Goal: Task Accomplishment & Management: Manage account settings

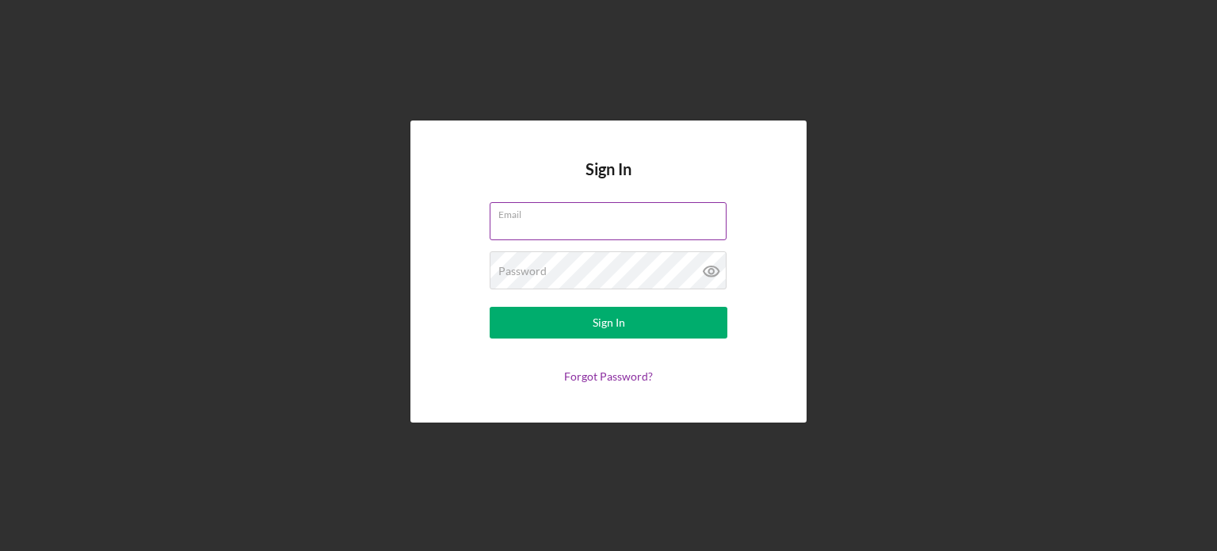
click at [614, 224] on input "Email" at bounding box center [608, 221] width 237 height 38
type input "[PERSON_NAME][EMAIL_ADDRESS][DOMAIN_NAME]"
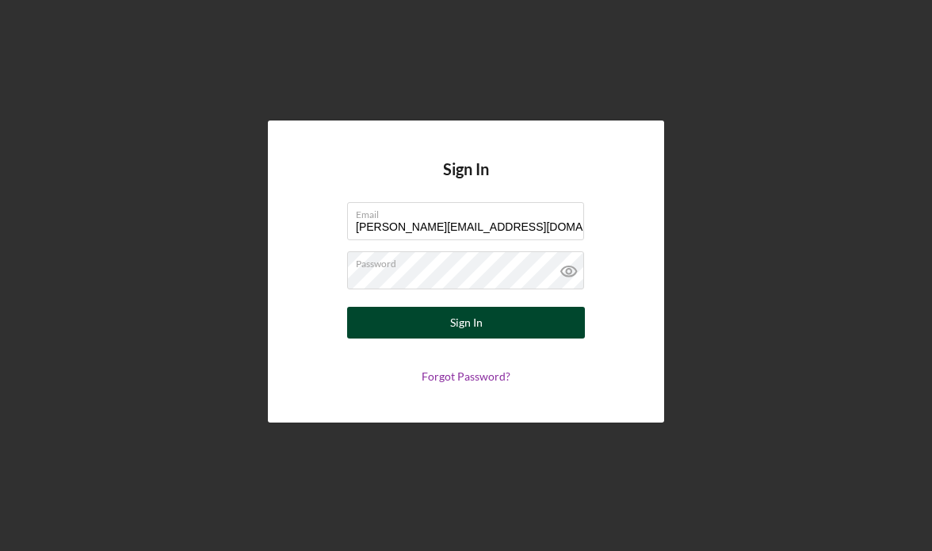
click at [439, 319] on button "Sign In" at bounding box center [466, 323] width 238 height 32
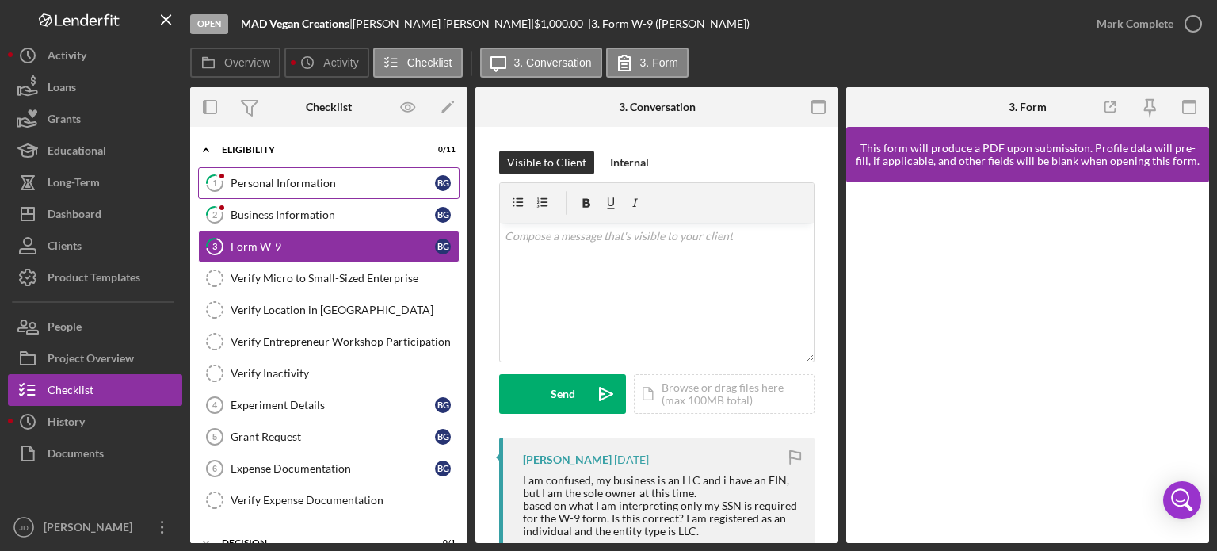
click at [303, 177] on div "Personal Information" at bounding box center [333, 183] width 204 height 13
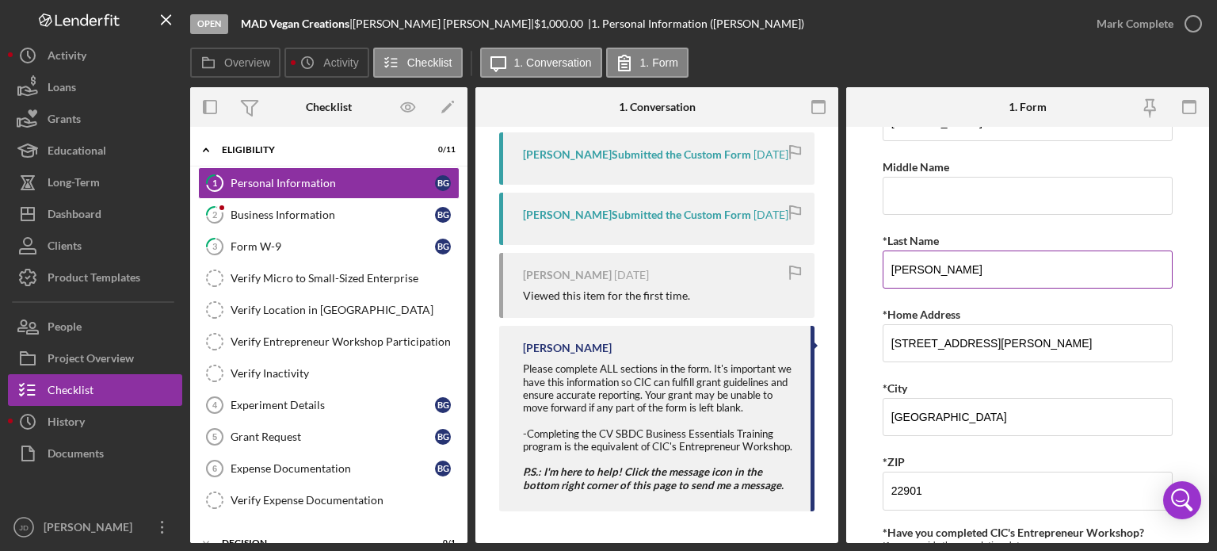
scroll to position [79, 0]
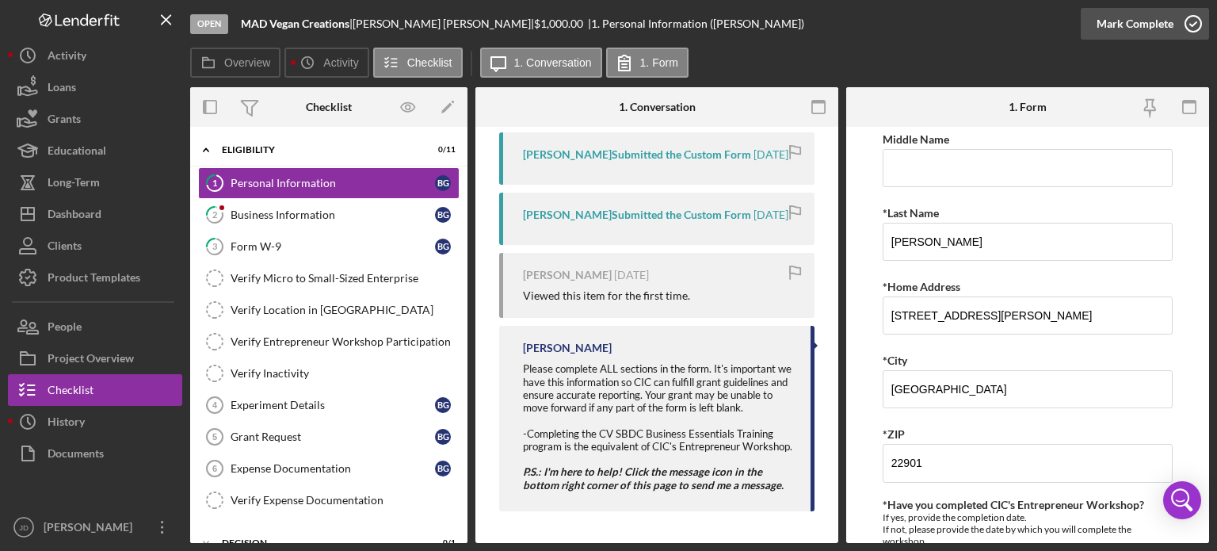
click at [1184, 21] on icon "button" at bounding box center [1193, 24] width 40 height 40
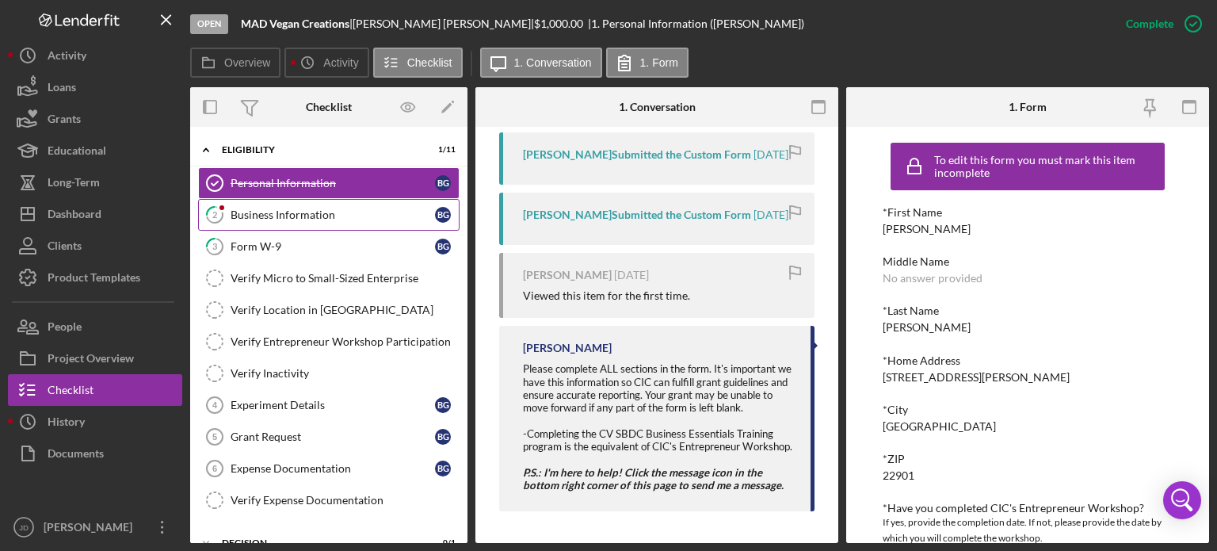
click at [305, 214] on div "Business Information" at bounding box center [333, 214] width 204 height 13
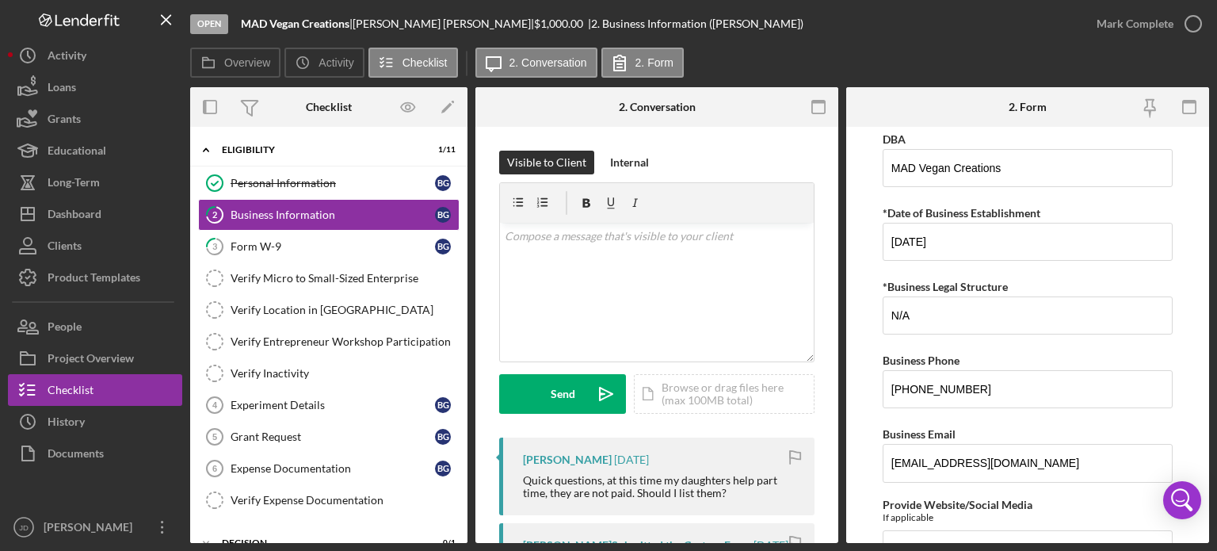
scroll to position [158, 0]
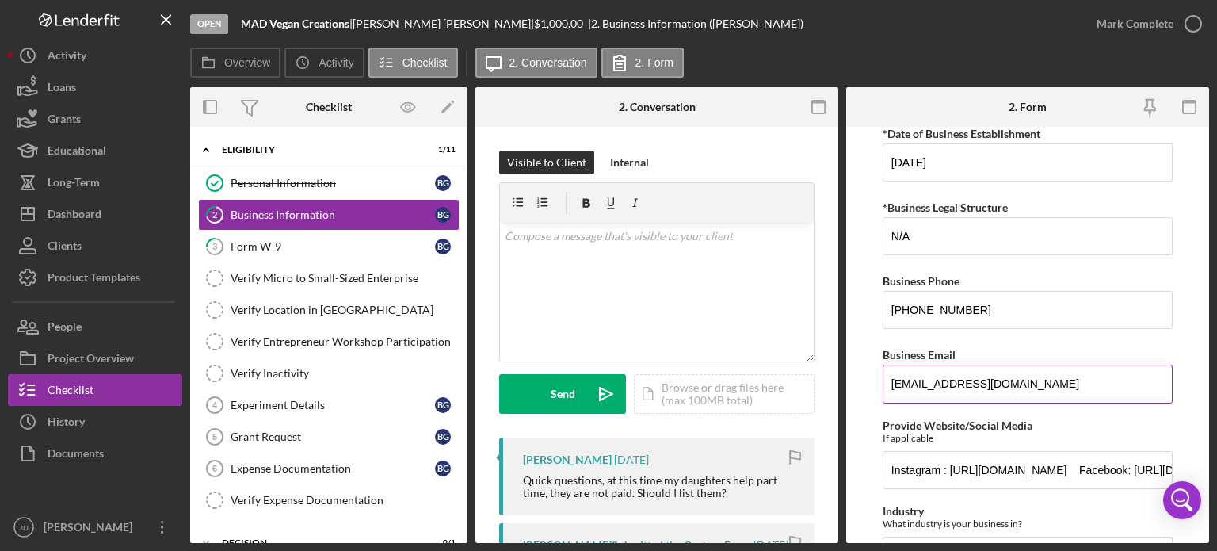
click at [952, 376] on input "[EMAIL_ADDRESS][DOMAIN_NAME]" at bounding box center [1028, 383] width 290 height 38
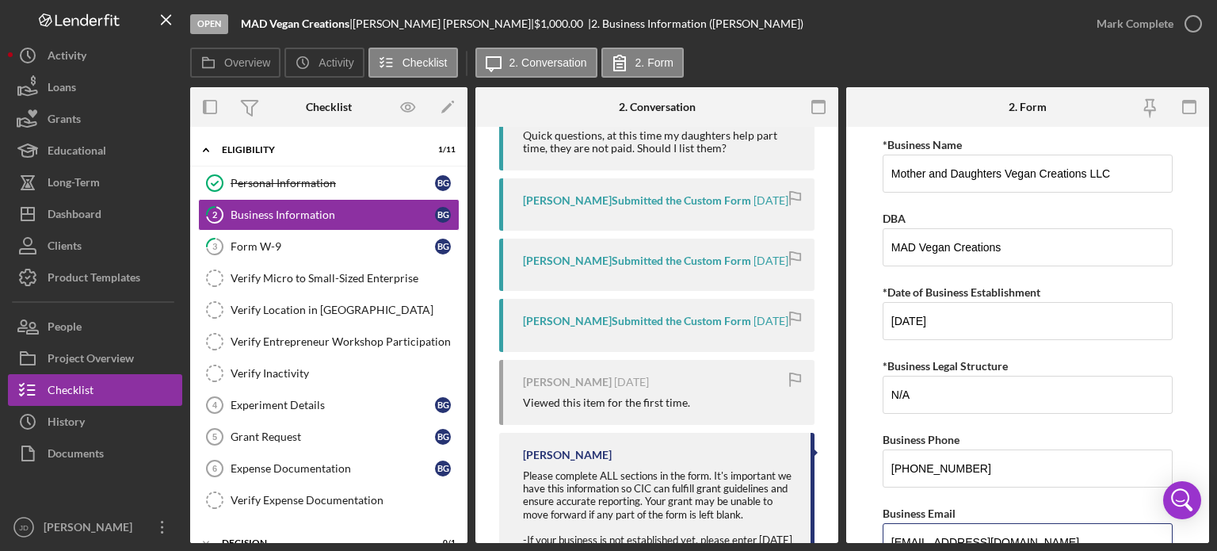
scroll to position [342, 0]
type input "[EMAIL_ADDRESS][DOMAIN_NAME]"
click at [674, 332] on div "[PERSON_NAME] Submitted the Custom Form [DATE]" at bounding box center [656, 327] width 315 height 52
click at [673, 262] on div "[PERSON_NAME] Submitted the Custom Form" at bounding box center [637, 263] width 228 height 13
click at [676, 211] on div "[PERSON_NAME] Submitted the Custom Form [DATE]" at bounding box center [656, 207] width 315 height 52
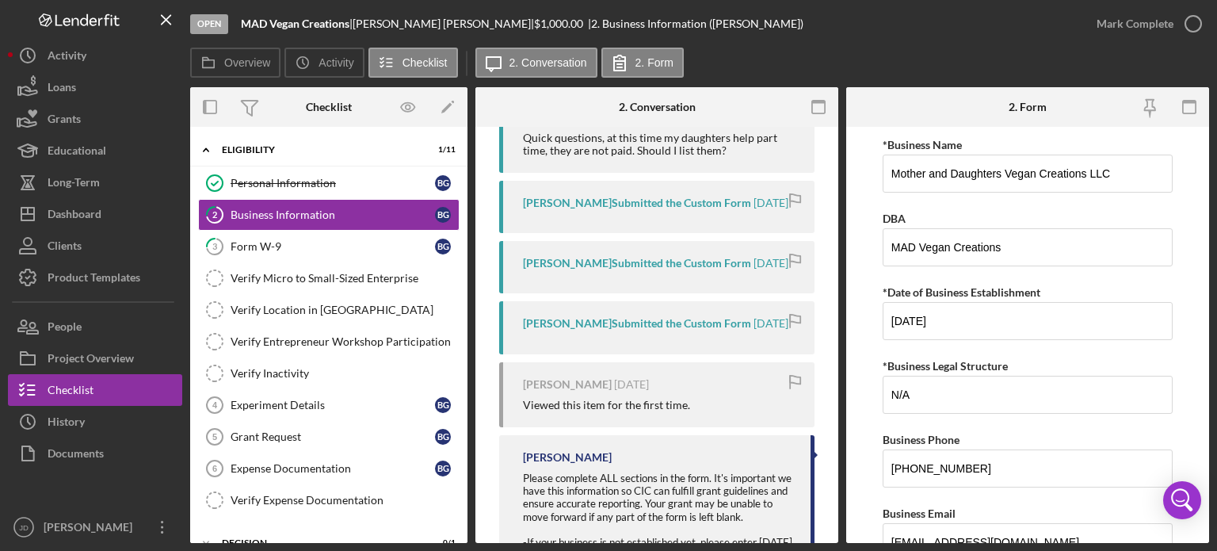
click at [683, 143] on div "Quick questions, at this time my daughters help part time, they are not paid. S…" at bounding box center [661, 144] width 276 height 25
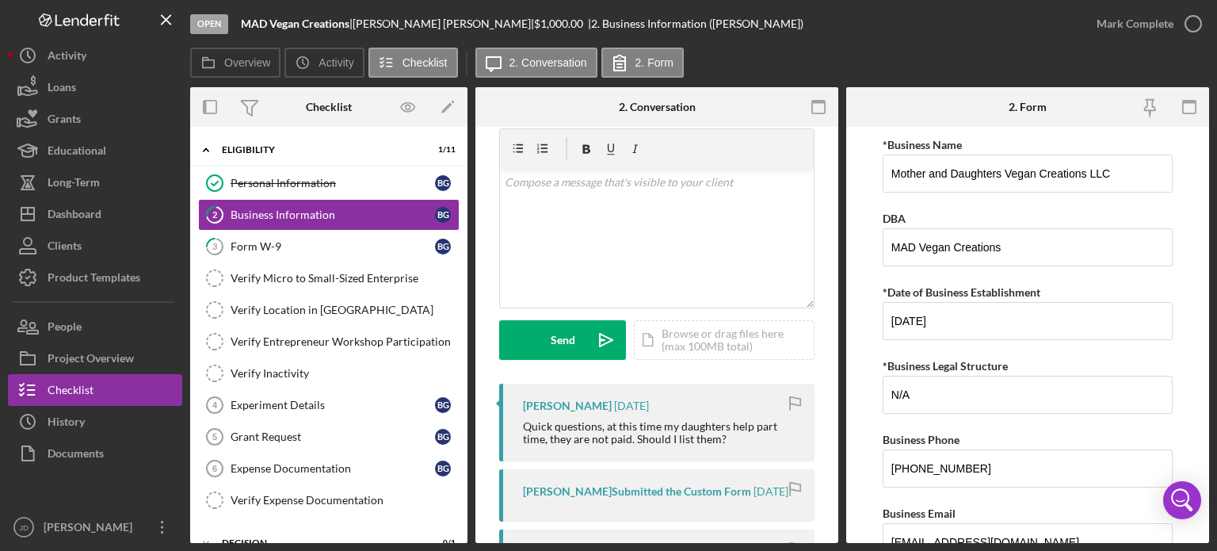
scroll to position [0, 0]
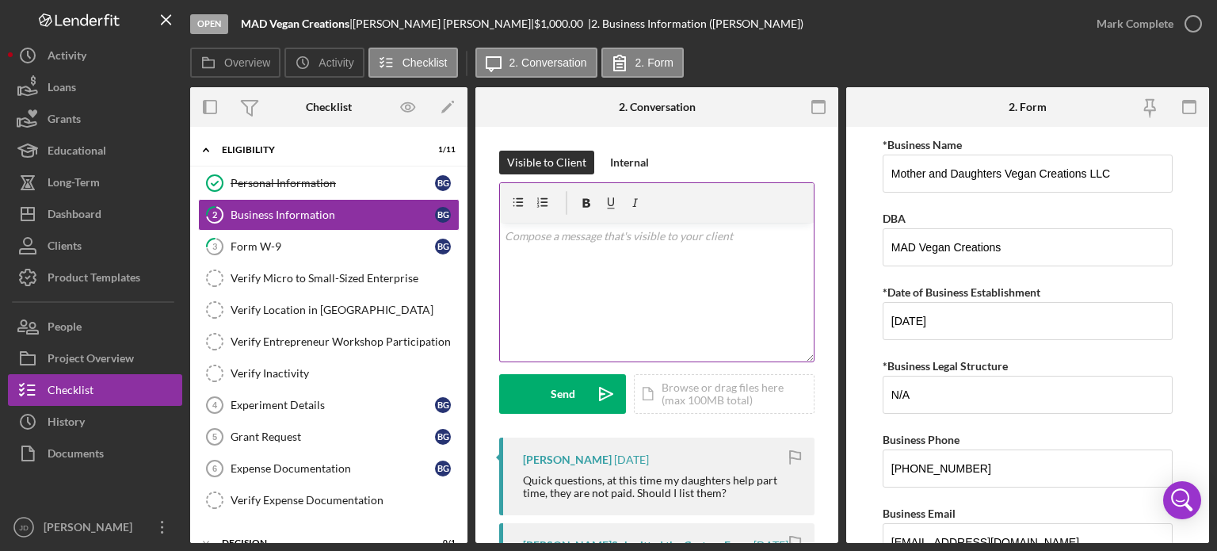
click at [676, 254] on div "v Color teal Color pink Remove color Add row above Add row below Add column bef…" at bounding box center [657, 292] width 314 height 139
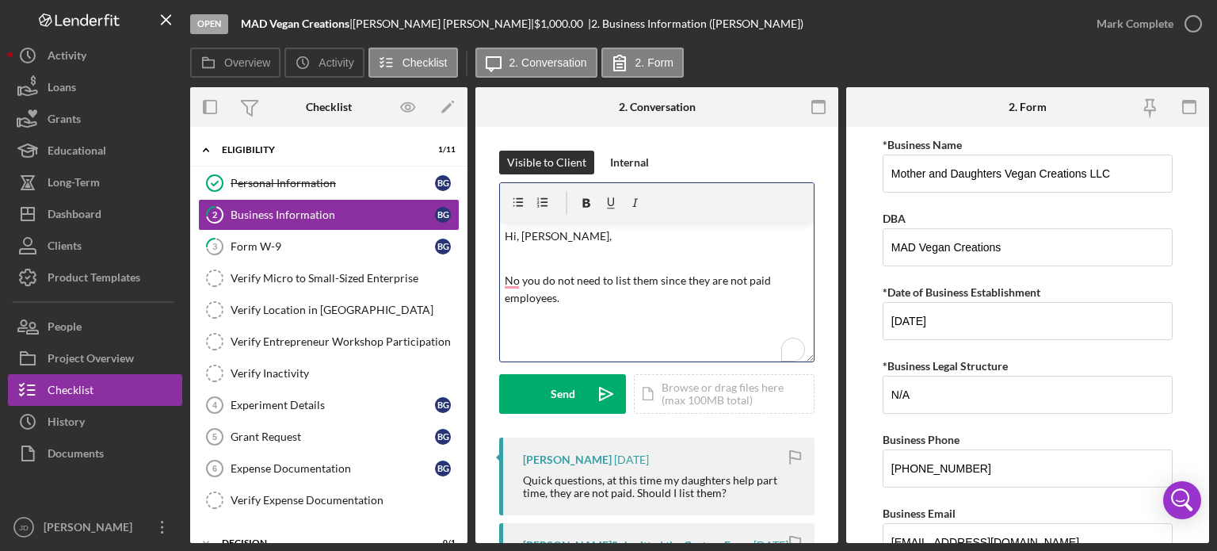
click at [519, 273] on p "No you do not need to list them since they are not paid employees." at bounding box center [657, 307] width 305 height 71
click at [582, 298] on p "No, you do not need to list them since they are not paid employees." at bounding box center [657, 307] width 305 height 71
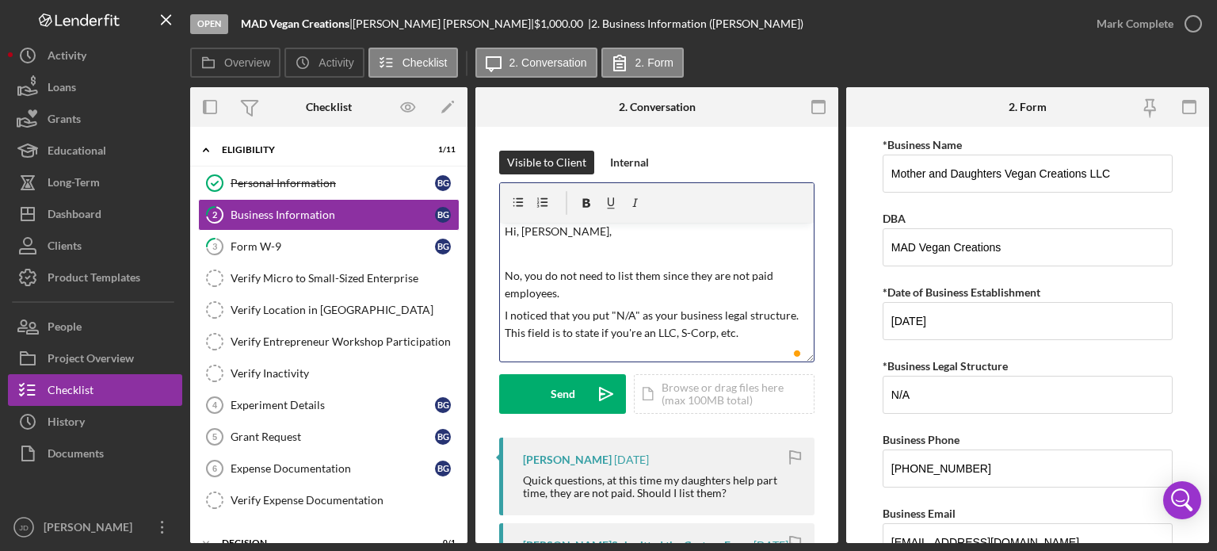
scroll to position [22, 0]
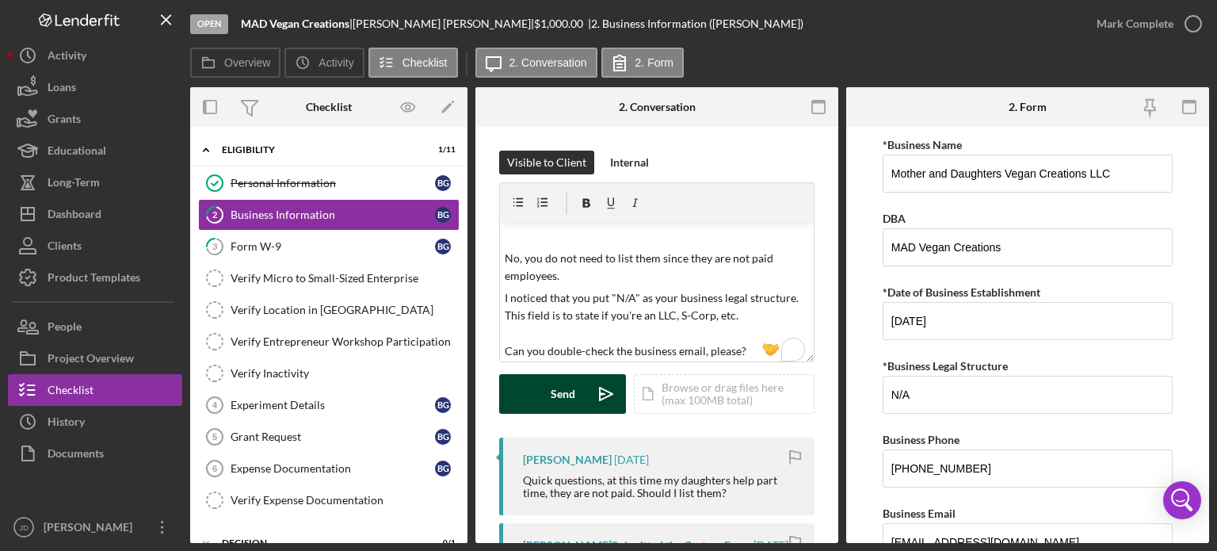
click at [542, 394] on button "Send Icon/icon-invite-send" at bounding box center [562, 394] width 127 height 40
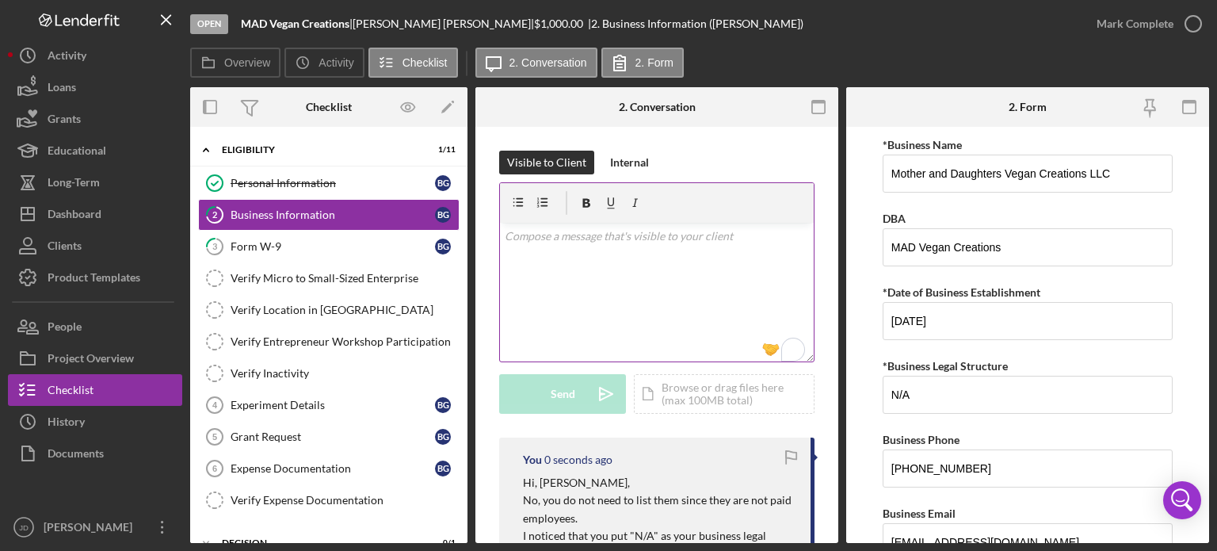
scroll to position [0, 0]
click at [261, 243] on div "Form W-9" at bounding box center [333, 246] width 204 height 13
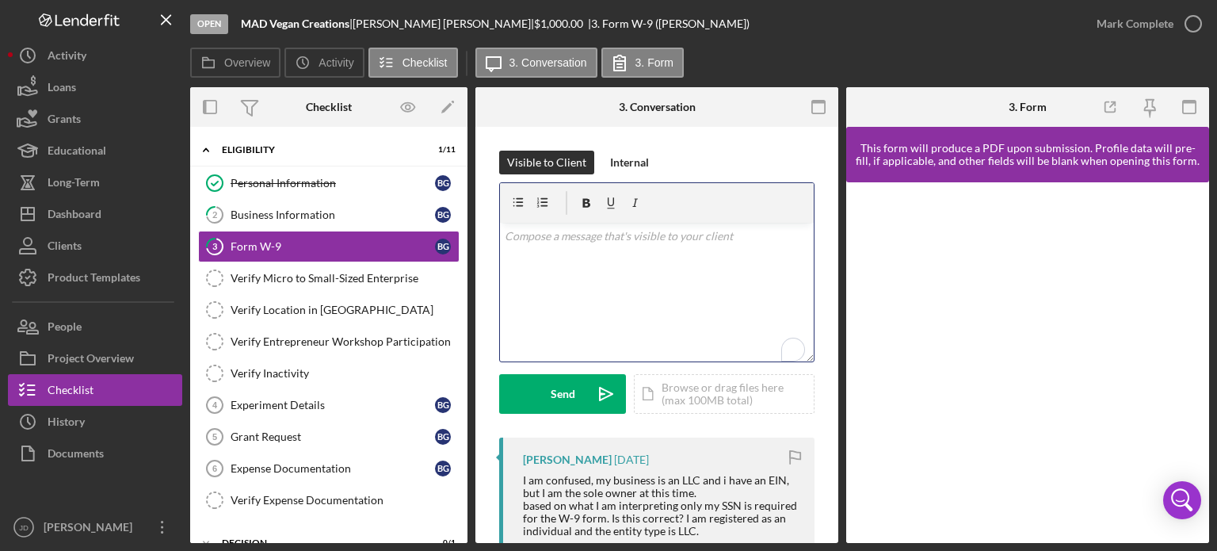
click at [704, 263] on div "v Color teal Color pink Remove color Add row above Add row below Add column bef…" at bounding box center [657, 292] width 314 height 139
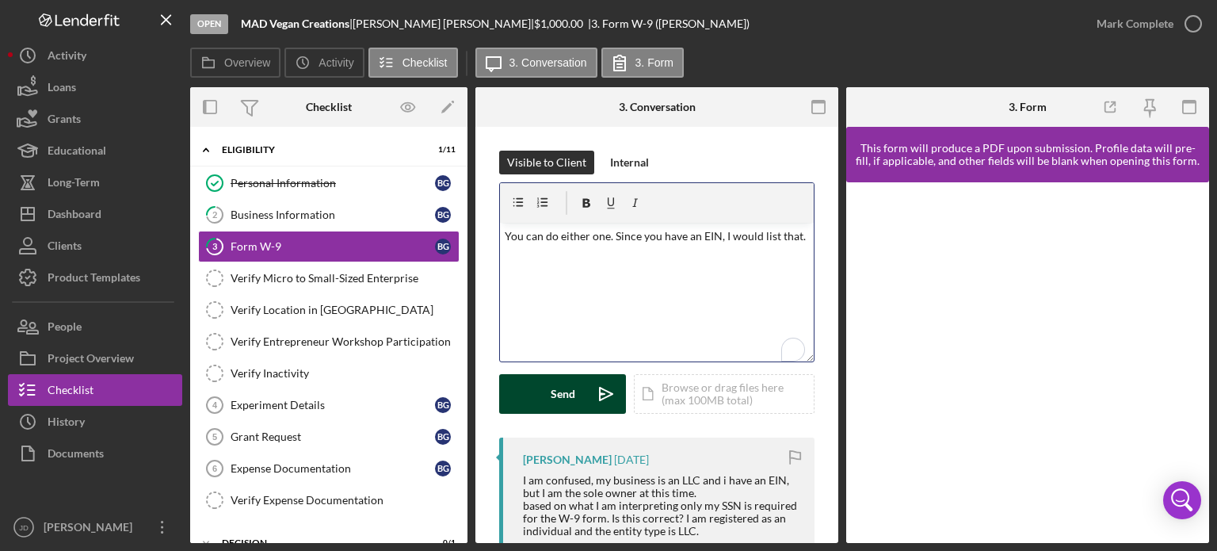
click at [551, 385] on div "Send" at bounding box center [563, 394] width 25 height 40
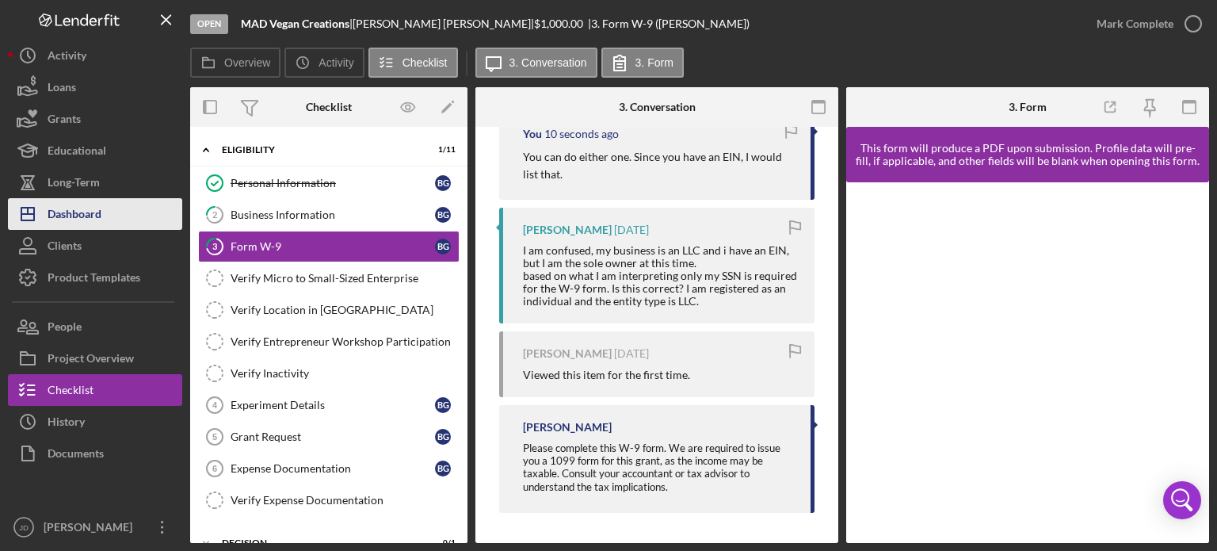
click at [70, 206] on div "Dashboard" at bounding box center [75, 216] width 54 height 36
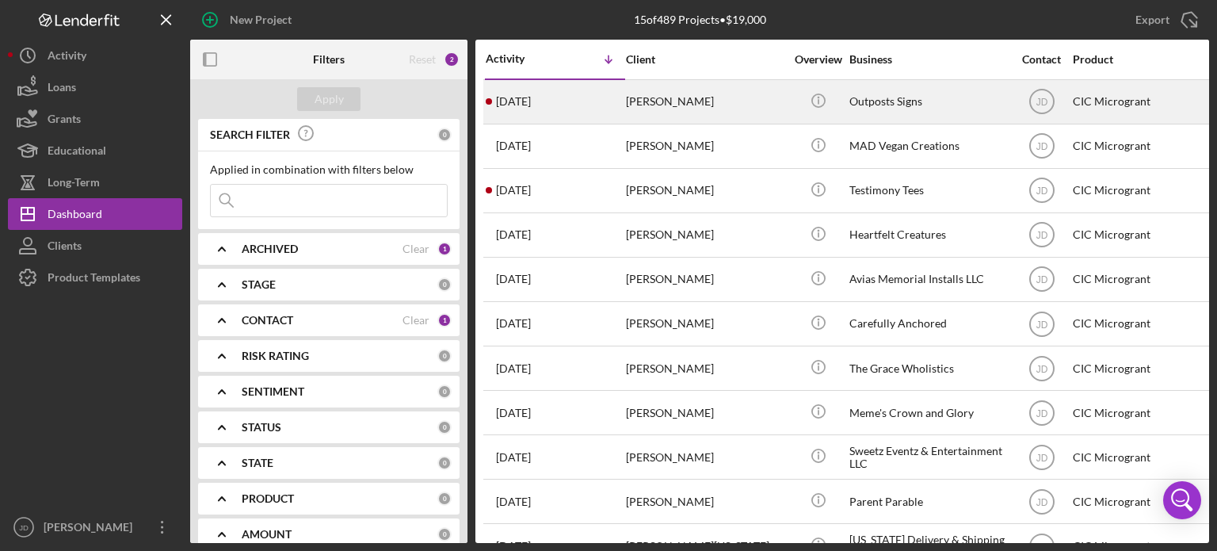
click at [707, 89] on div "[PERSON_NAME]" at bounding box center [705, 102] width 158 height 42
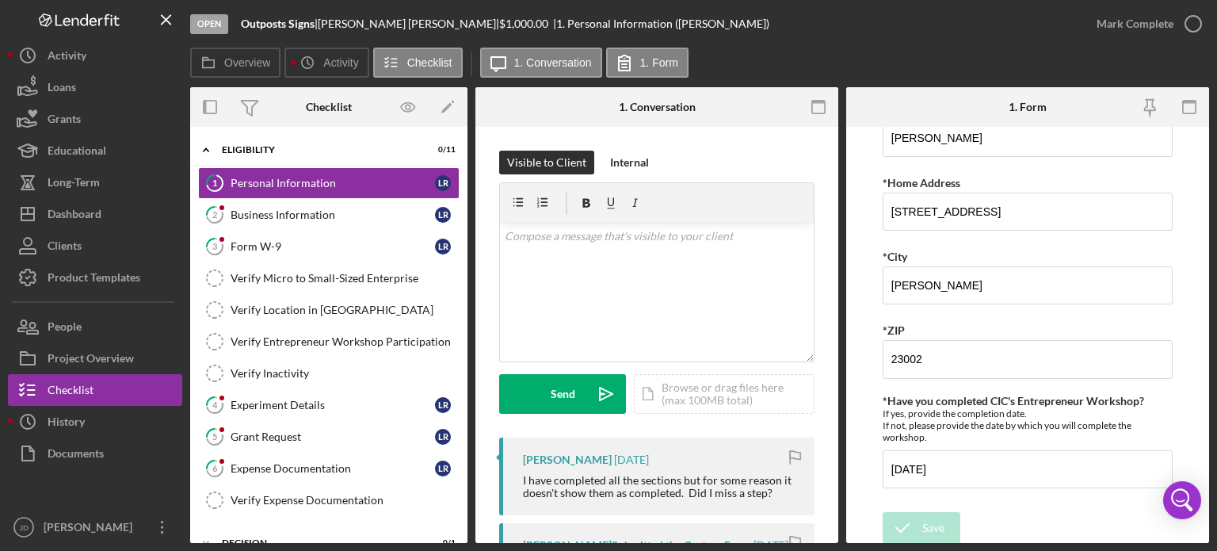
scroll to position [184, 0]
click at [678, 238] on p "To enrich screen reader interactions, please activate Accessibility in Grammarl…" at bounding box center [657, 235] width 305 height 17
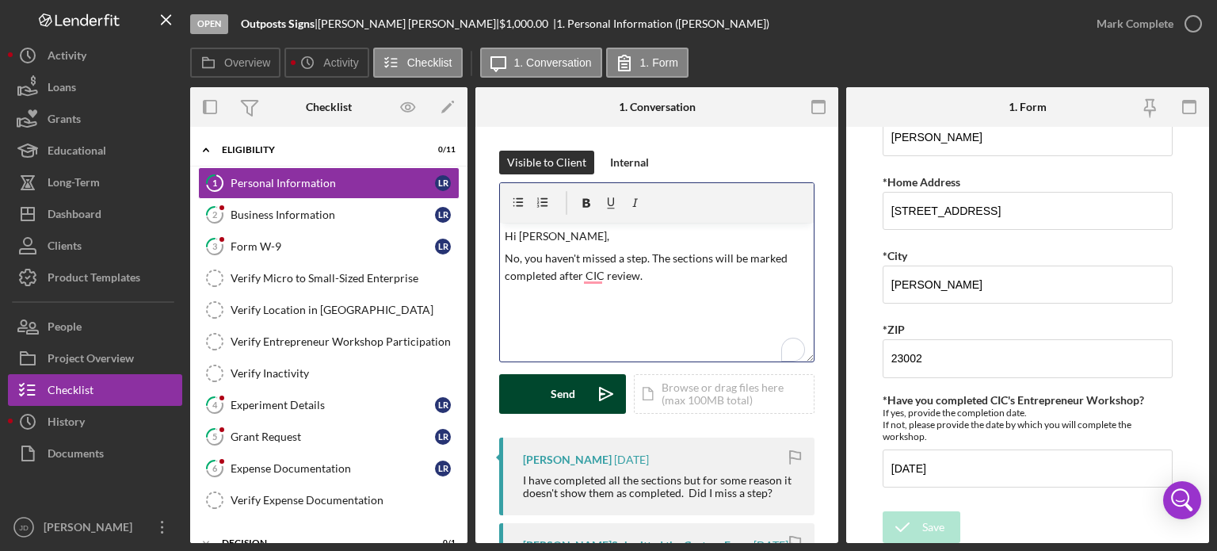
click at [564, 397] on div "Send" at bounding box center [563, 394] width 25 height 40
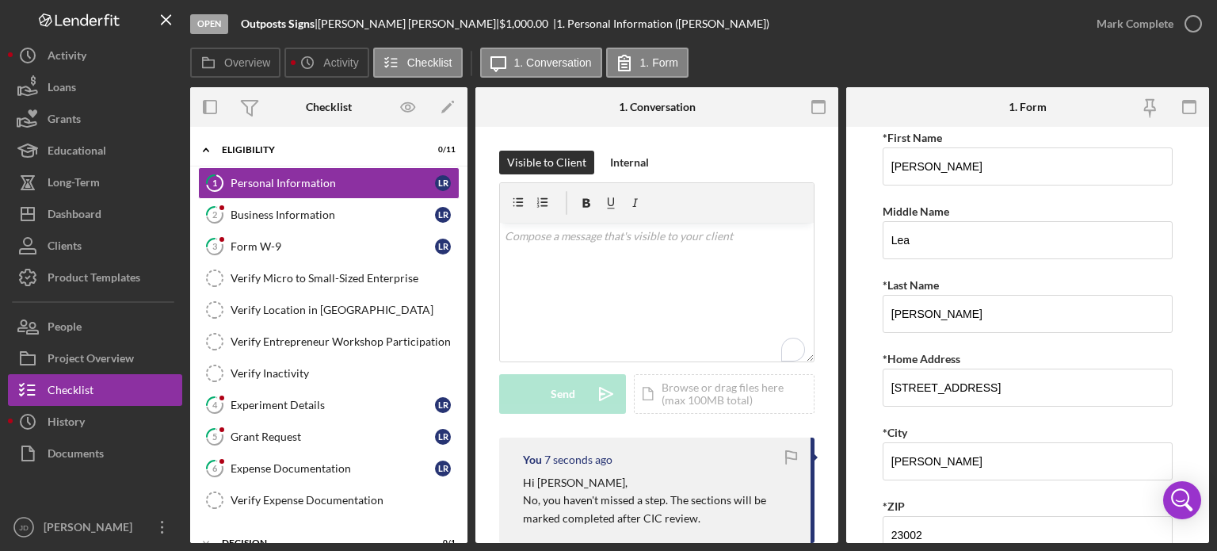
scroll to position [0, 0]
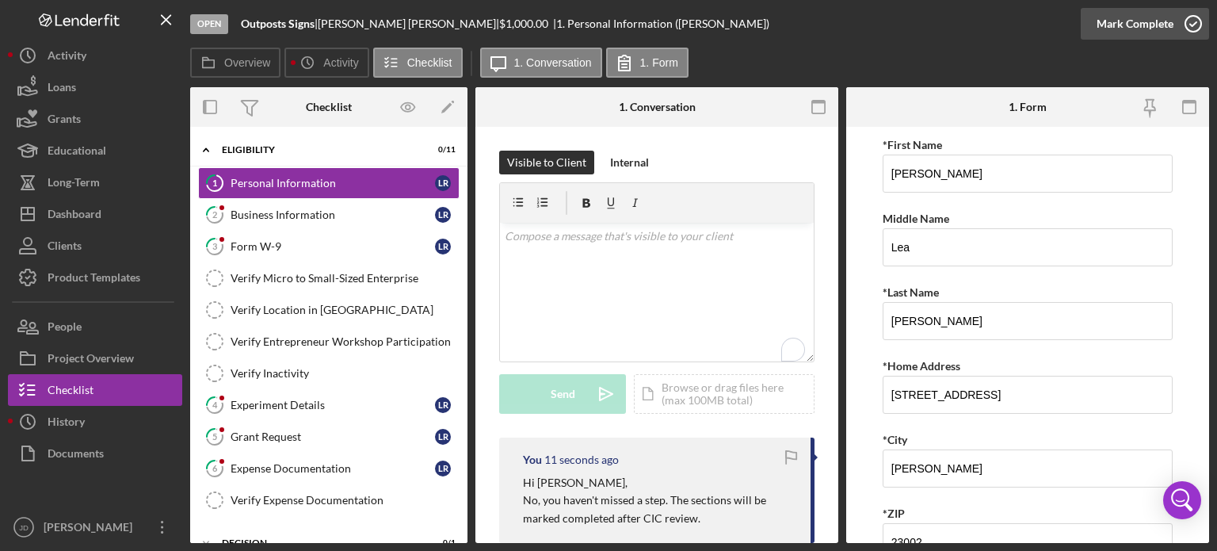
click at [1198, 28] on icon "button" at bounding box center [1193, 24] width 40 height 40
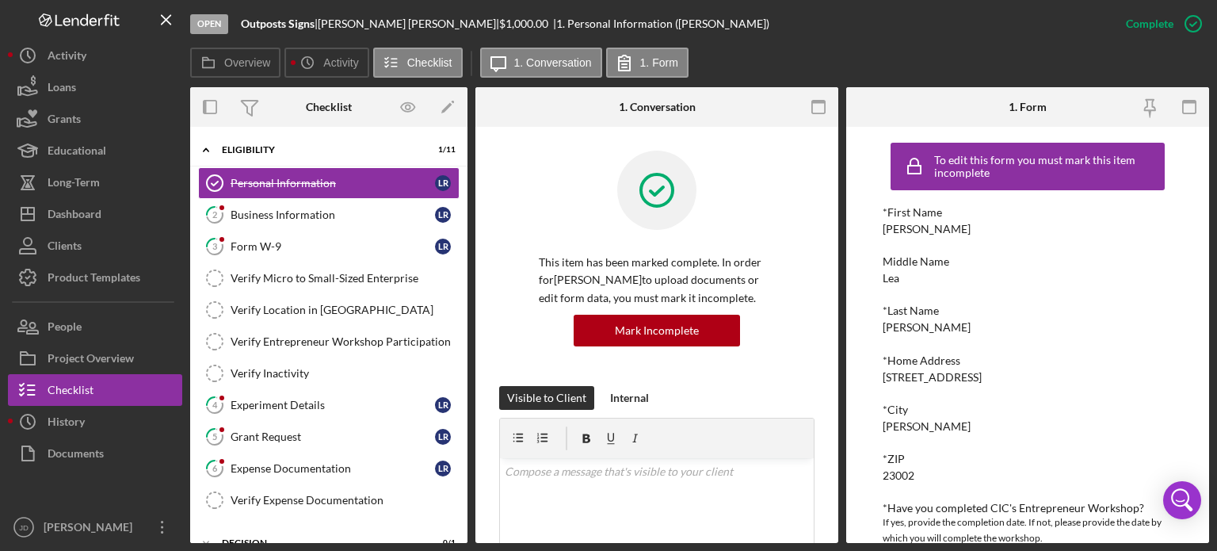
scroll to position [44, 0]
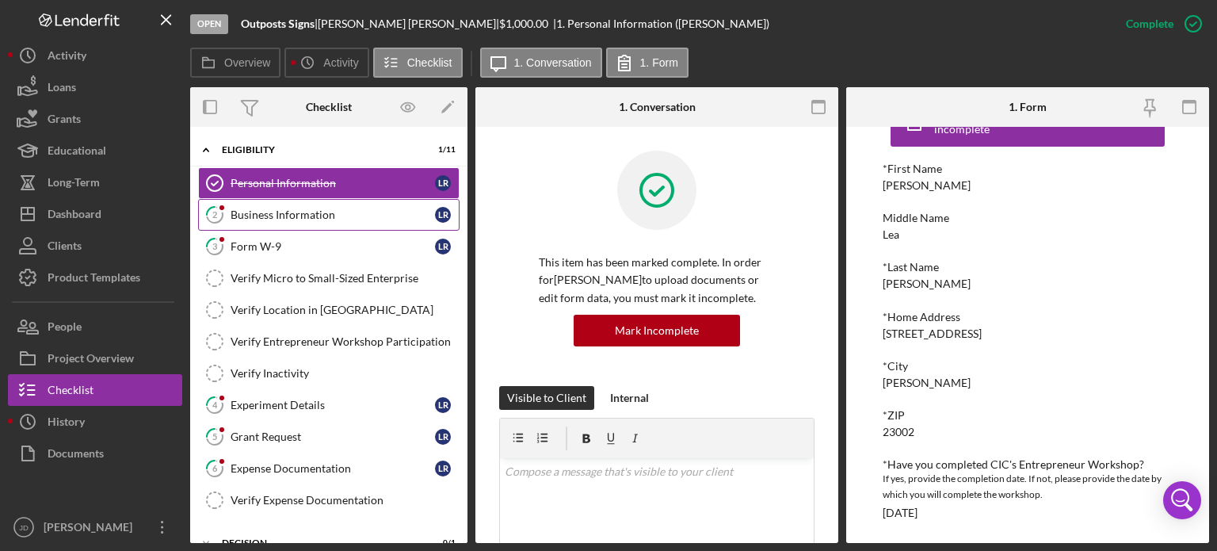
click at [238, 215] on div "Business Information" at bounding box center [333, 214] width 204 height 13
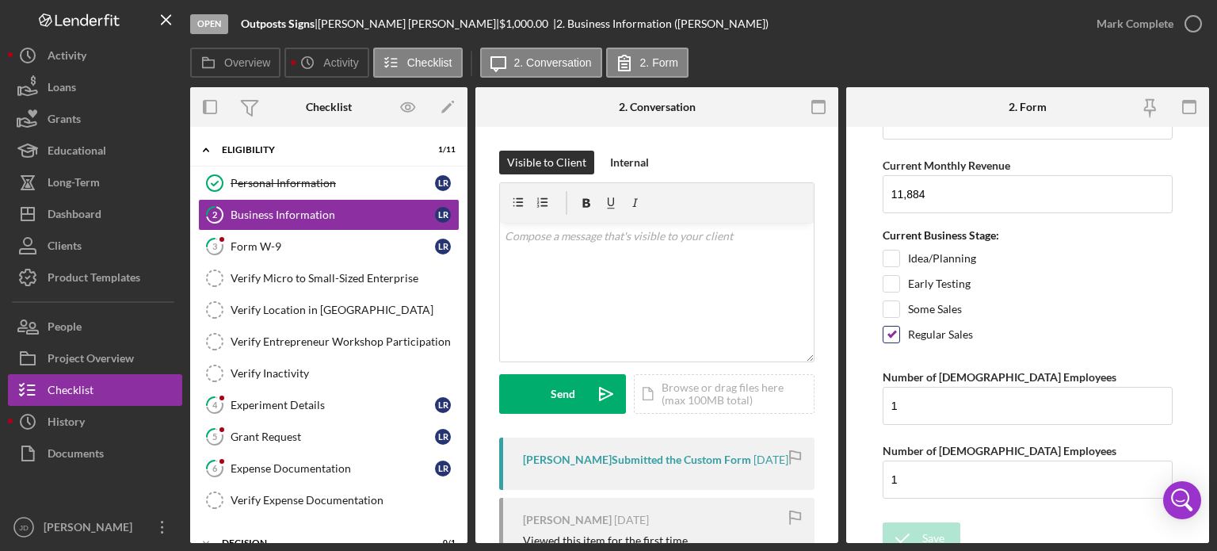
scroll to position [1448, 0]
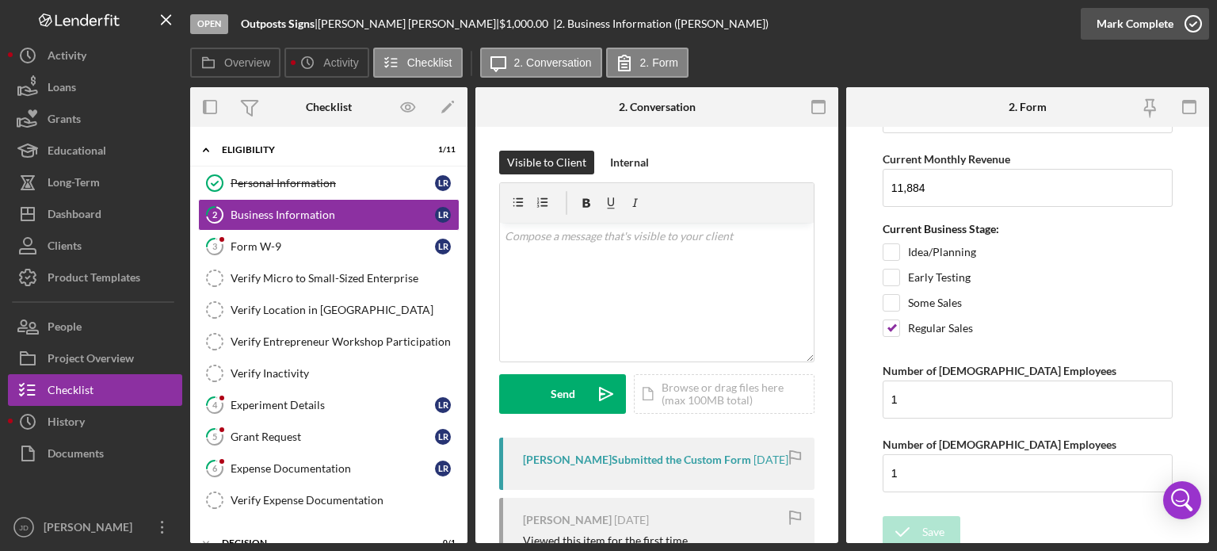
click at [1191, 25] on polyline "button" at bounding box center [1193, 24] width 6 height 4
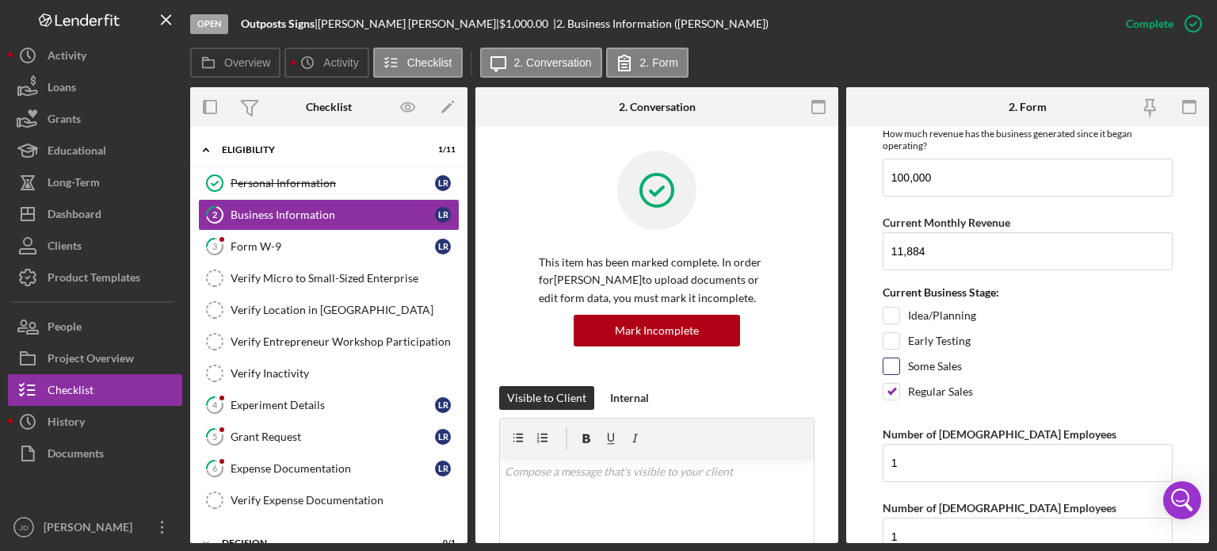
scroll to position [1512, 0]
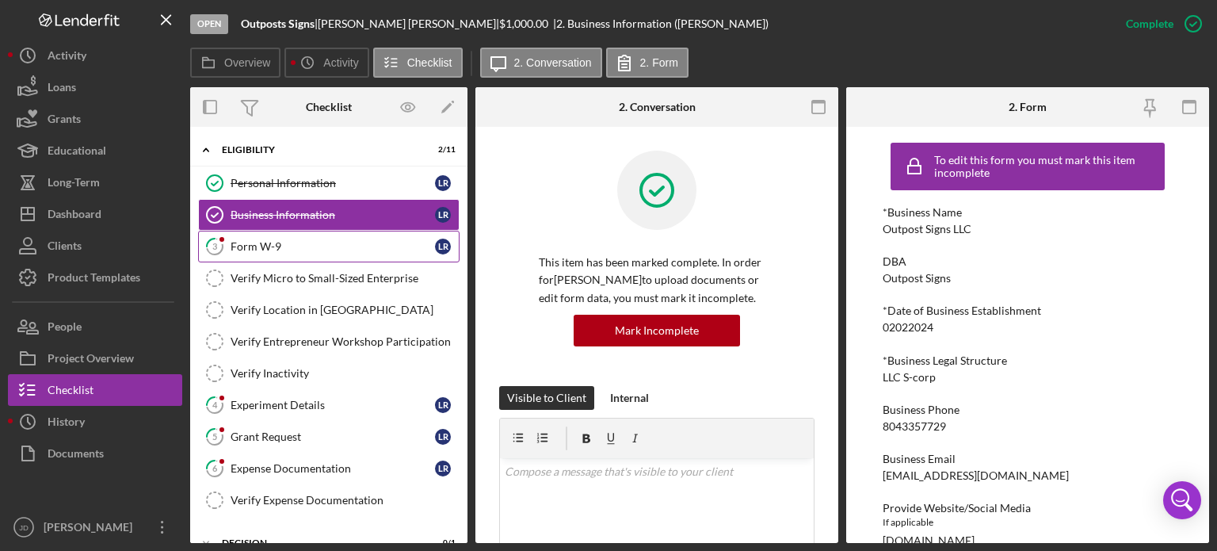
click at [239, 248] on div "Form W-9" at bounding box center [333, 246] width 204 height 13
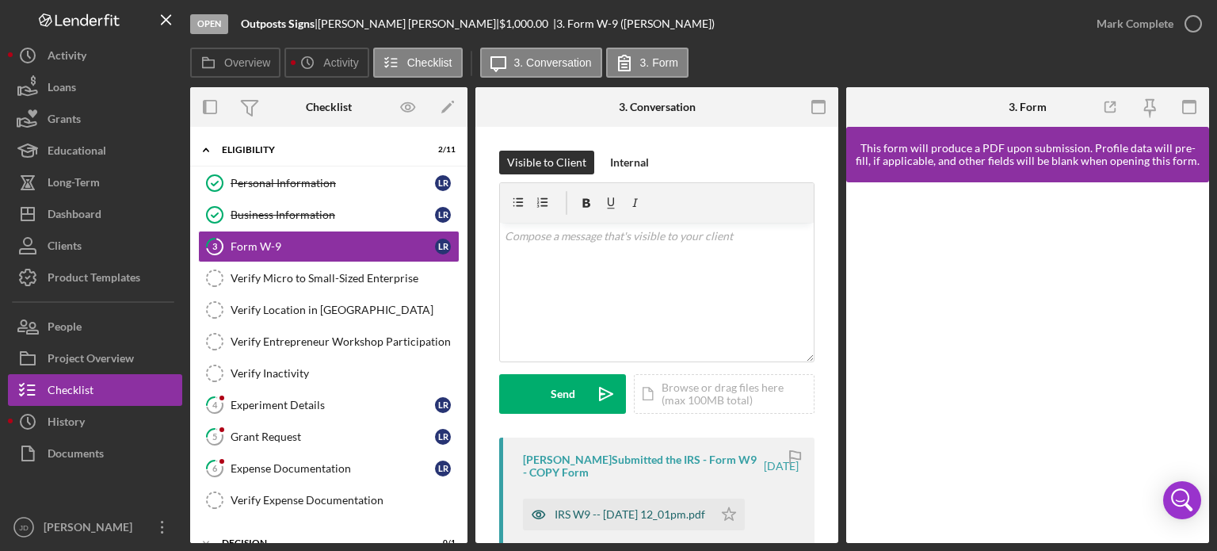
click at [665, 514] on div "IRS W9 -- [DATE] 12_01pm.pdf" at bounding box center [630, 514] width 151 height 13
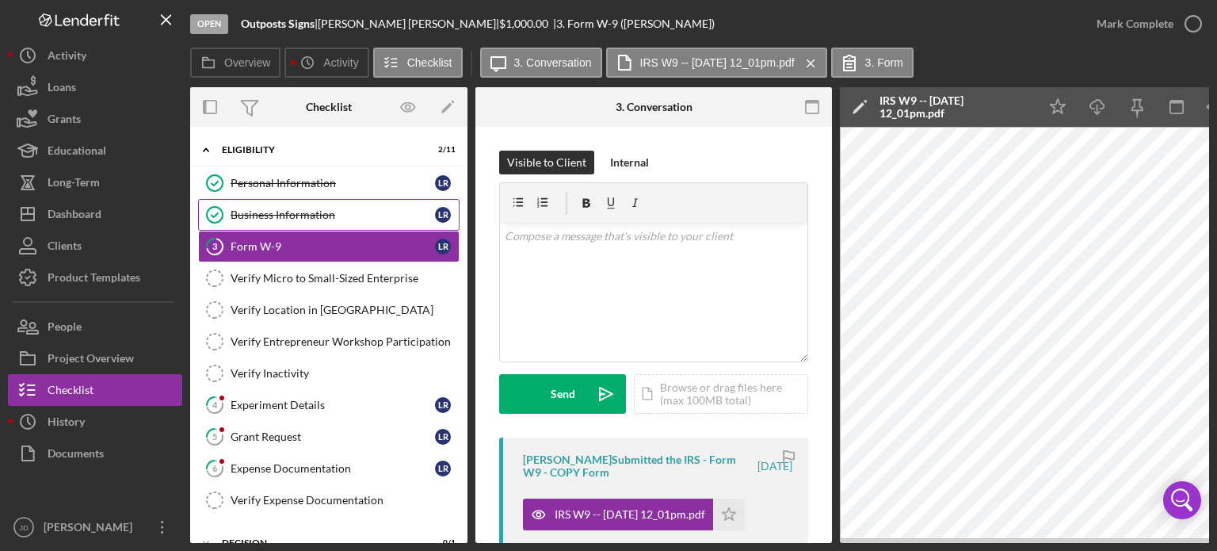
click at [307, 212] on div "Business Information" at bounding box center [333, 214] width 204 height 13
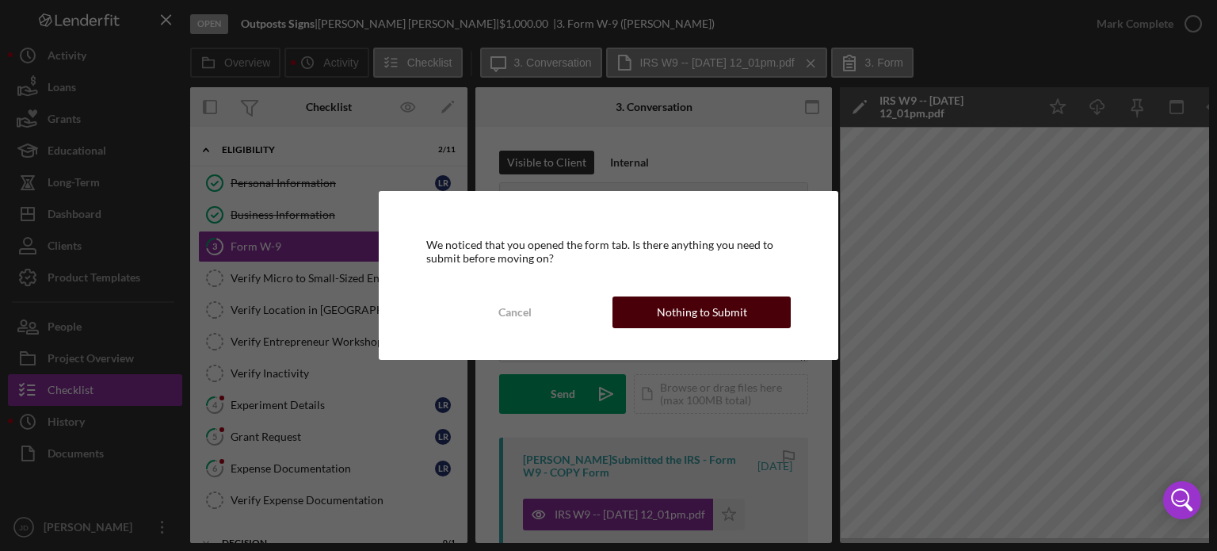
click at [713, 317] on div "Nothing to Submit" at bounding box center [702, 312] width 90 height 32
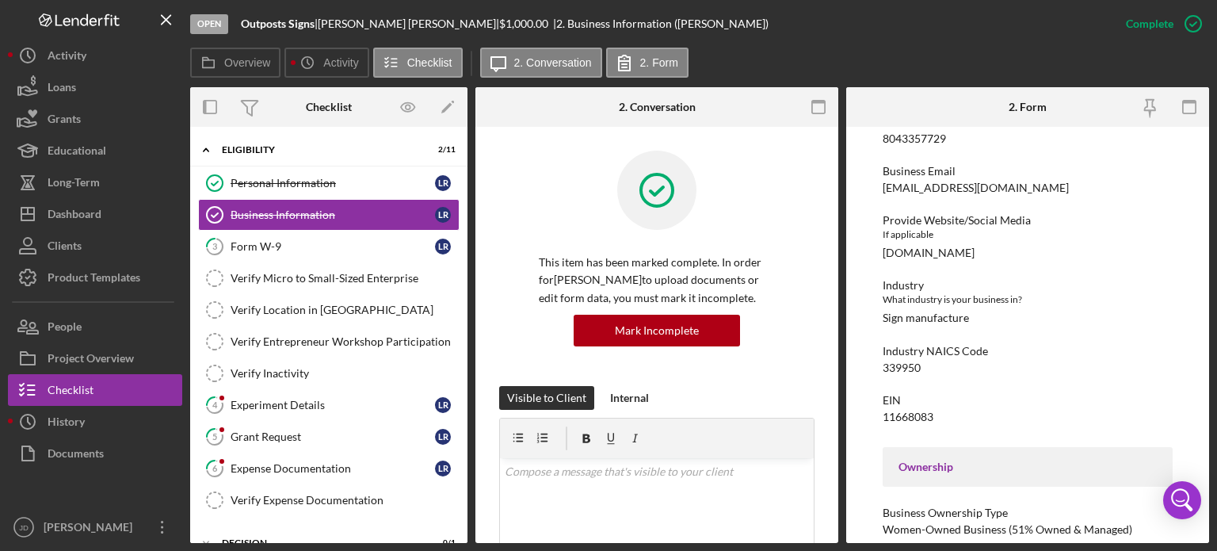
scroll to position [317, 0]
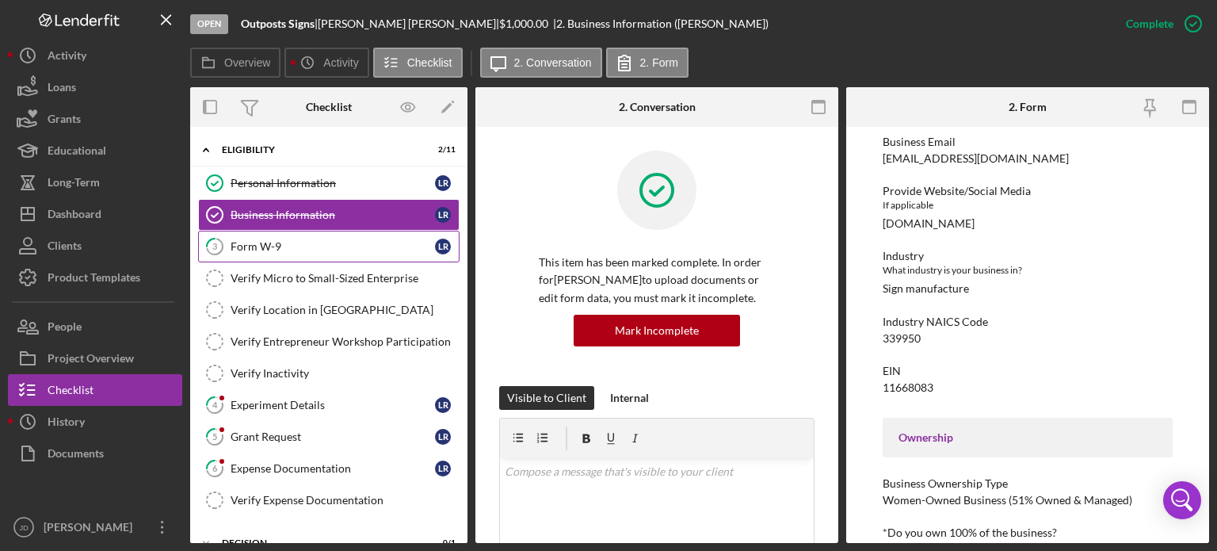
click at [277, 249] on div "Form W-9" at bounding box center [333, 246] width 204 height 13
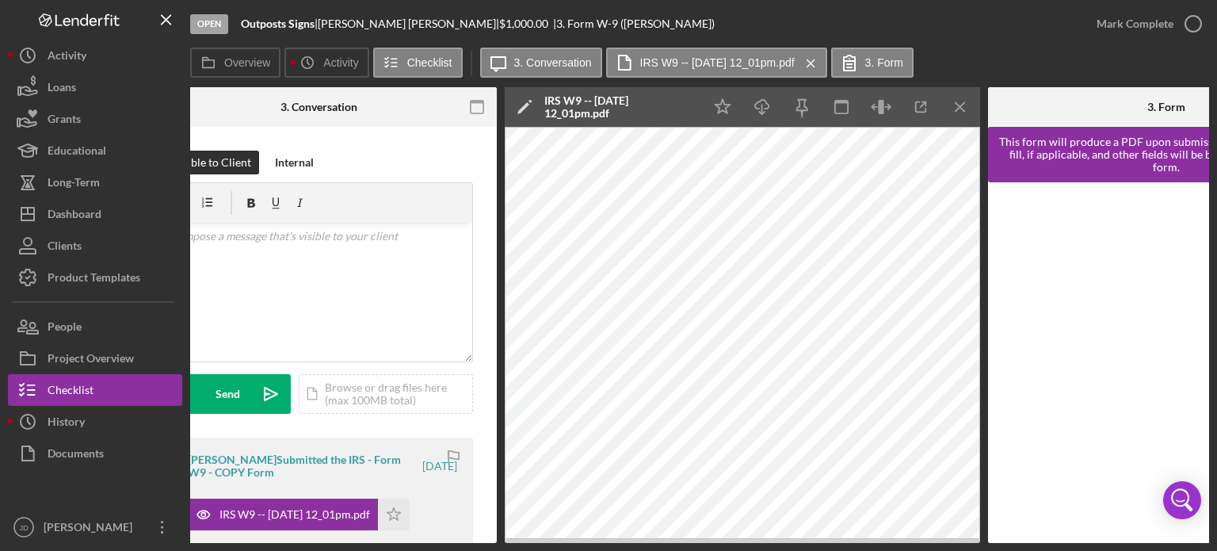
scroll to position [0, 336]
click at [1188, 25] on icon "button" at bounding box center [1193, 24] width 40 height 40
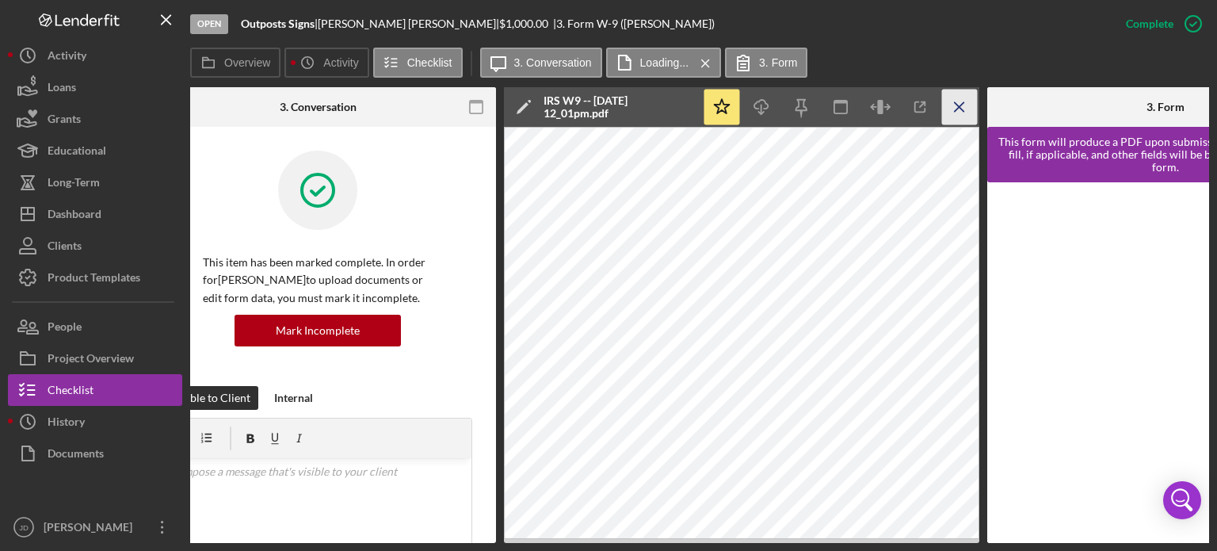
click at [960, 102] on icon "Icon/Menu Close" at bounding box center [960, 108] width 36 height 36
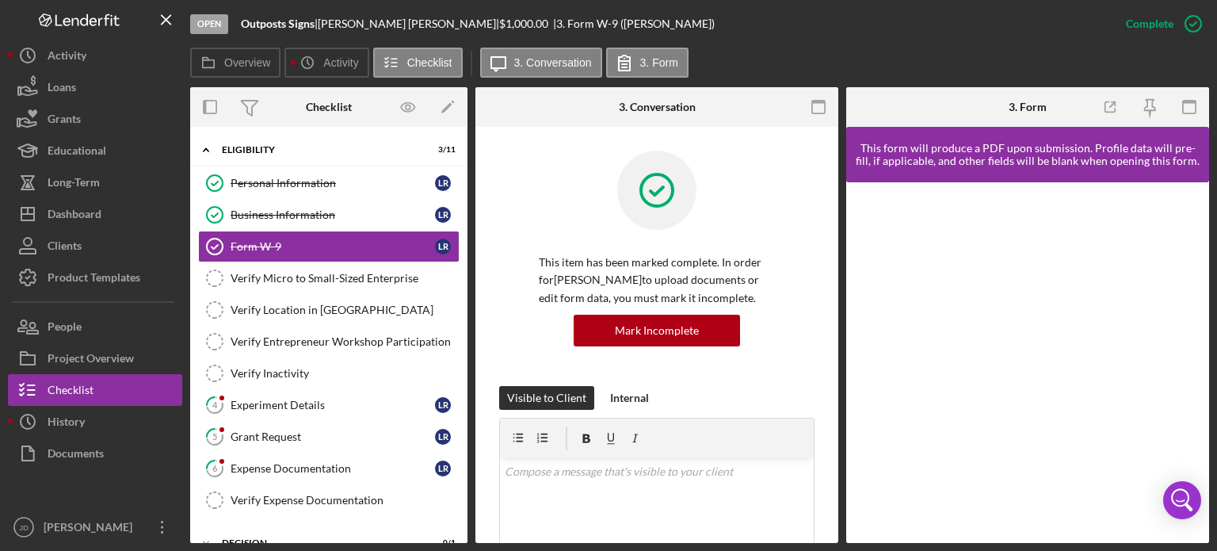
scroll to position [0, 0]
click at [282, 275] on div "Verify Micro to Small-Sized Enterprise" at bounding box center [345, 278] width 228 height 13
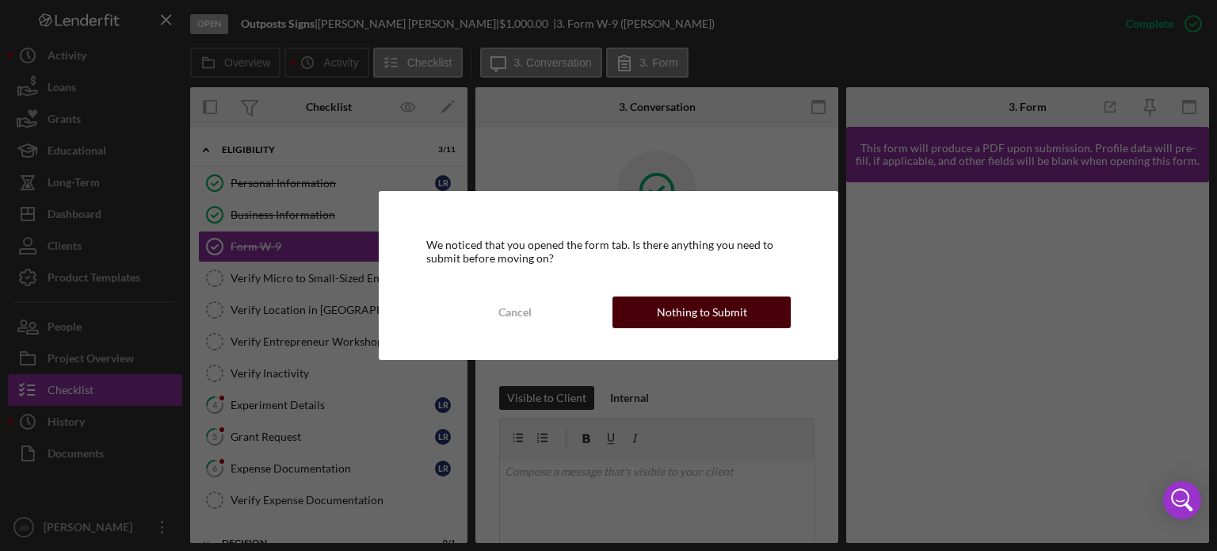
click at [698, 308] on div "Nothing to Submit" at bounding box center [702, 312] width 90 height 32
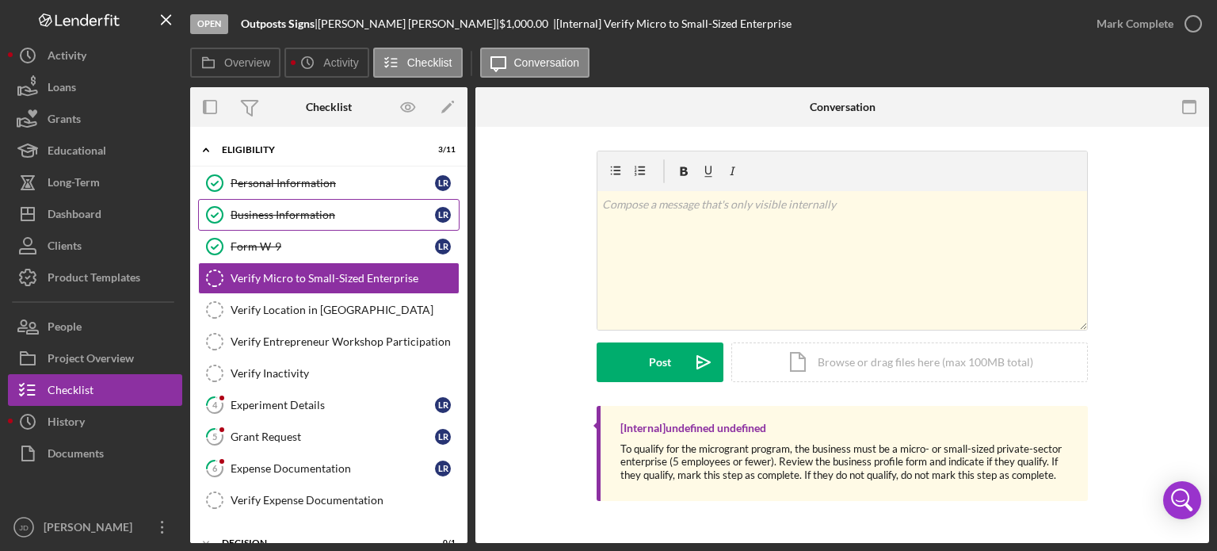
click at [295, 212] on div "Business Information" at bounding box center [333, 214] width 204 height 13
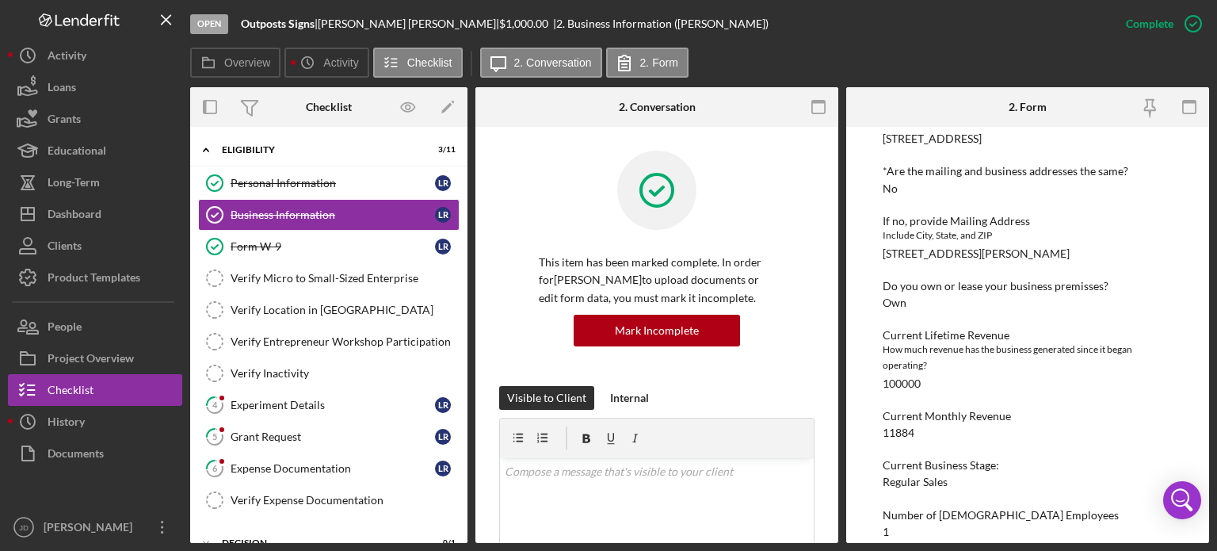
scroll to position [860, 0]
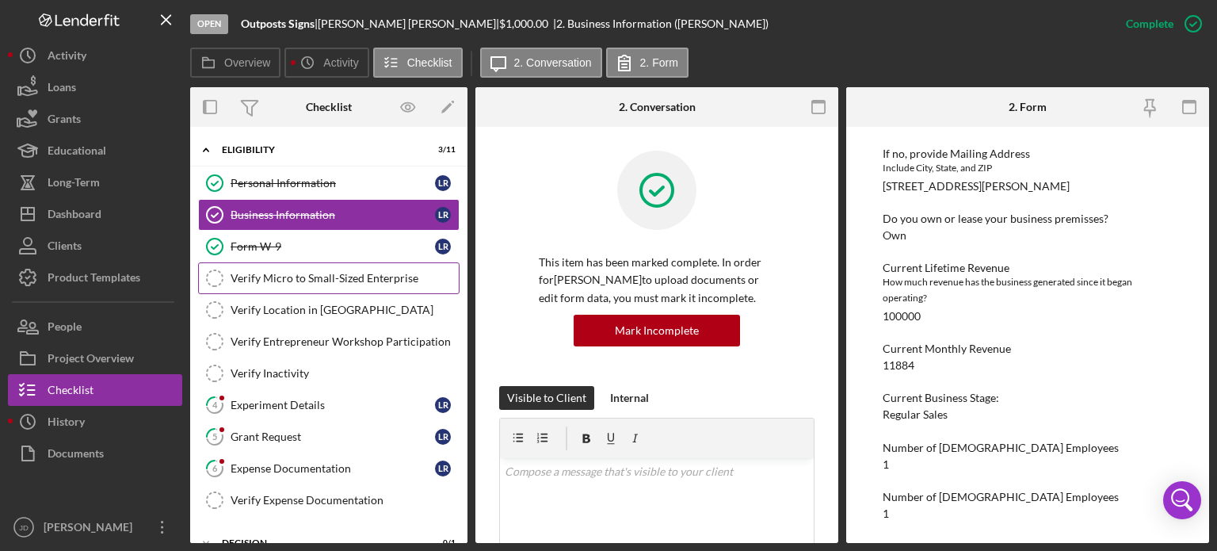
click at [274, 278] on div "Verify Micro to Small-Sized Enterprise" at bounding box center [345, 278] width 228 height 13
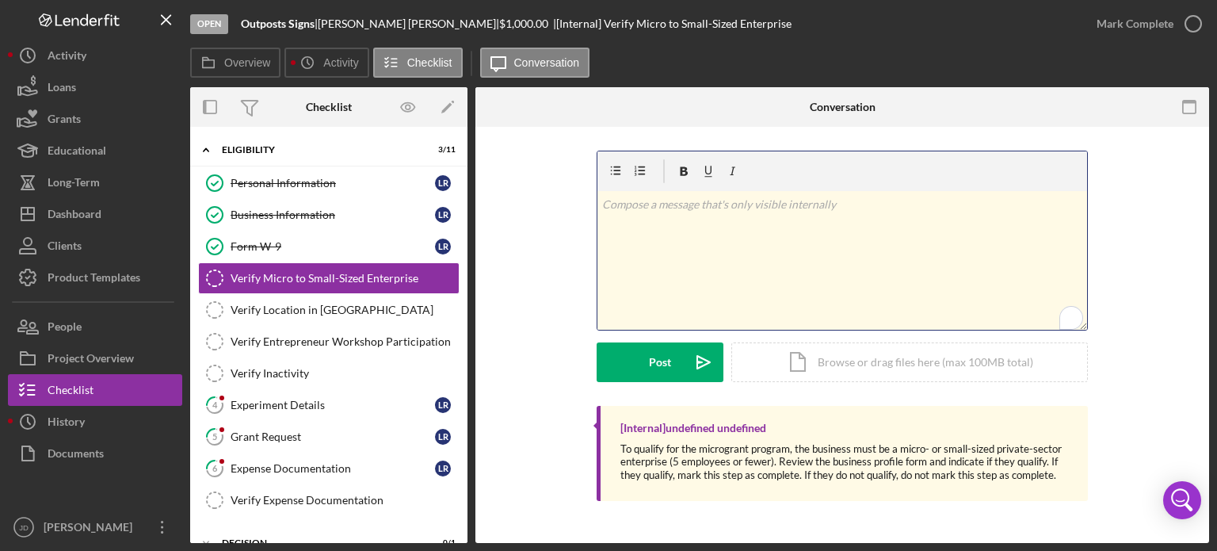
click at [930, 208] on p "To enrich screen reader interactions, please activate Accessibility in Grammarl…" at bounding box center [842, 204] width 481 height 17
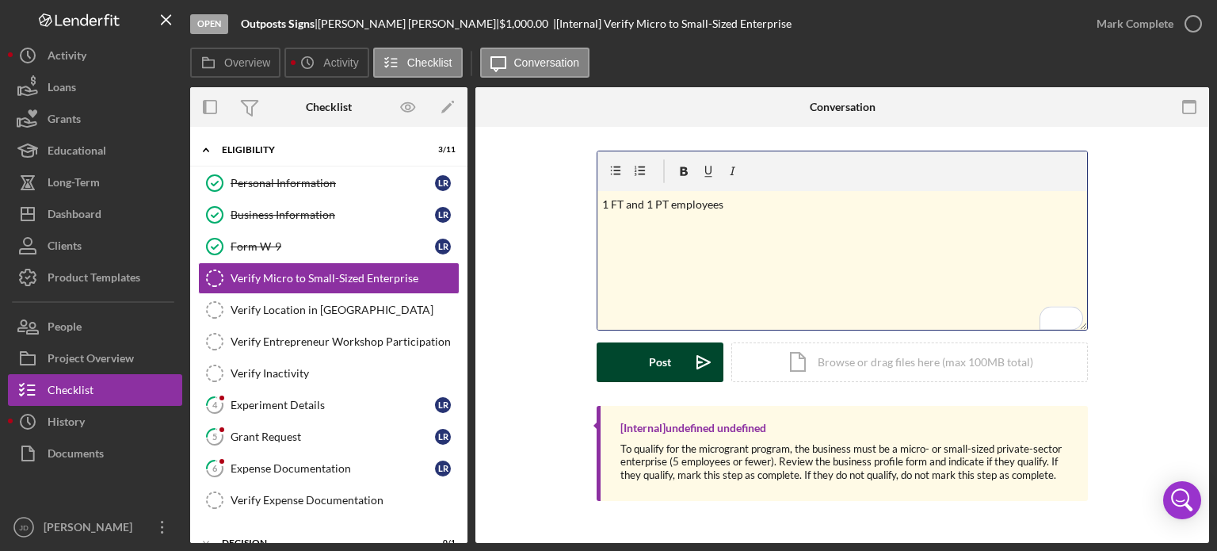
click at [638, 355] on button "Post Icon/icon-invite-send" at bounding box center [660, 362] width 127 height 40
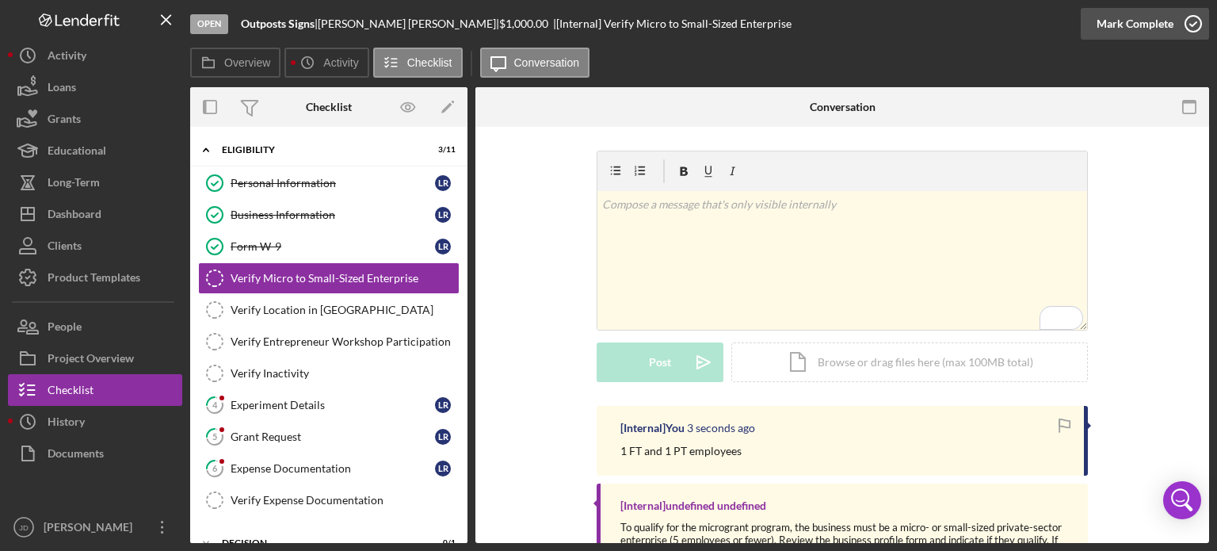
click at [1195, 21] on icon "button" at bounding box center [1193, 24] width 40 height 40
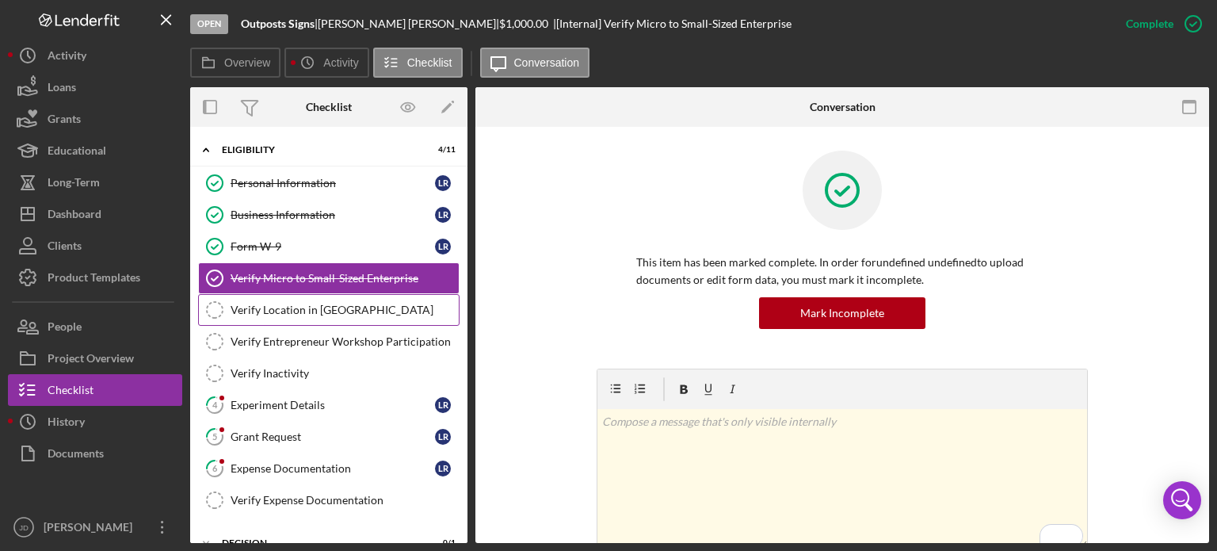
click at [285, 303] on div "Verify Location in [GEOGRAPHIC_DATA]" at bounding box center [345, 309] width 228 height 13
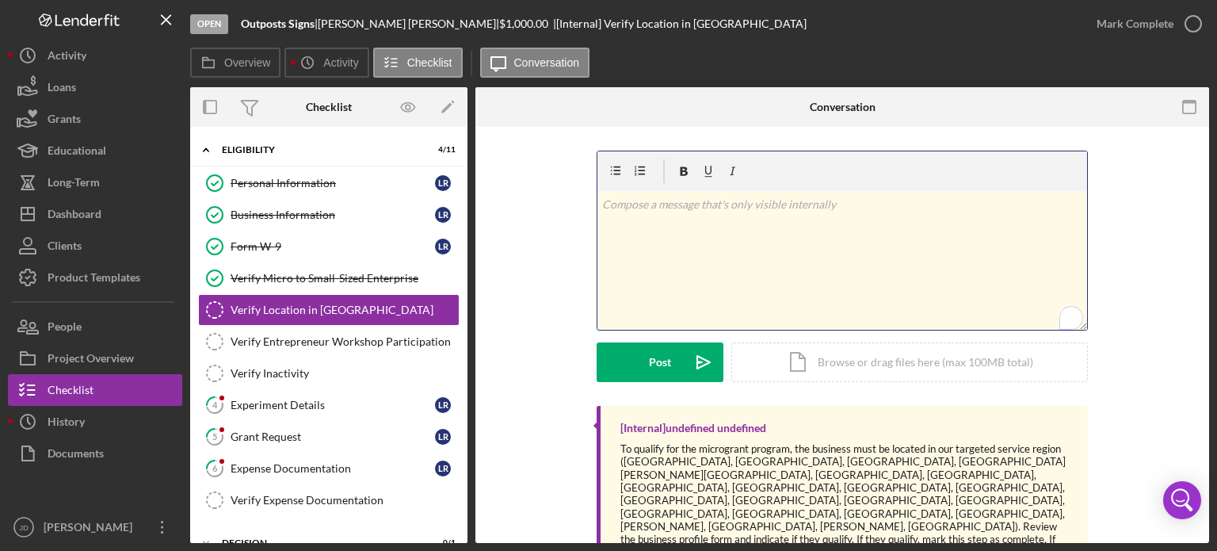
click at [767, 205] on p "To enrich screen reader interactions, please activate Accessibility in Grammarl…" at bounding box center [842, 204] width 481 height 17
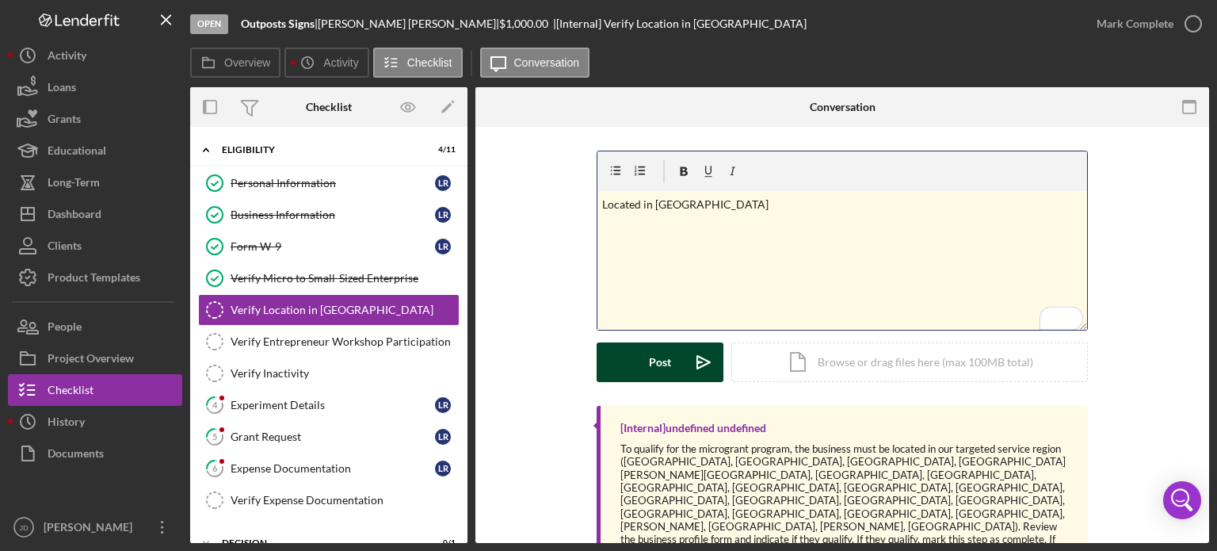
click at [637, 363] on button "Post Icon/icon-invite-send" at bounding box center [660, 362] width 127 height 40
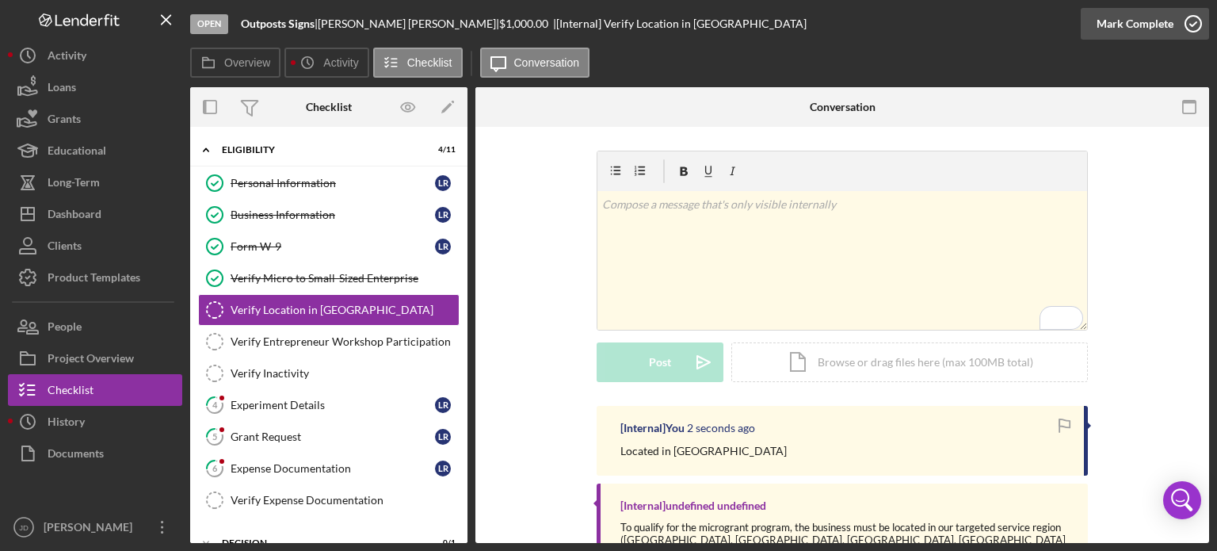
click at [1188, 21] on icon "button" at bounding box center [1193, 24] width 40 height 40
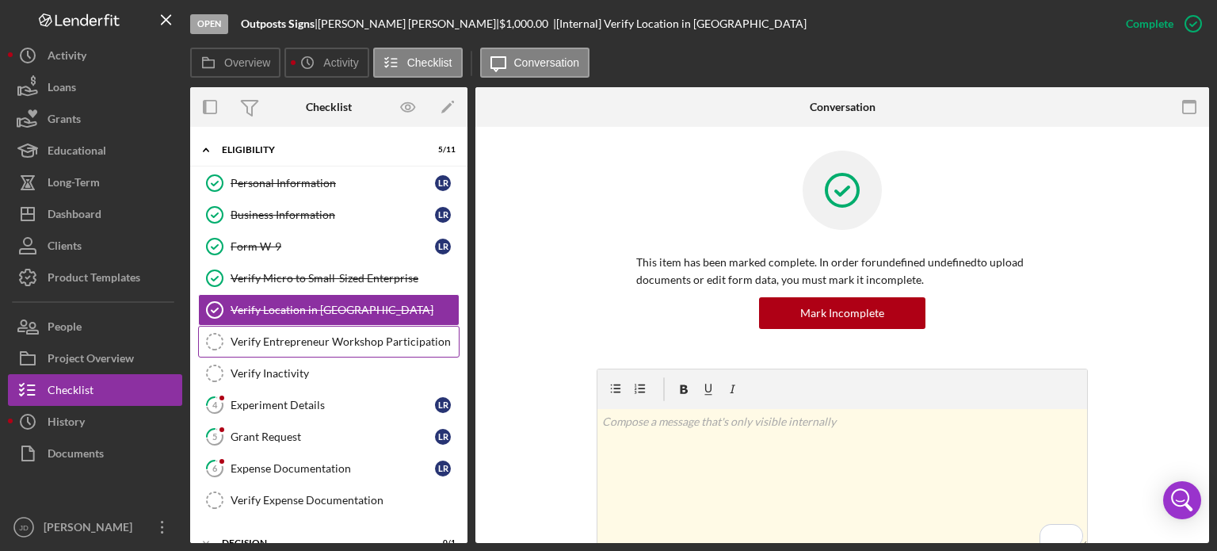
click at [343, 341] on div "Verify Entrepreneur Workshop Participation" at bounding box center [345, 341] width 228 height 13
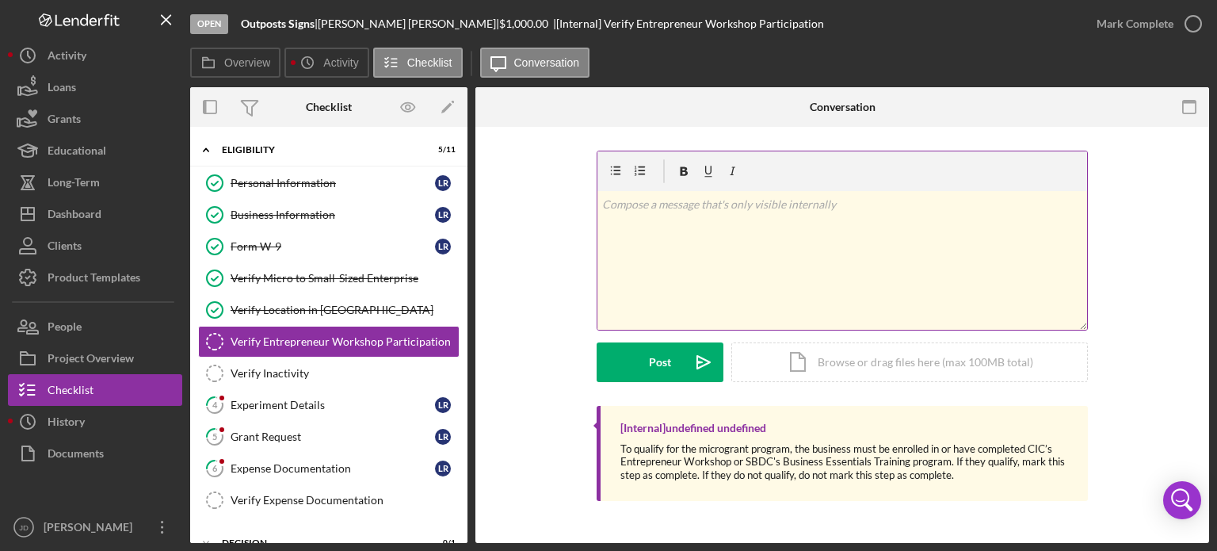
click at [699, 202] on p at bounding box center [842, 204] width 481 height 17
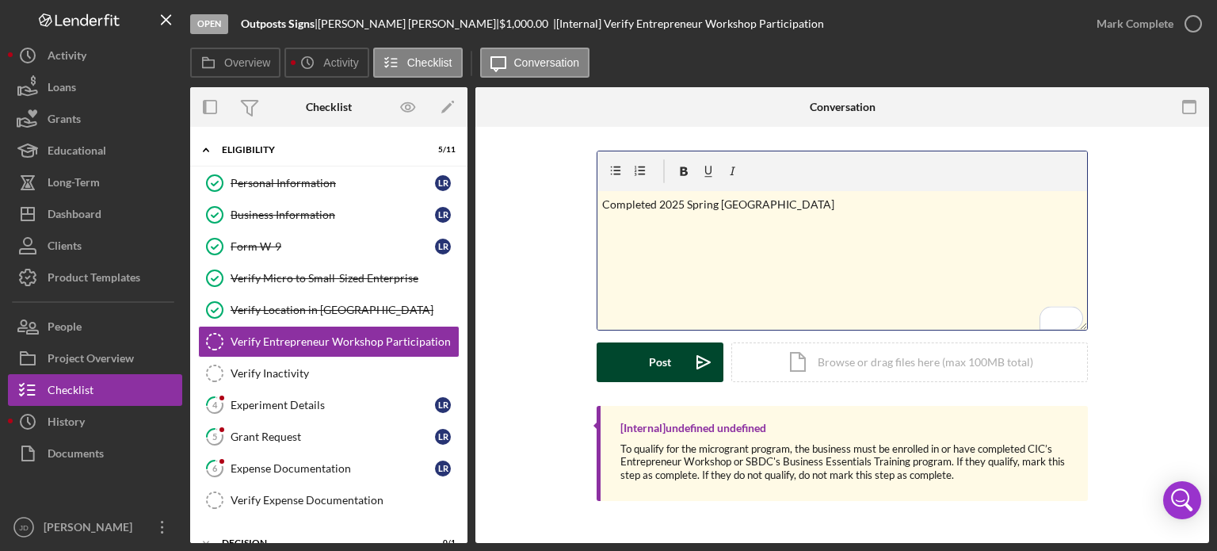
click at [648, 357] on button "Post Icon/icon-invite-send" at bounding box center [660, 362] width 127 height 40
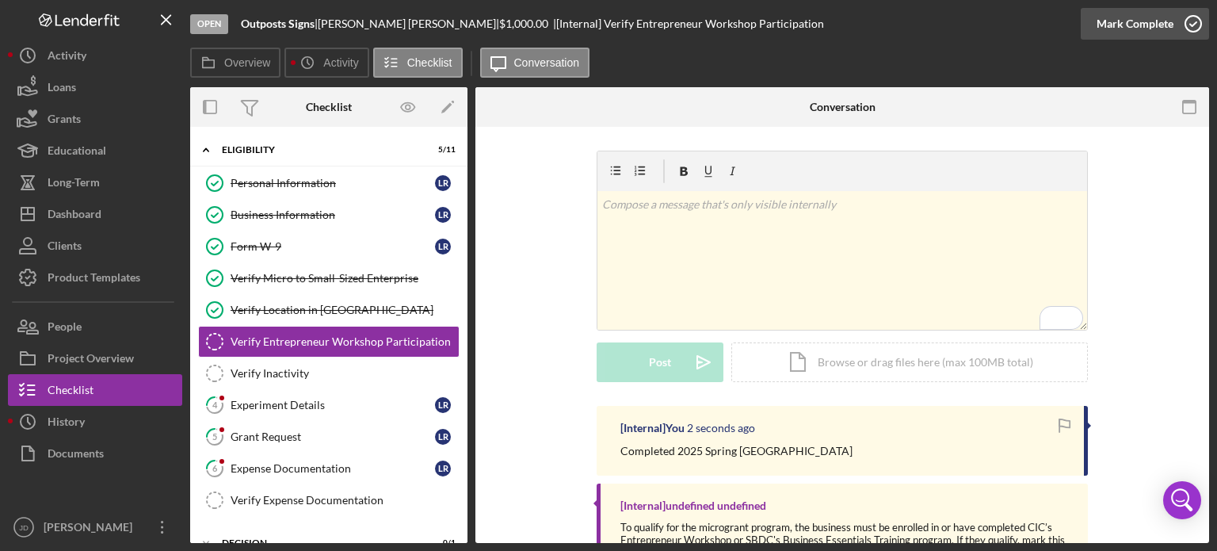
click at [1193, 23] on icon "button" at bounding box center [1193, 24] width 40 height 40
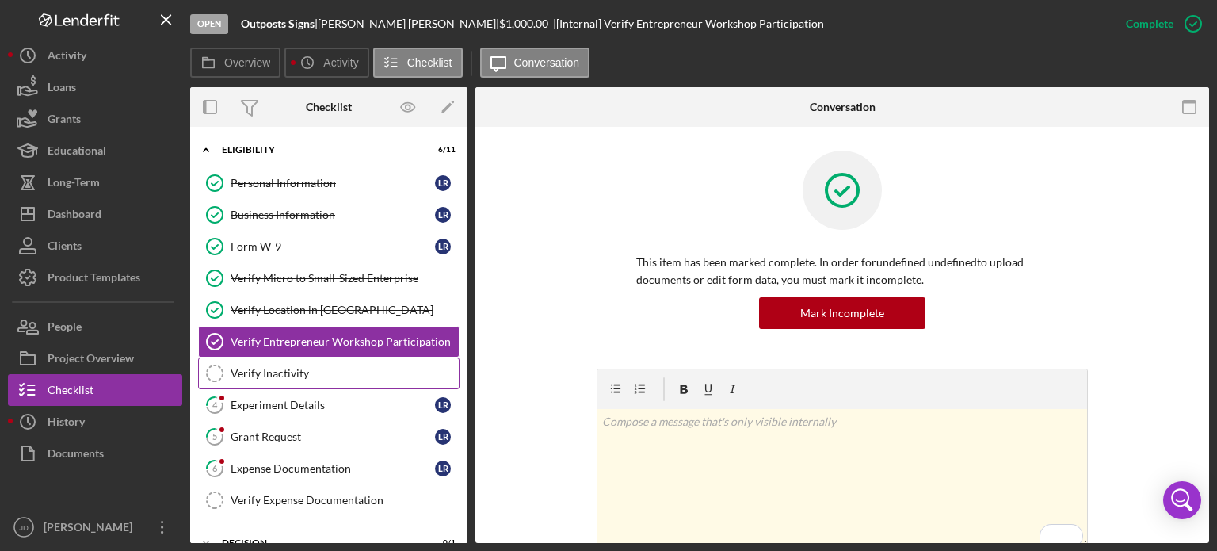
click at [277, 371] on div "Verify Inactivity" at bounding box center [345, 373] width 228 height 13
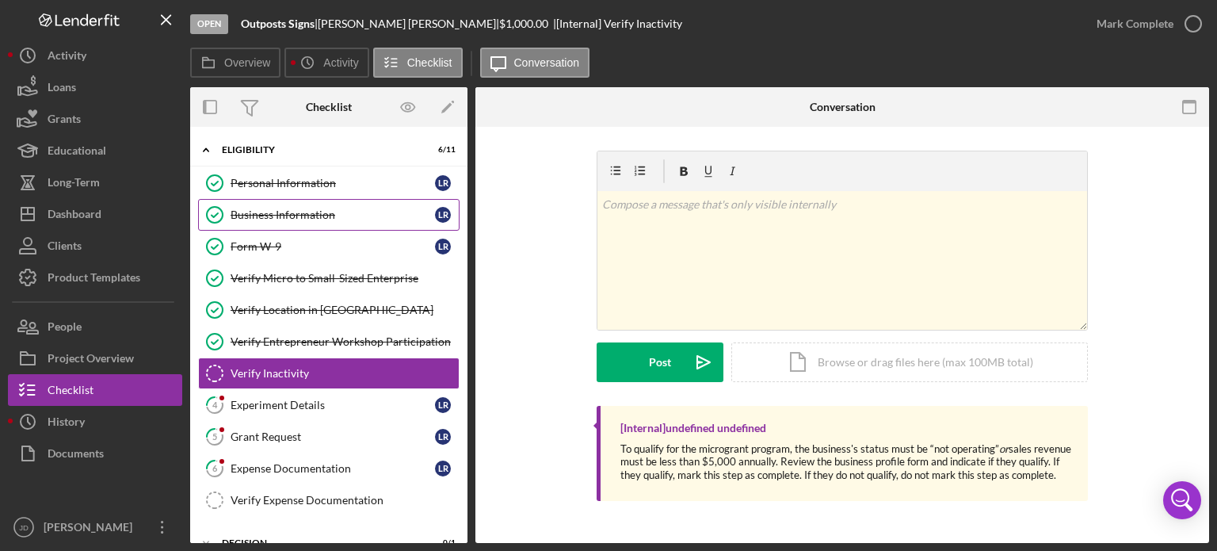
click at [302, 211] on div "Business Information" at bounding box center [333, 214] width 204 height 13
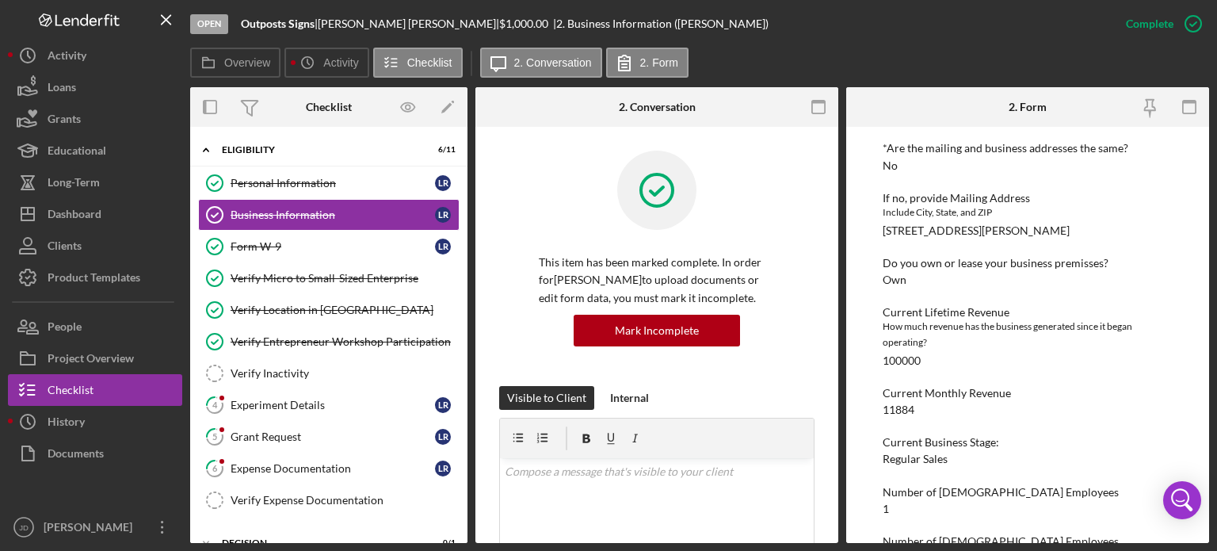
scroll to position [860, 0]
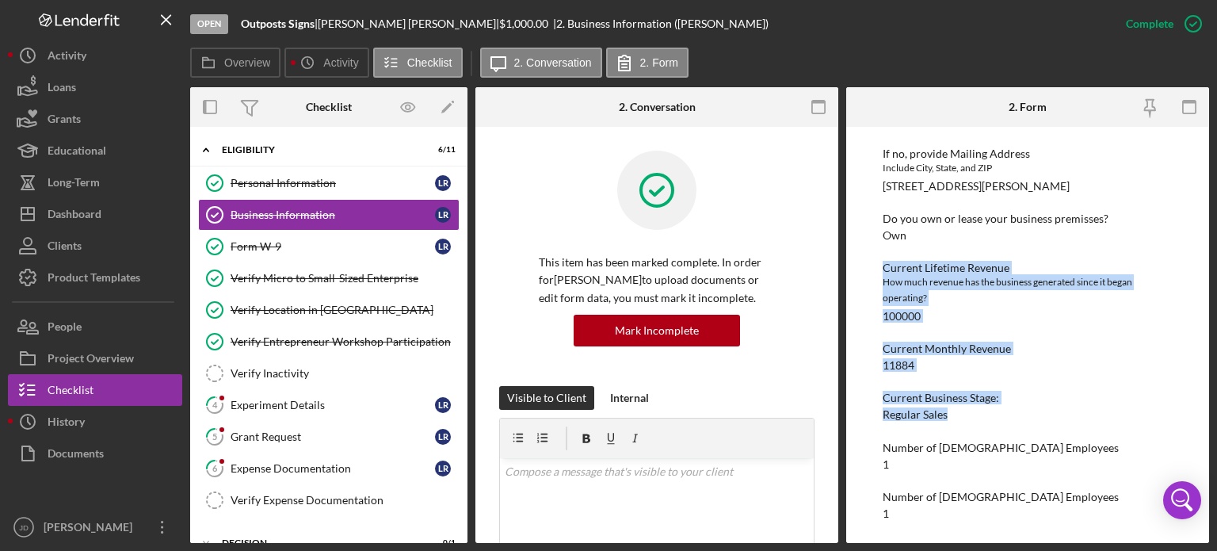
drag, startPoint x: 884, startPoint y: 268, endPoint x: 1027, endPoint y: 409, distance: 200.6
copy div "Current Lifetime Revenue How much revenue has the business generated since it b…"
click at [265, 364] on link "Verify Inactivity Verify Inactivity" at bounding box center [328, 373] width 261 height 32
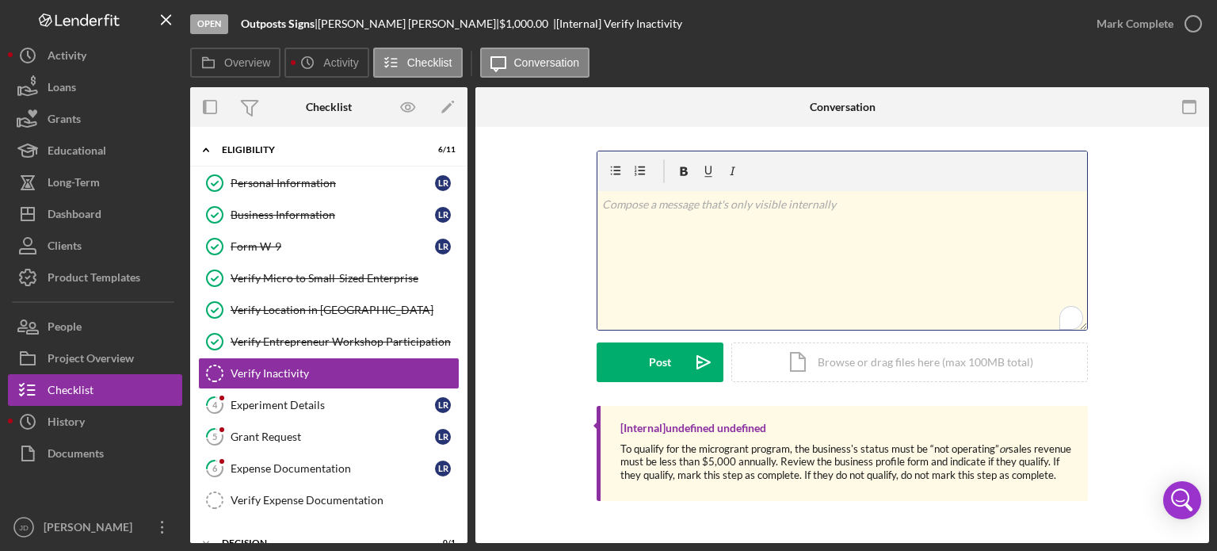
click at [769, 202] on p "To enrich screen reader interactions, please activate Accessibility in Grammarl…" at bounding box center [842, 204] width 481 height 17
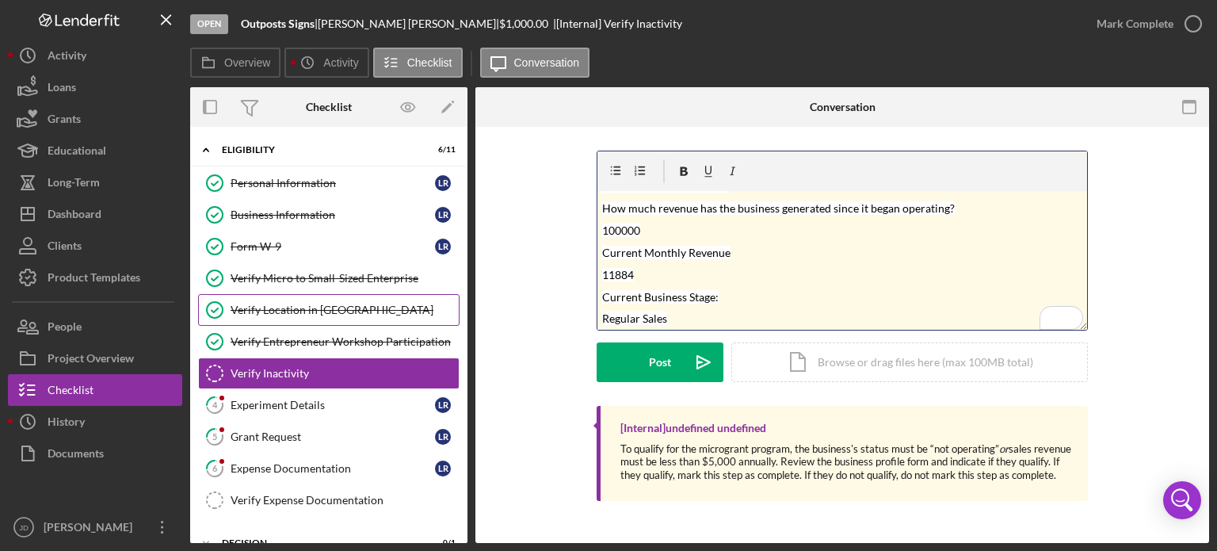
scroll to position [56, 0]
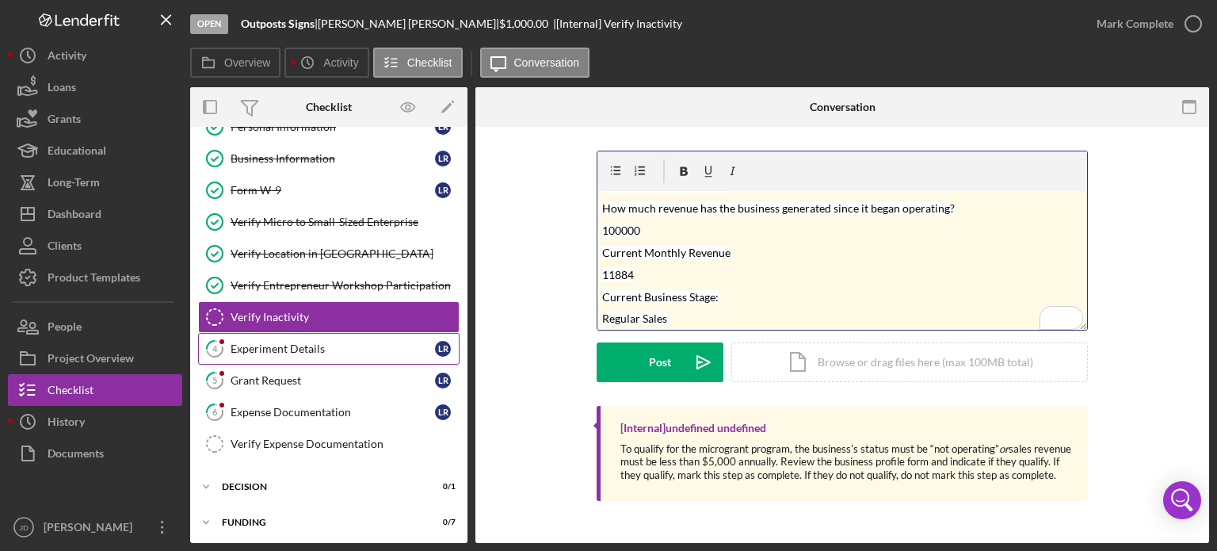
click at [296, 348] on div "Experiment Details" at bounding box center [333, 348] width 204 height 13
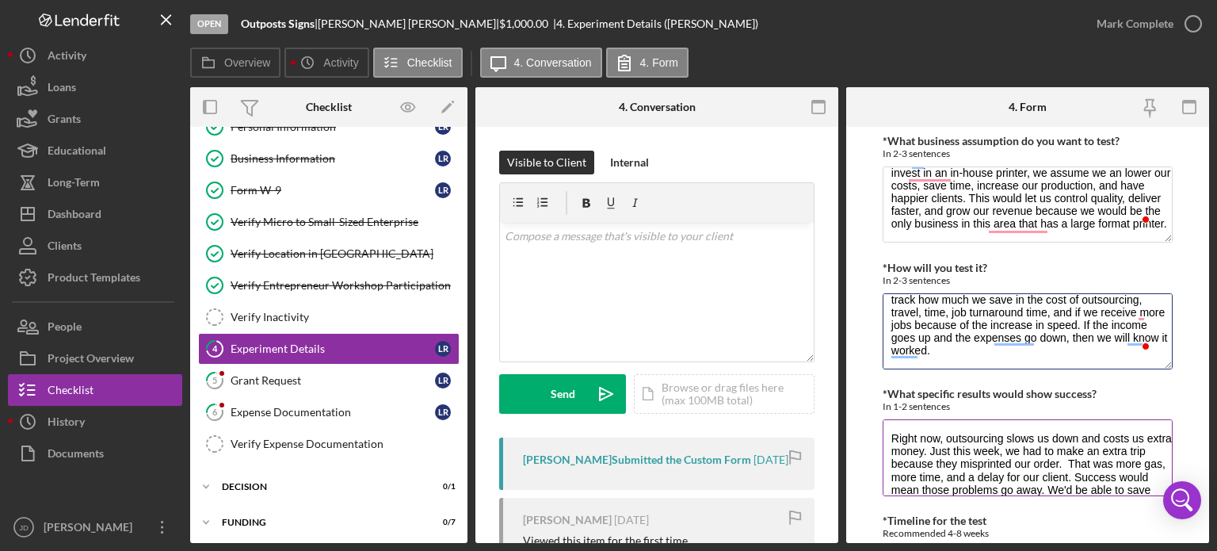
scroll to position [79, 0]
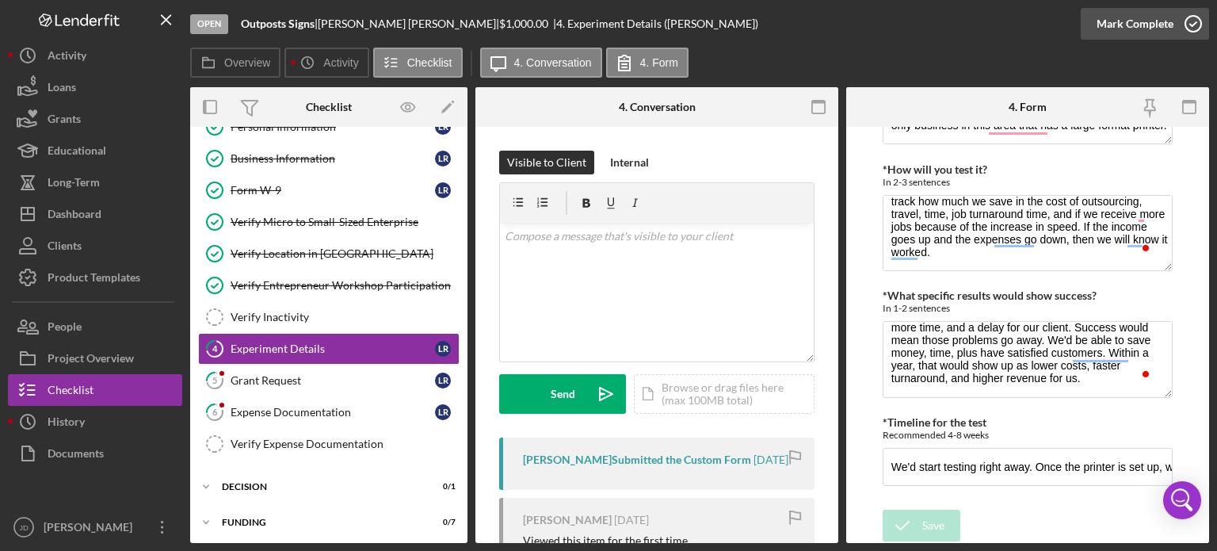
click at [1197, 23] on icon "button" at bounding box center [1193, 24] width 40 height 40
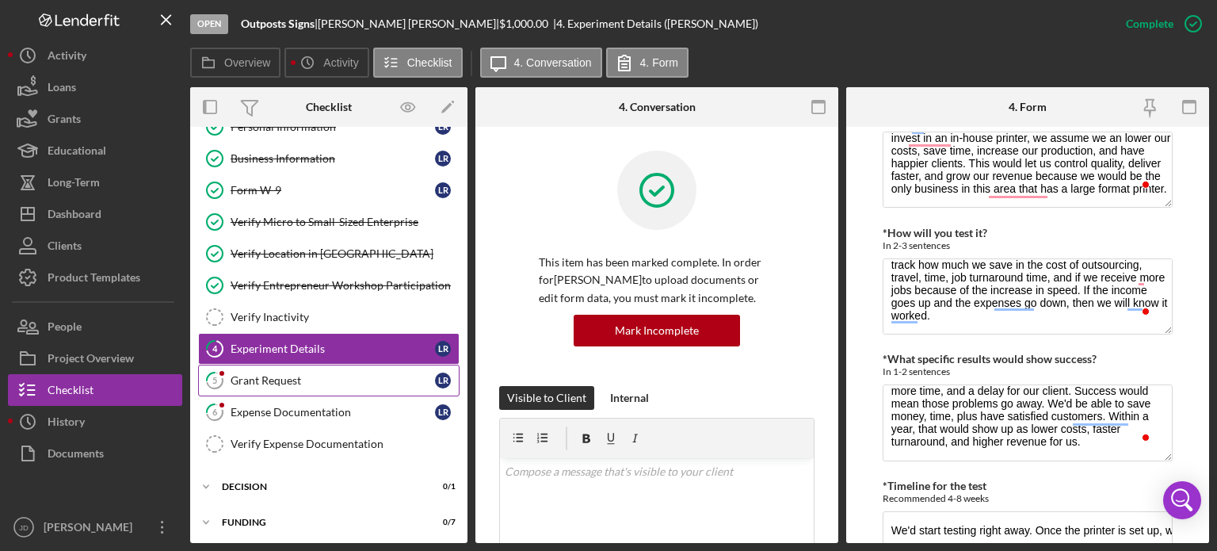
scroll to position [162, 0]
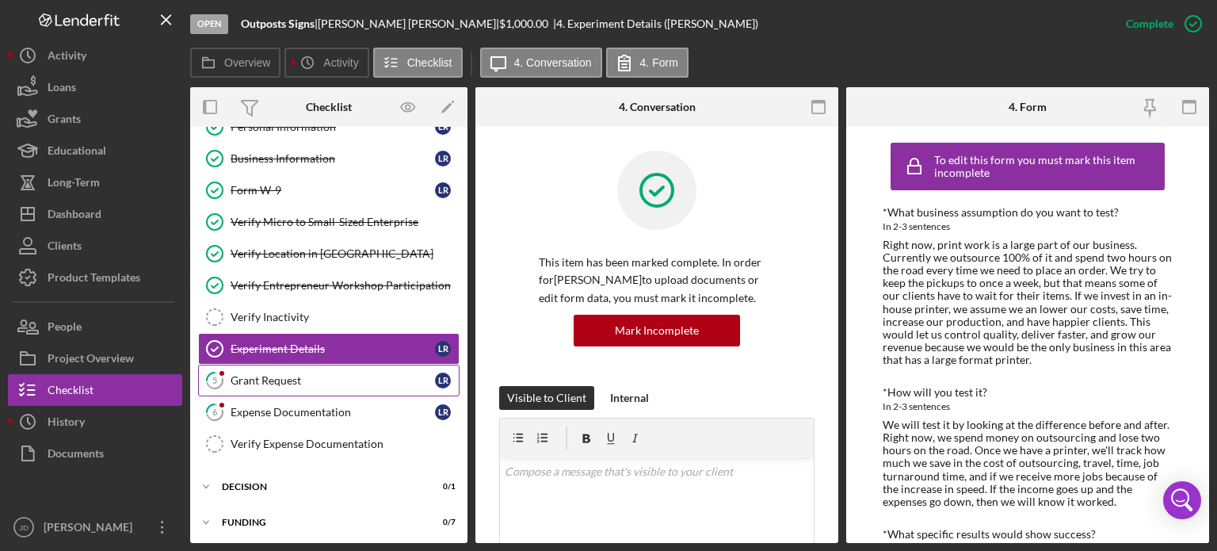
click at [269, 376] on div "Grant Request" at bounding box center [333, 380] width 204 height 13
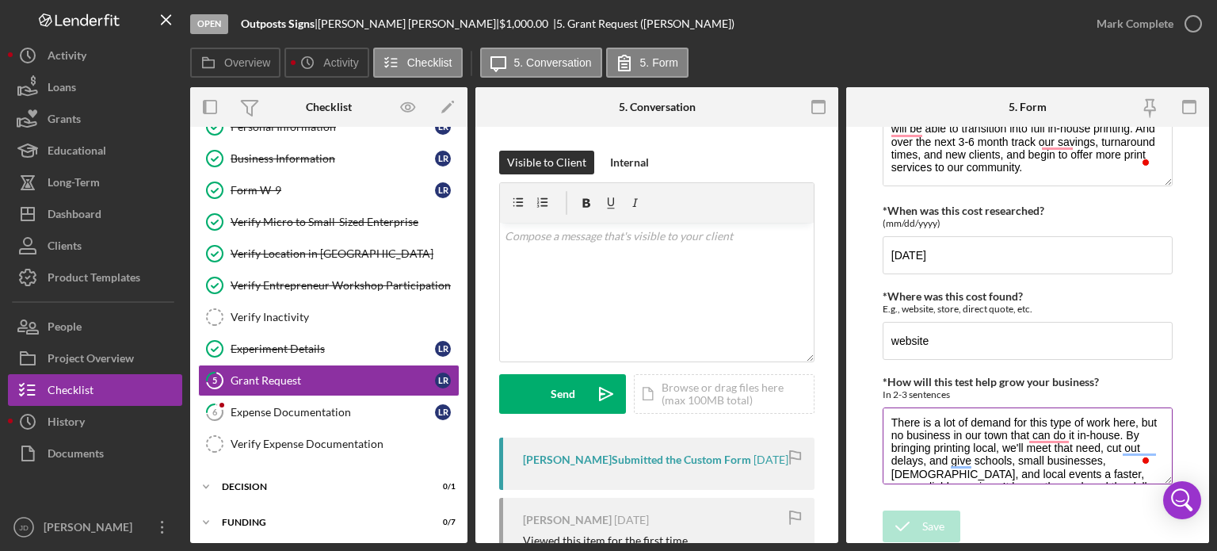
scroll to position [4, 0]
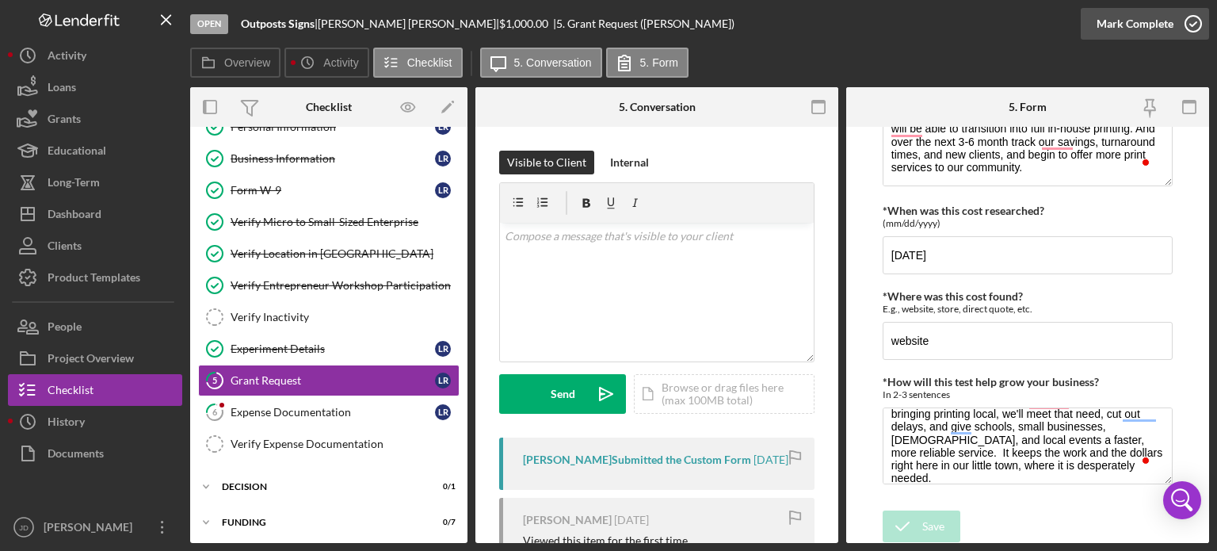
click at [1192, 24] on icon "button" at bounding box center [1193, 24] width 40 height 40
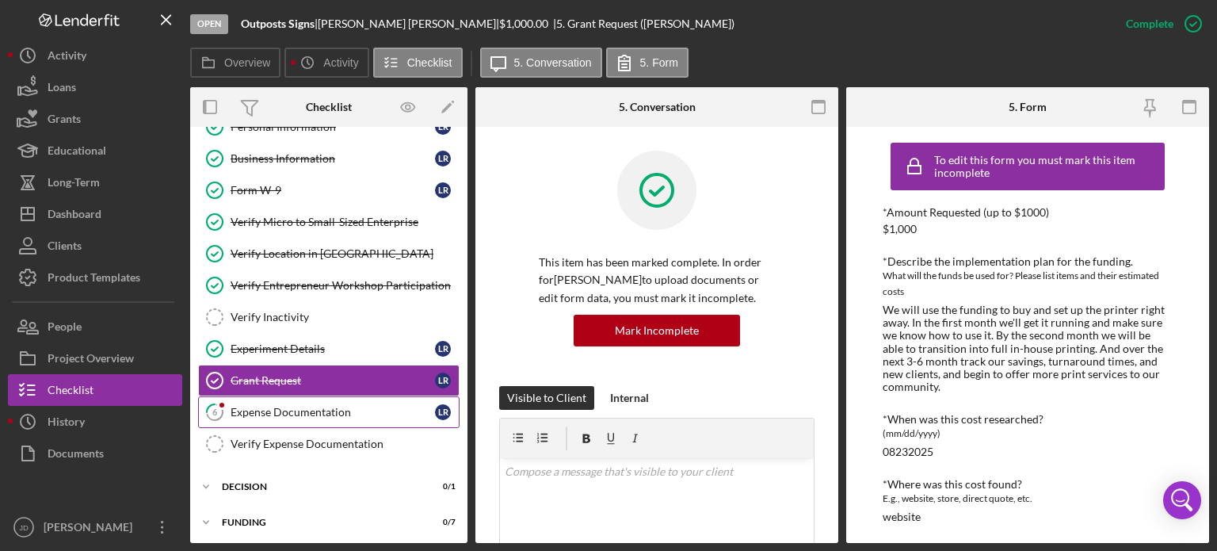
click at [295, 413] on div "Expense Documentation" at bounding box center [333, 412] width 204 height 13
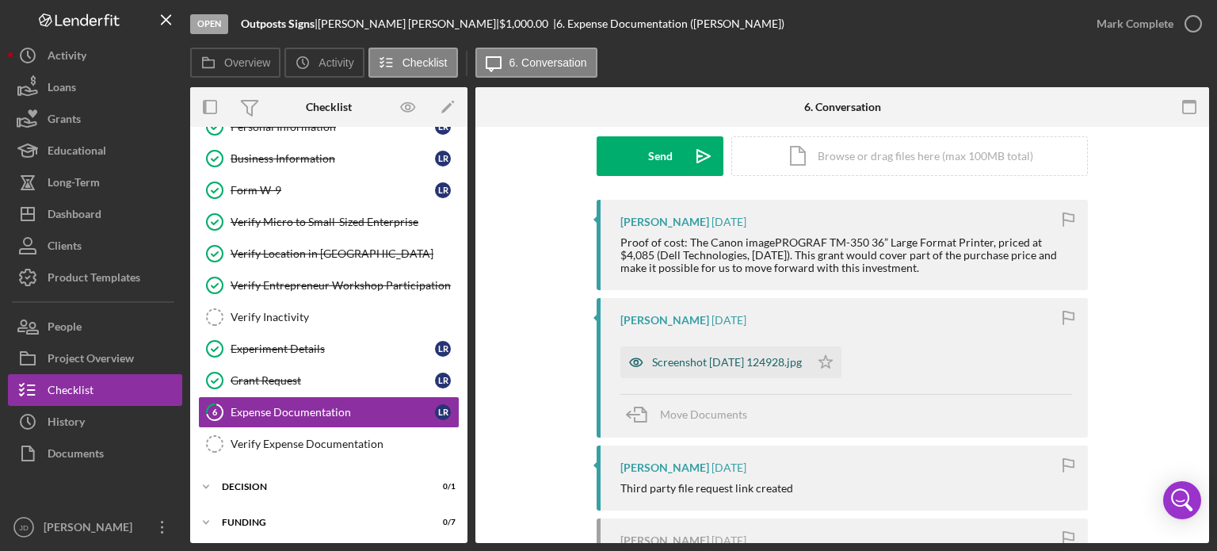
click at [746, 366] on div "Screenshot 2025-08-23 124928.jpg" at bounding box center [727, 362] width 150 height 13
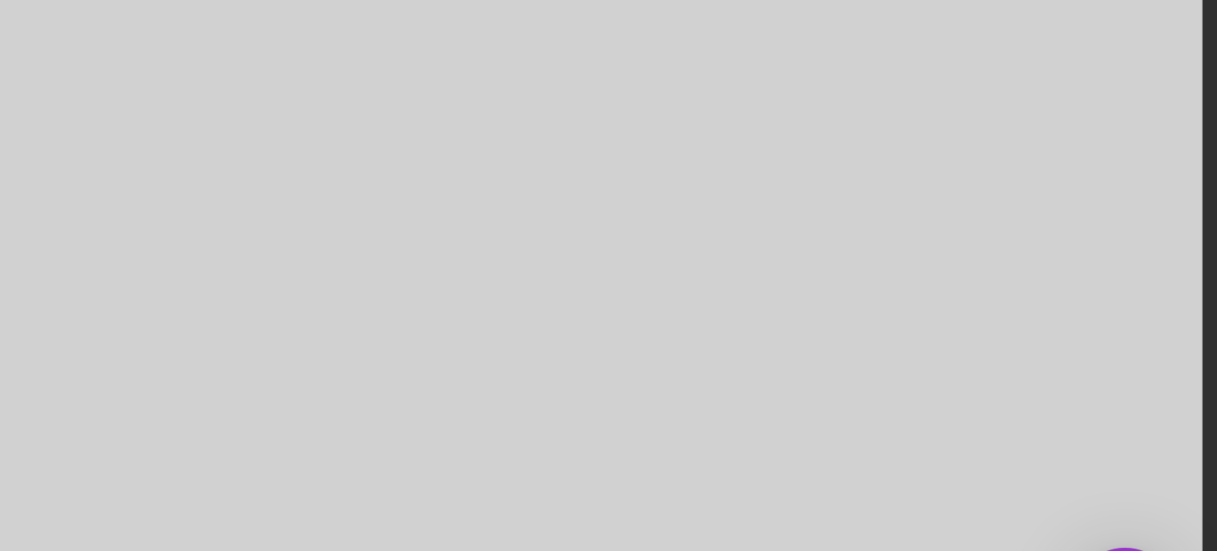
click at [876, 377] on img at bounding box center [971, 335] width 475 height 416
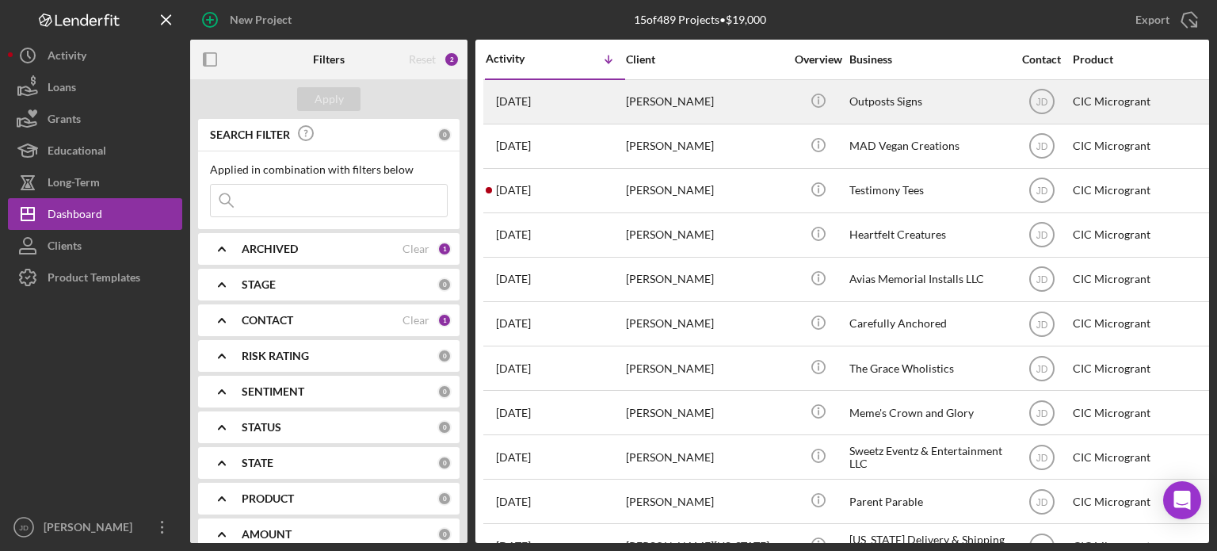
click at [668, 101] on div "[PERSON_NAME]" at bounding box center [705, 102] width 158 height 42
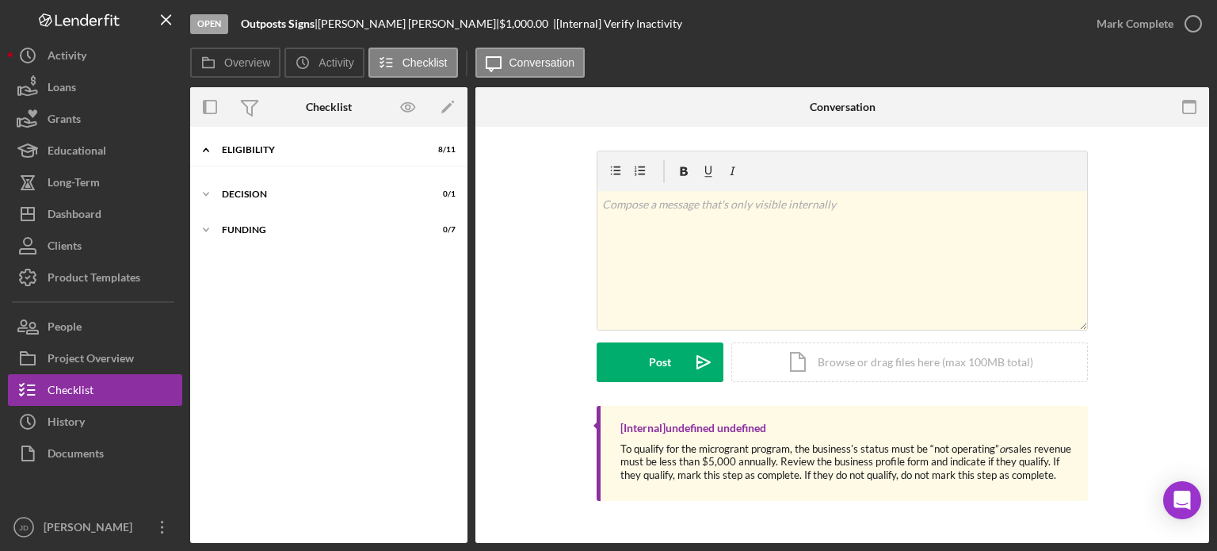
scroll to position [36, 0]
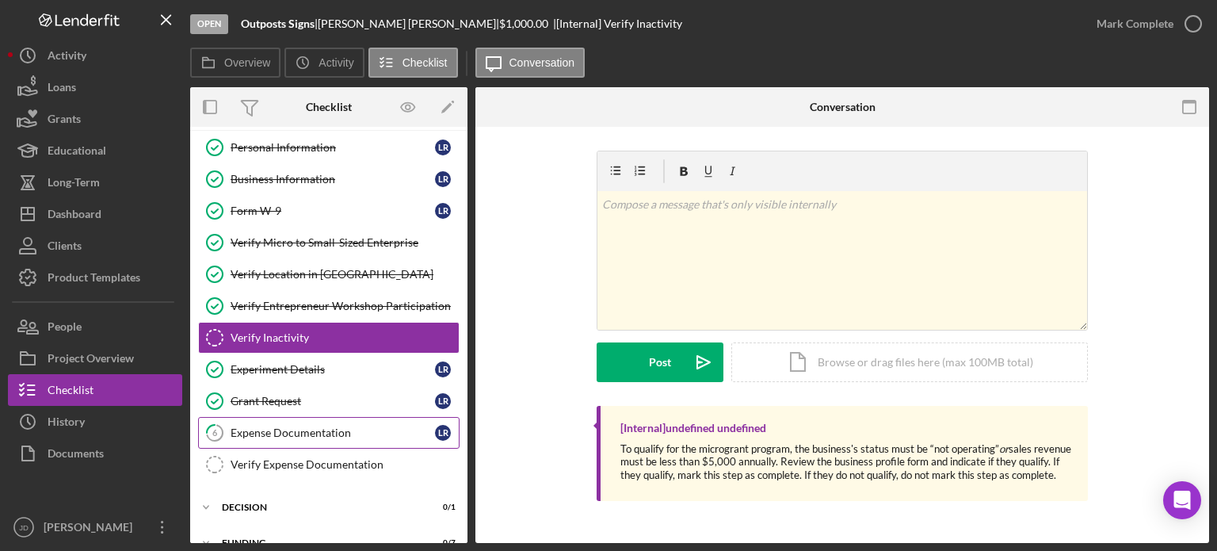
click at [272, 432] on div "Expense Documentation" at bounding box center [333, 432] width 204 height 13
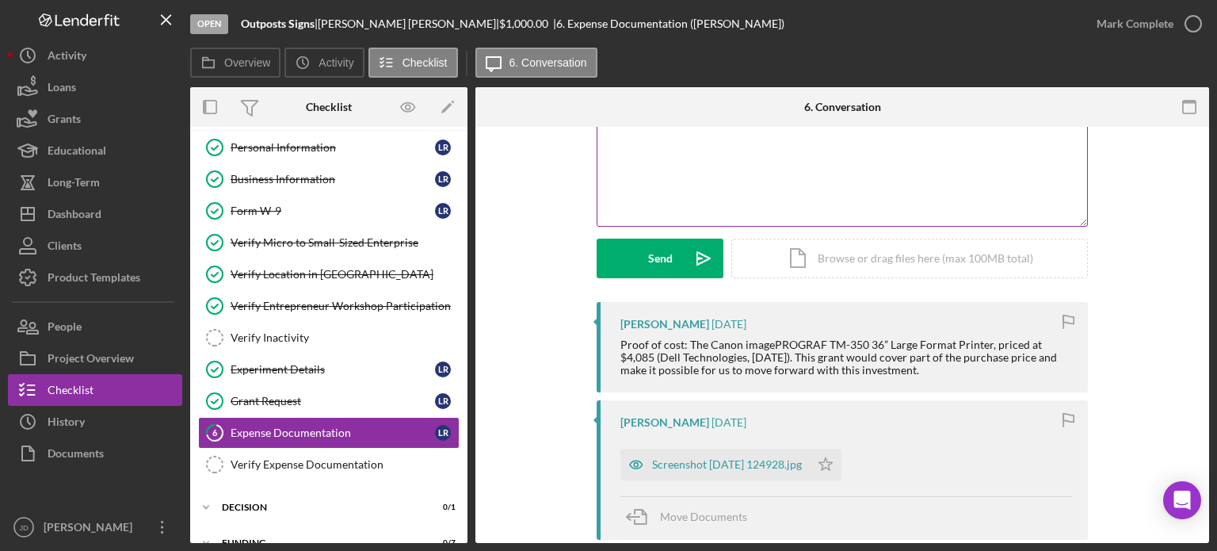
scroll to position [317, 0]
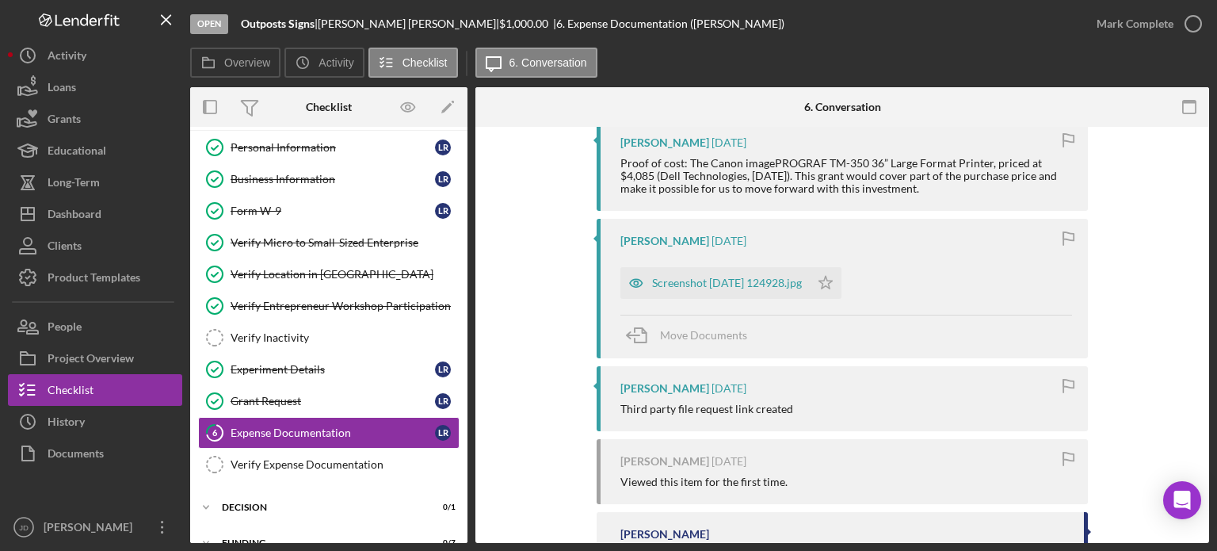
click at [737, 408] on div "Third party file request link created" at bounding box center [706, 409] width 173 height 13
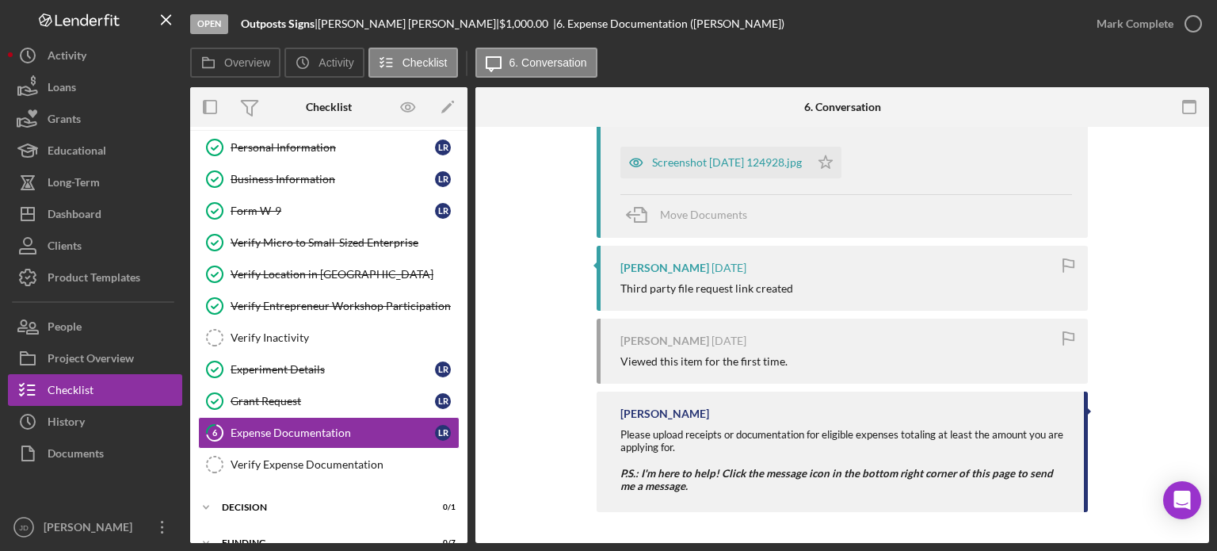
scroll to position [358, 0]
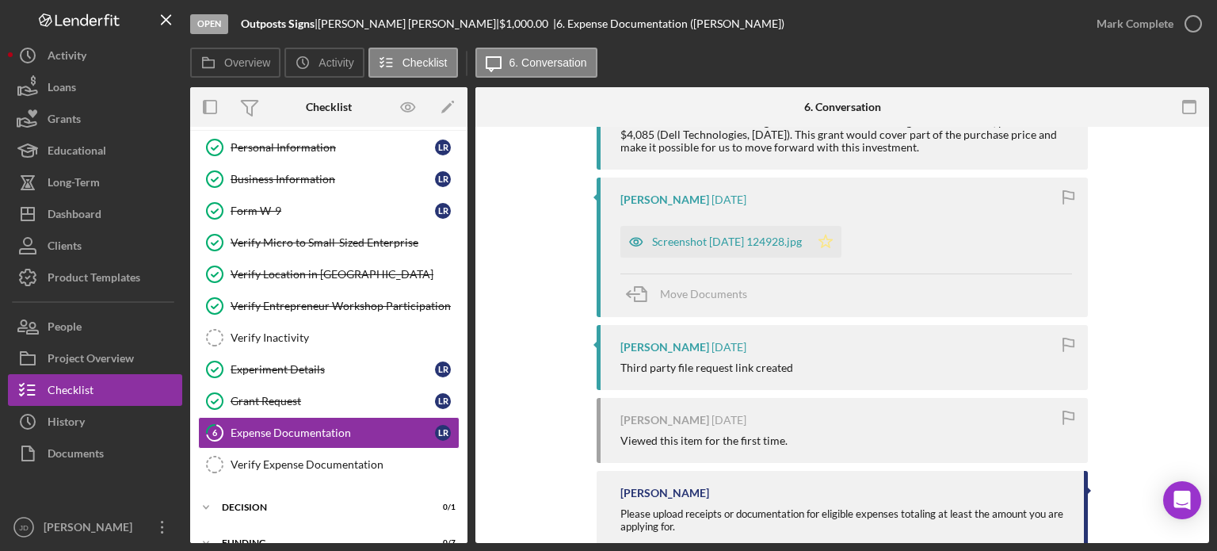
click at [841, 240] on icon "Icon/Star" at bounding box center [826, 242] width 32 height 32
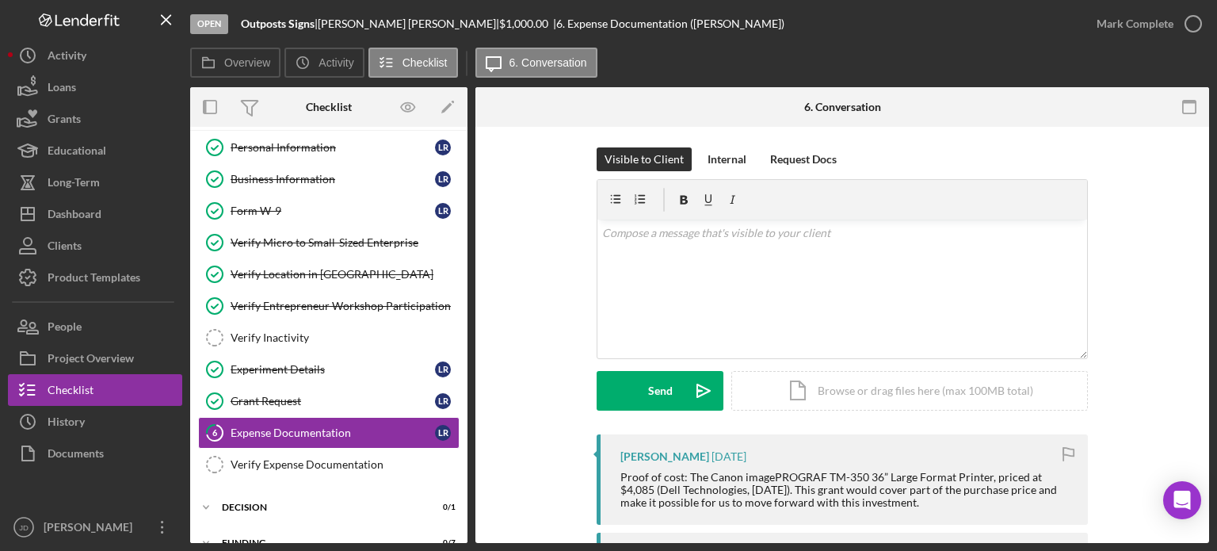
scroll to position [0, 0]
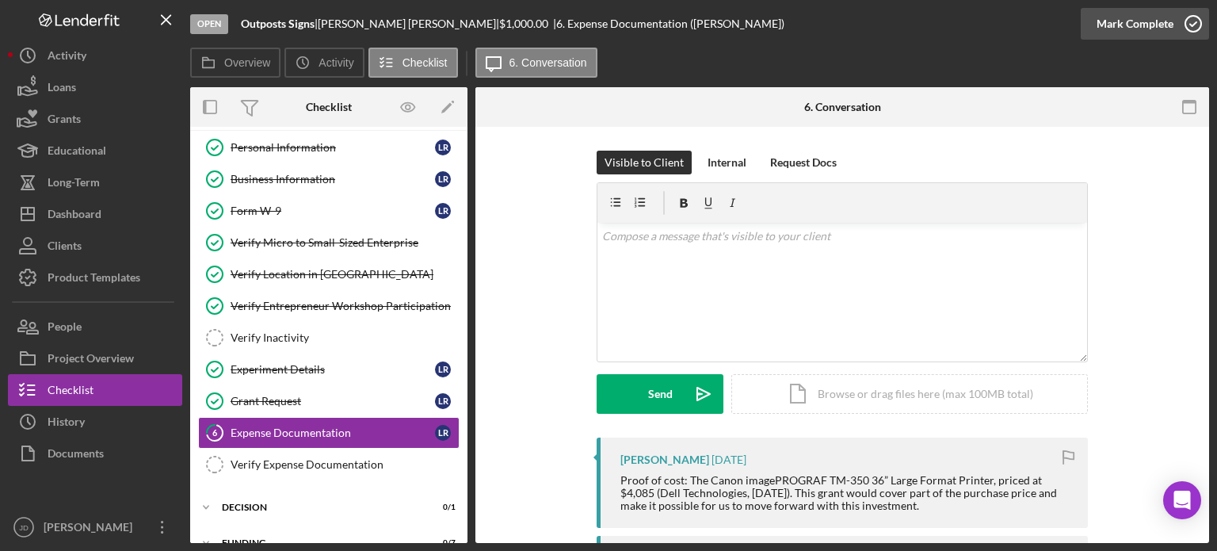
click at [1192, 24] on icon "button" at bounding box center [1193, 24] width 40 height 40
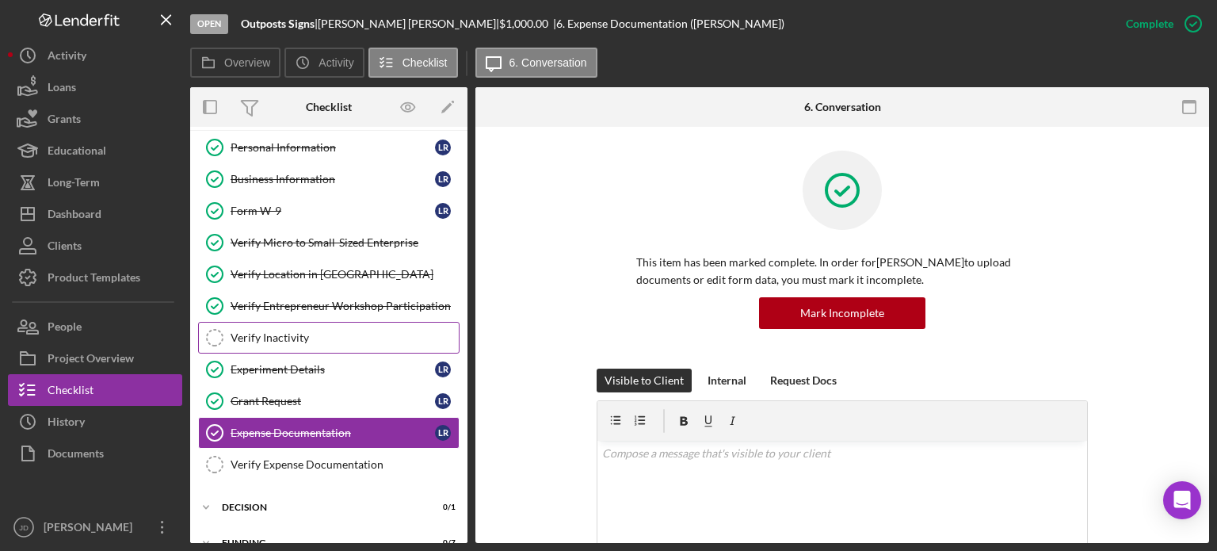
scroll to position [56, 0]
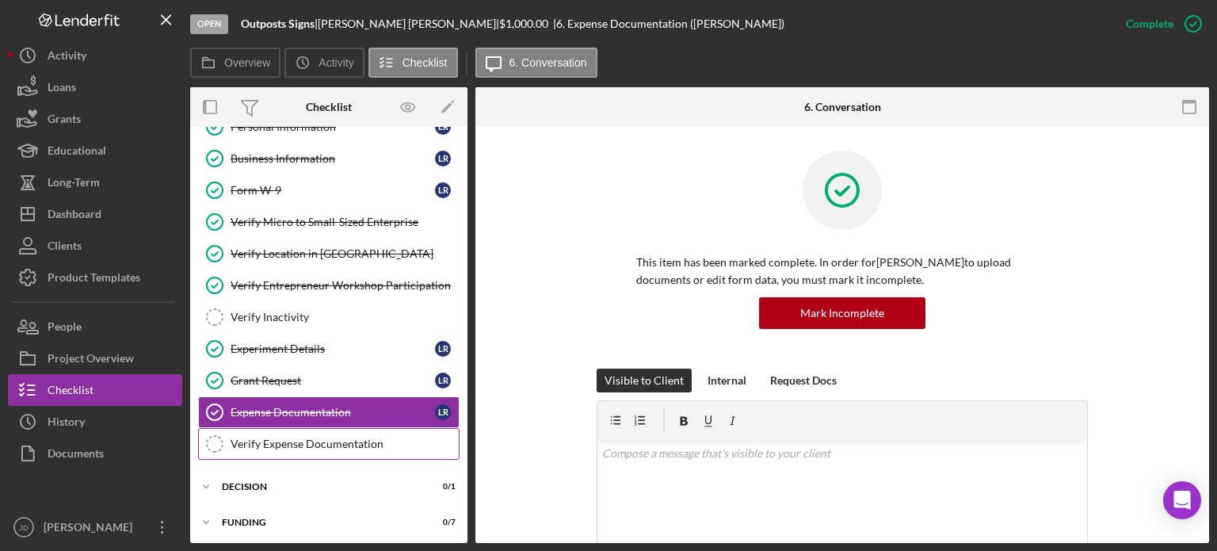
click at [299, 445] on div "Verify Expense Documentation" at bounding box center [345, 443] width 228 height 13
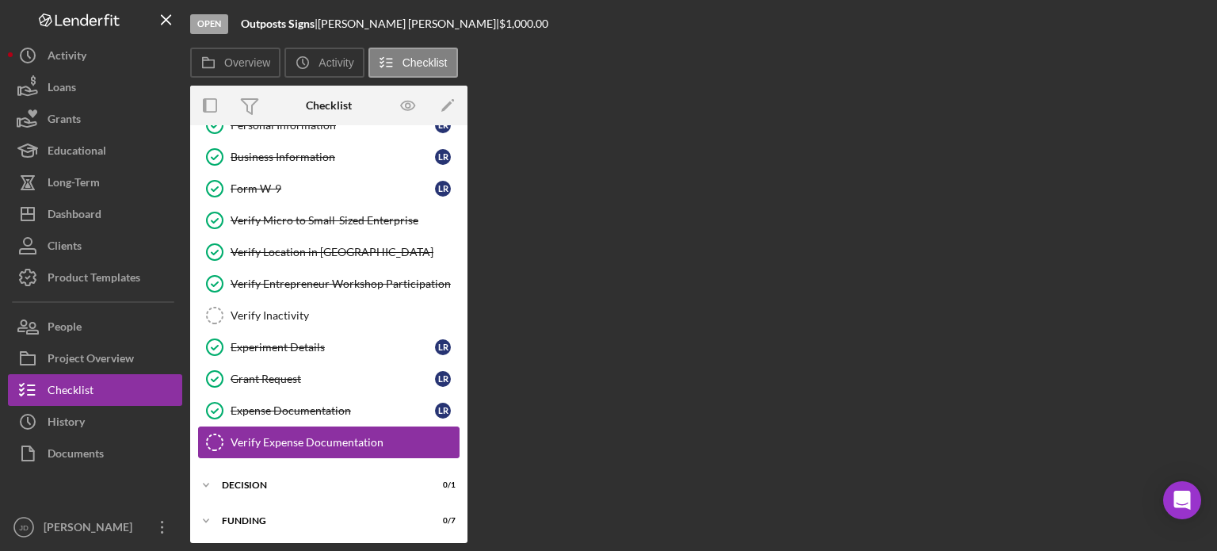
scroll to position [56, 0]
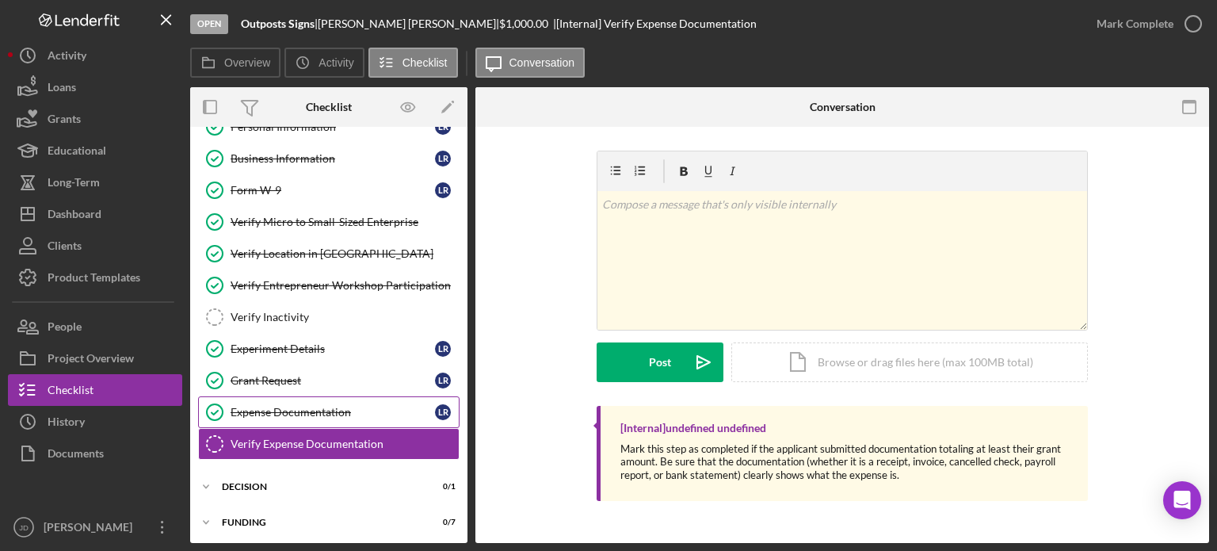
click at [261, 408] on div "Expense Documentation" at bounding box center [333, 412] width 204 height 13
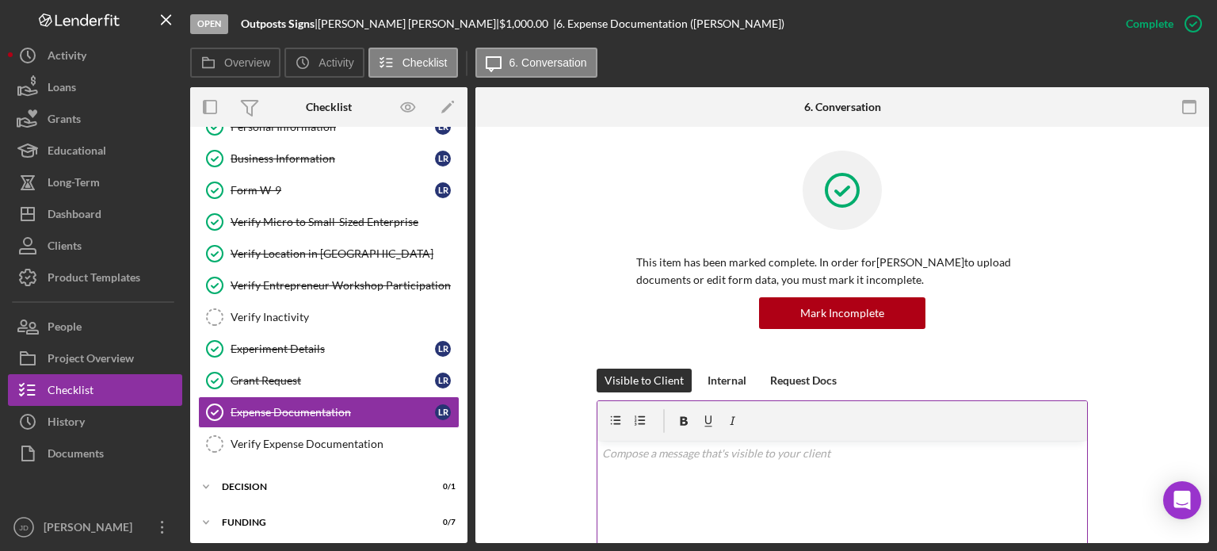
click at [737, 464] on div "v Color teal Color pink Remove color Add row above Add row below Add column bef…" at bounding box center [842, 510] width 490 height 139
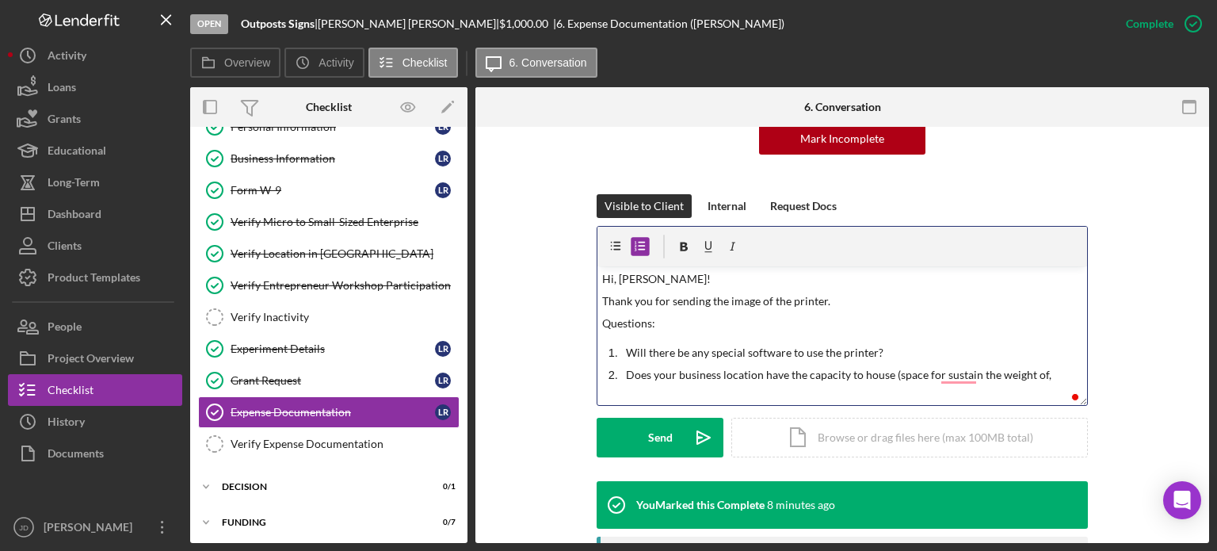
scroll to position [175, 0]
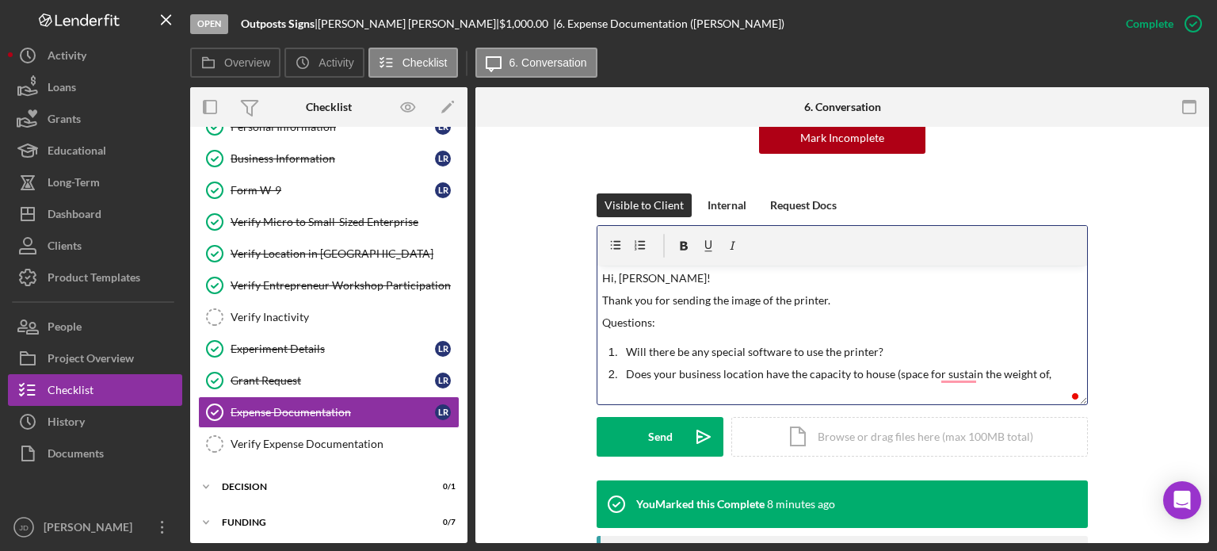
click at [662, 326] on p "Questions:" at bounding box center [842, 322] width 481 height 17
drag, startPoint x: 605, startPoint y: 341, endPoint x: 1046, endPoint y: 368, distance: 441.3
click at [1046, 368] on div "v Color teal Color pink Remove color Add row above Add row below Add column bef…" at bounding box center [842, 334] width 490 height 139
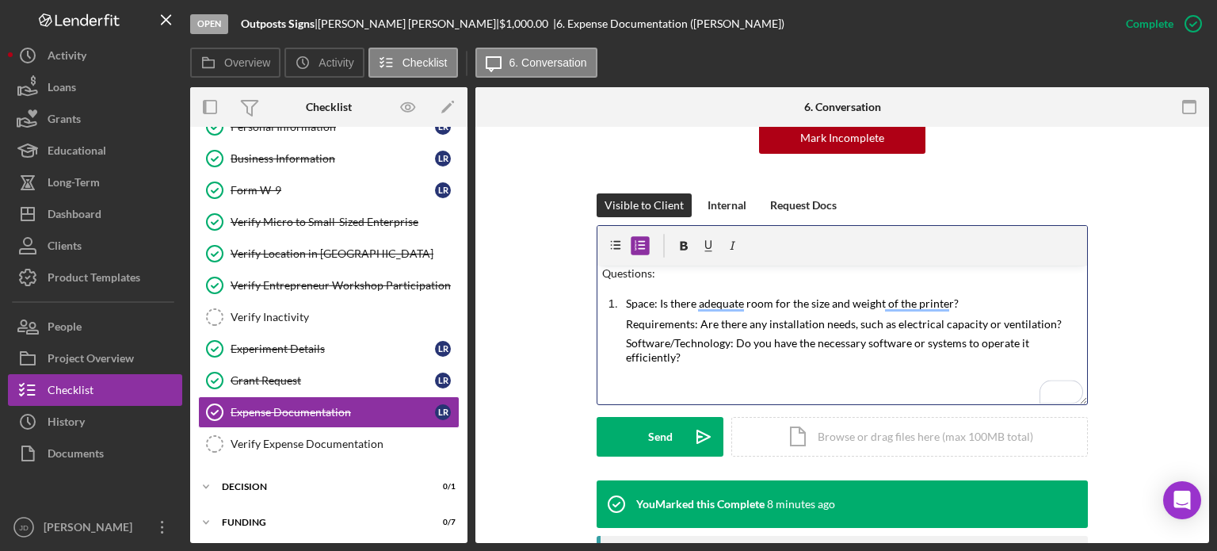
scroll to position [49, 0]
click at [606, 322] on ol "Space: Is there adequate room for the size and weight of the printer? Requireme…" at bounding box center [842, 348] width 490 height 109
click at [979, 303] on p "Space: Is there adequate room for the size and weight of the printer?" at bounding box center [854, 303] width 457 height 18
click at [1059, 323] on p "Requirements: Are there any installation needs, such as electrical capacity or …" at bounding box center [854, 324] width 457 height 14
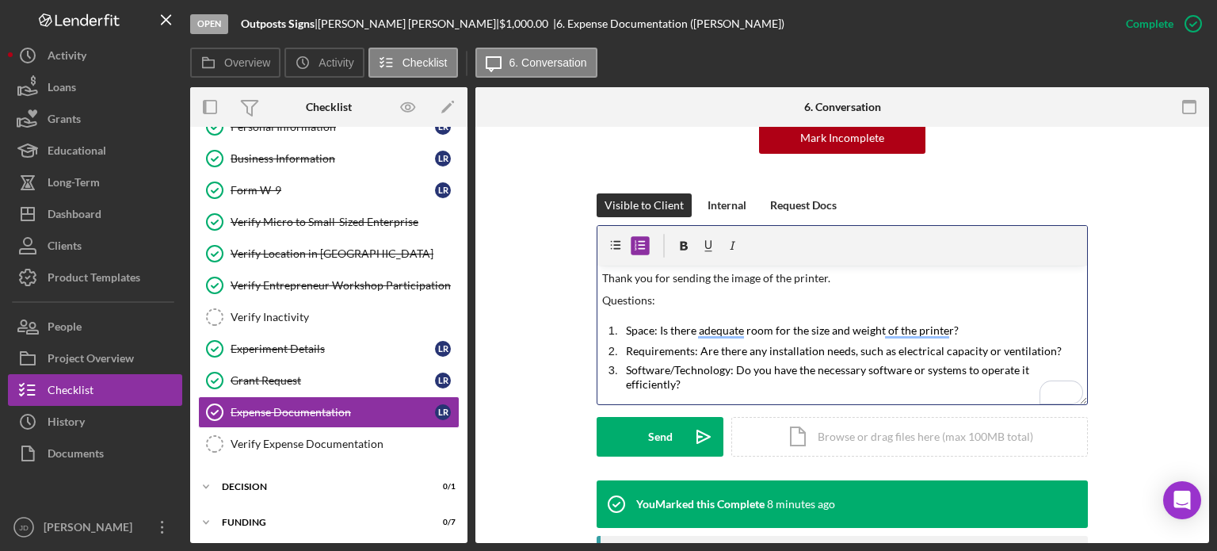
scroll to position [0, 0]
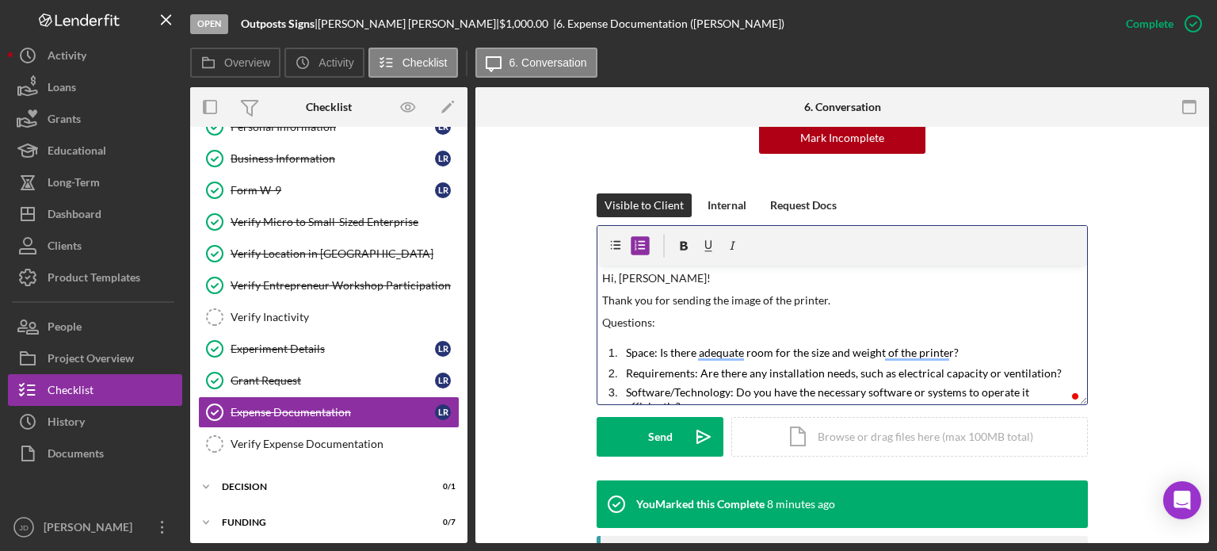
click at [859, 298] on p "Thank you for sending the image of the printer." at bounding box center [842, 300] width 481 height 17
click at [900, 319] on p "Questions:" at bounding box center [842, 322] width 481 height 17
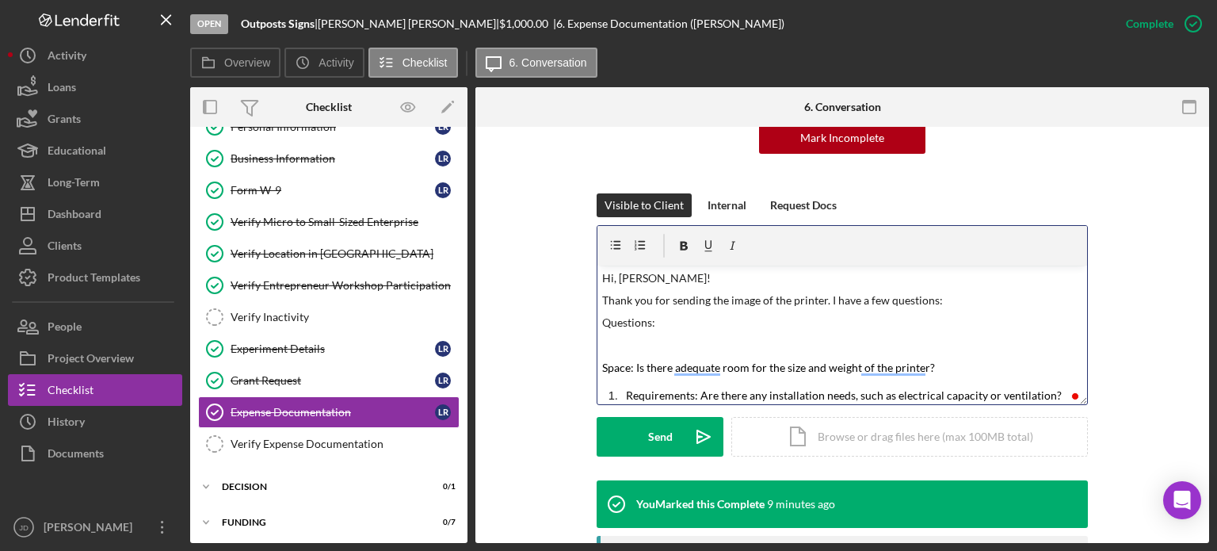
click at [602, 372] on mark "Space: Is there adequate room for the size and weight of the printer?" at bounding box center [768, 367] width 333 height 13
click at [638, 244] on icon "button" at bounding box center [641, 244] width 7 height 9
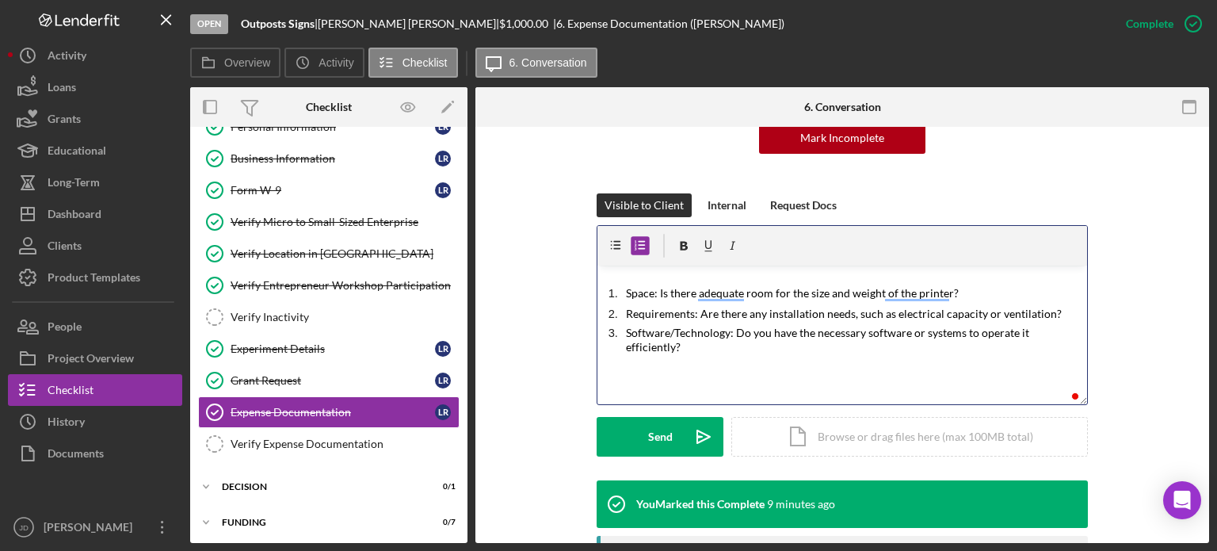
scroll to position [2, 0]
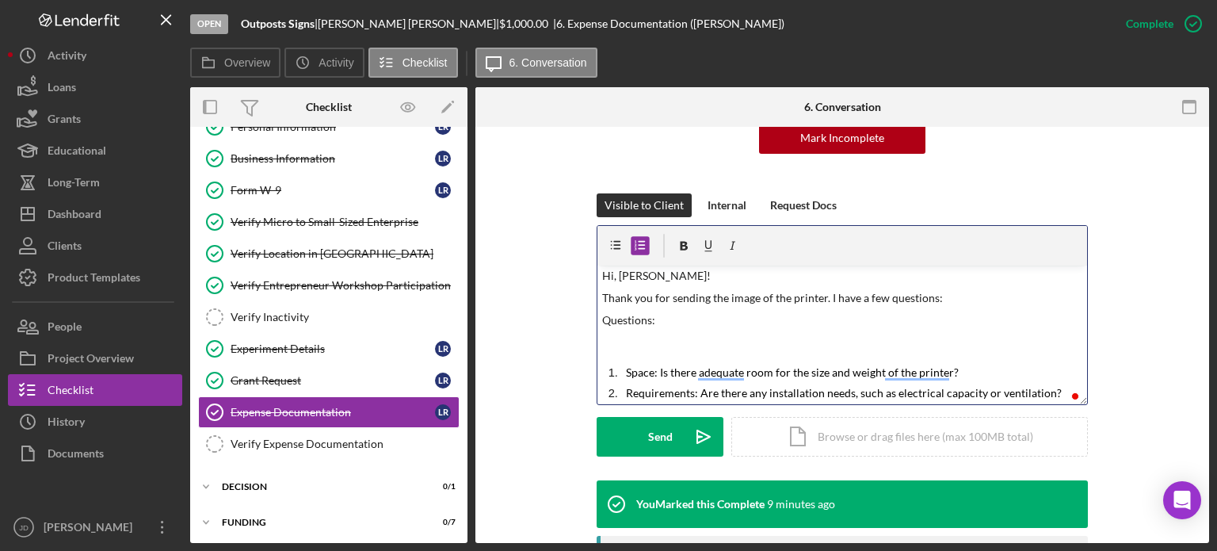
click at [654, 330] on div "v Color teal Color pink Remove color Add row above Add row below Add column bef…" at bounding box center [842, 334] width 490 height 139
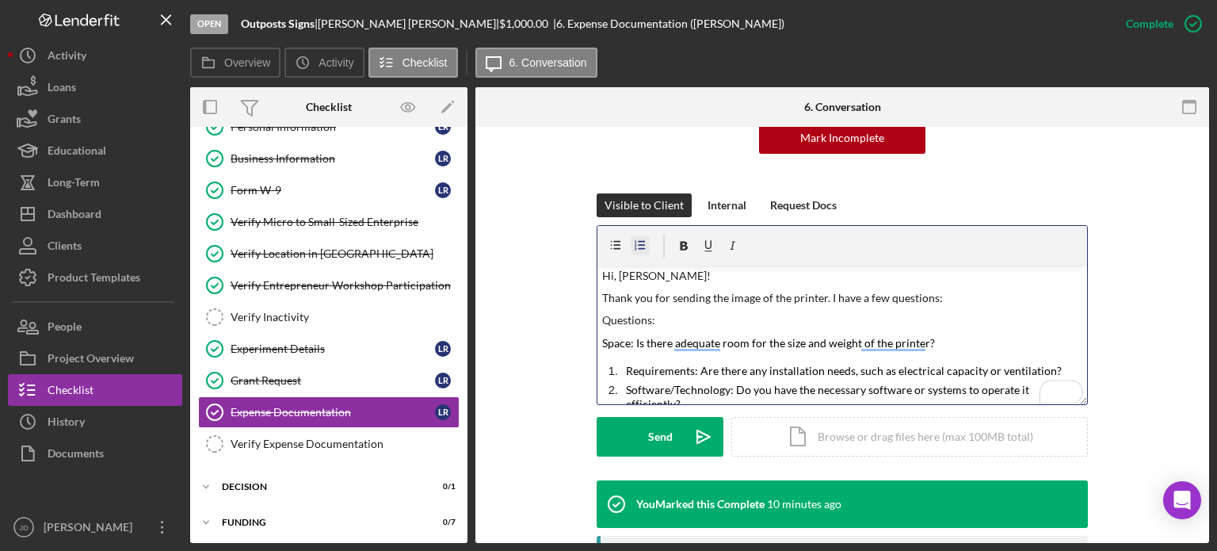
click at [638, 240] on icon "button" at bounding box center [641, 244] width 7 height 9
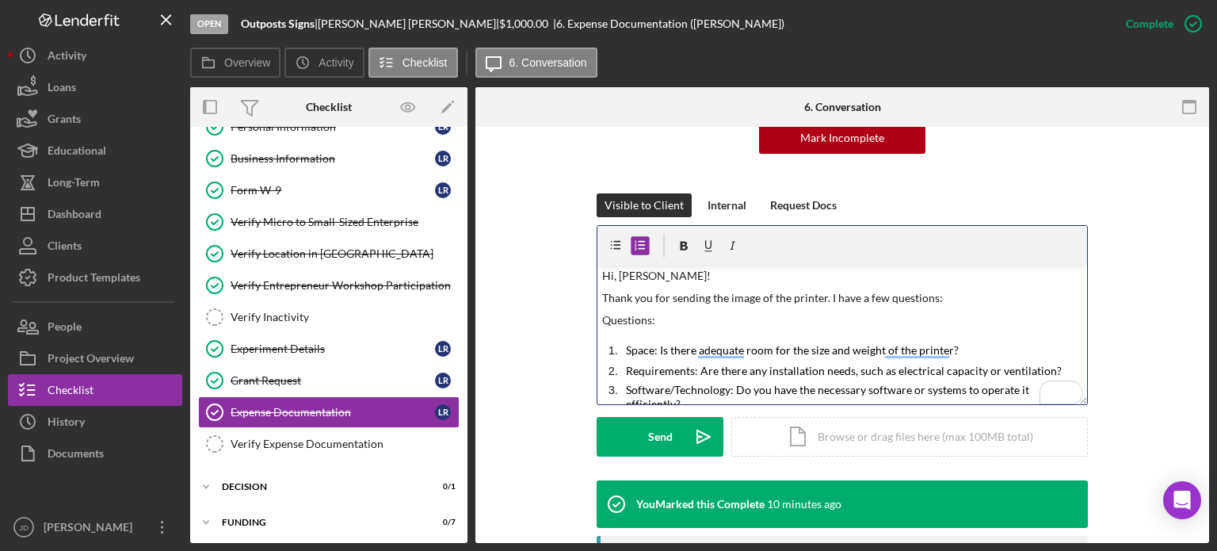
click at [656, 345] on mark "Space: Is there adequate room for the size and weight of the printer?" at bounding box center [792, 349] width 333 height 13
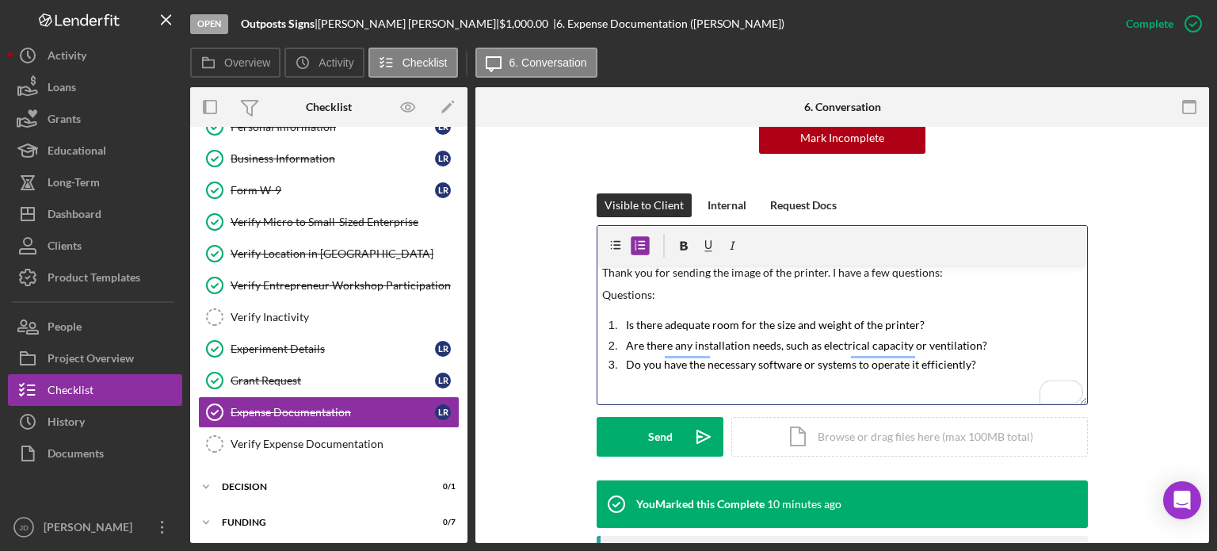
scroll to position [45, 0]
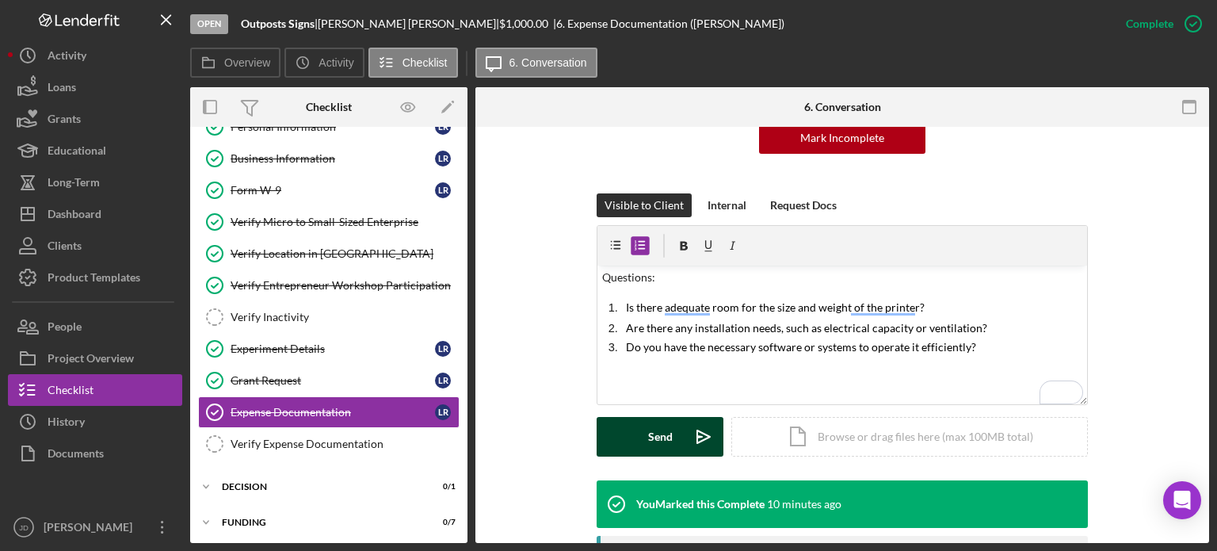
click at [648, 441] on div "Send" at bounding box center [660, 437] width 25 height 40
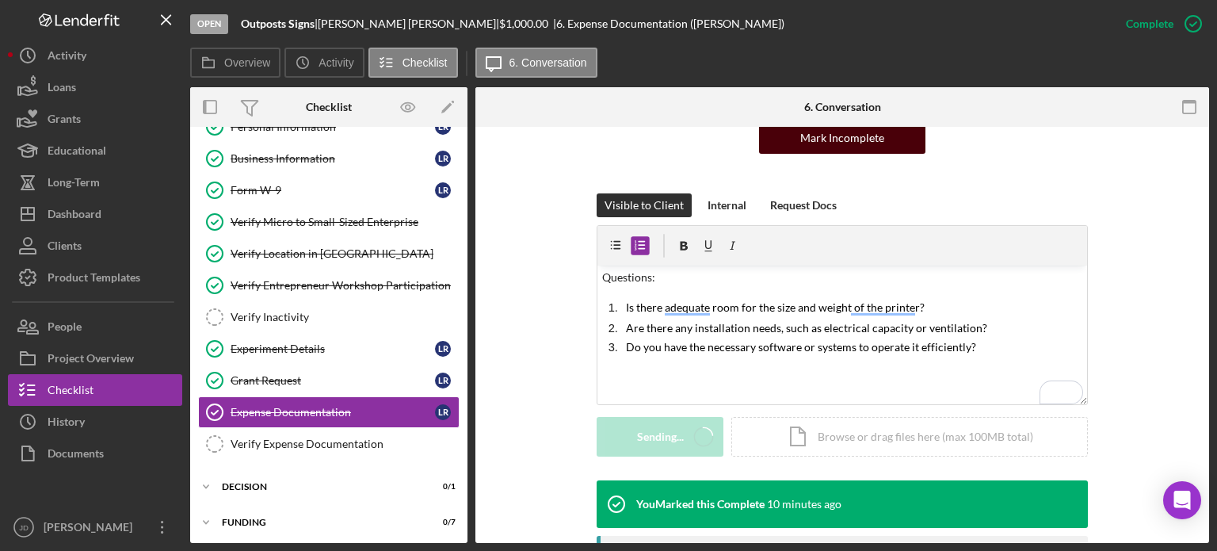
scroll to position [0, 0]
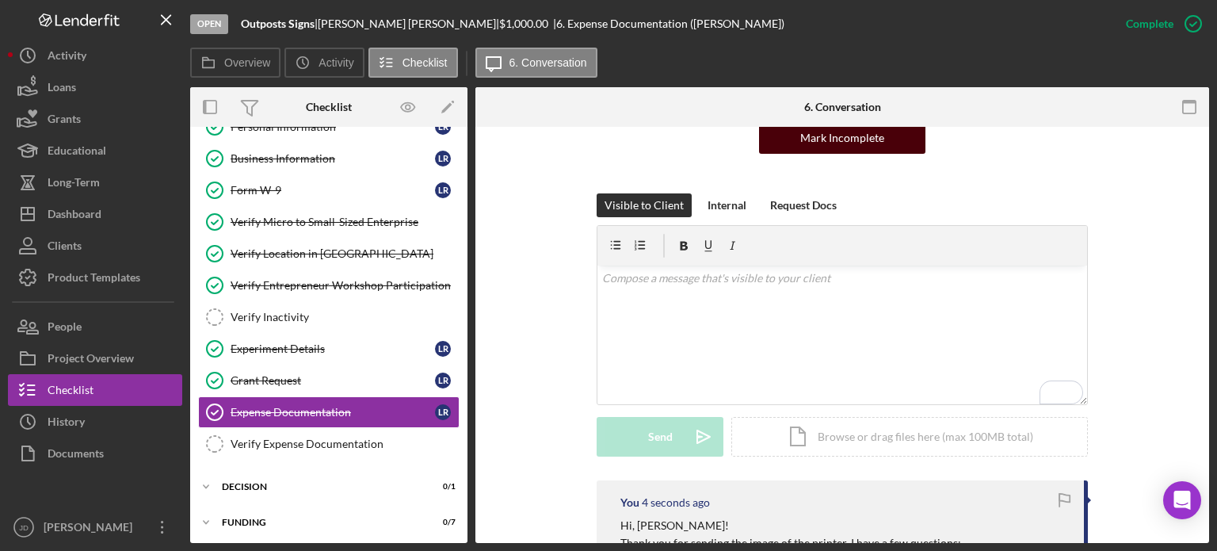
click at [840, 143] on div "Mark Incomplete" at bounding box center [842, 138] width 84 height 32
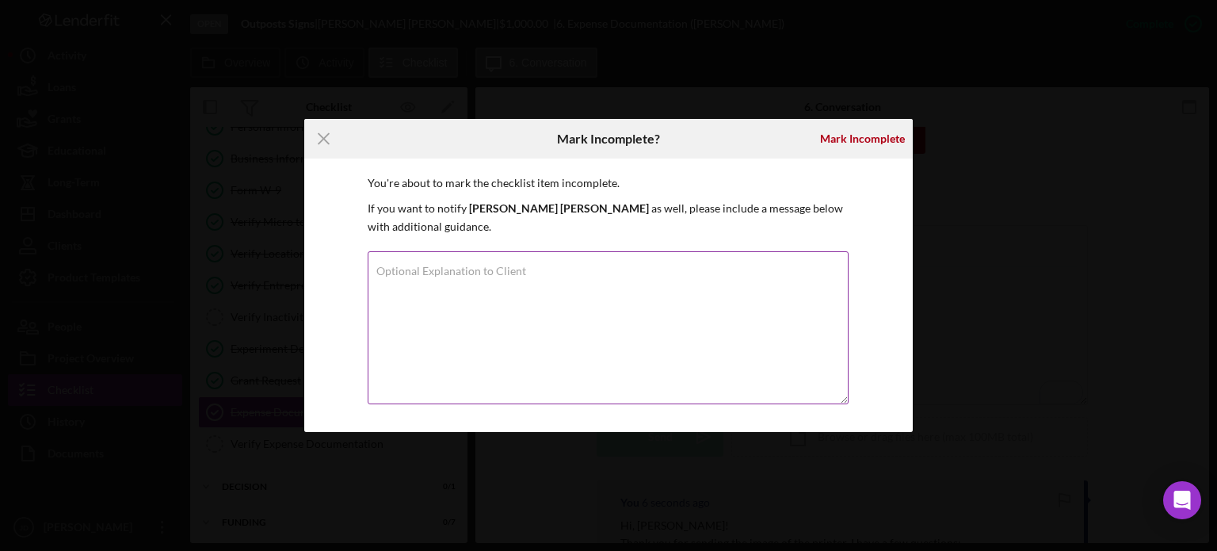
click at [531, 262] on textarea "Optional Explanation to Client" at bounding box center [608, 327] width 481 height 153
type textarea "Have a few clarifying questions."
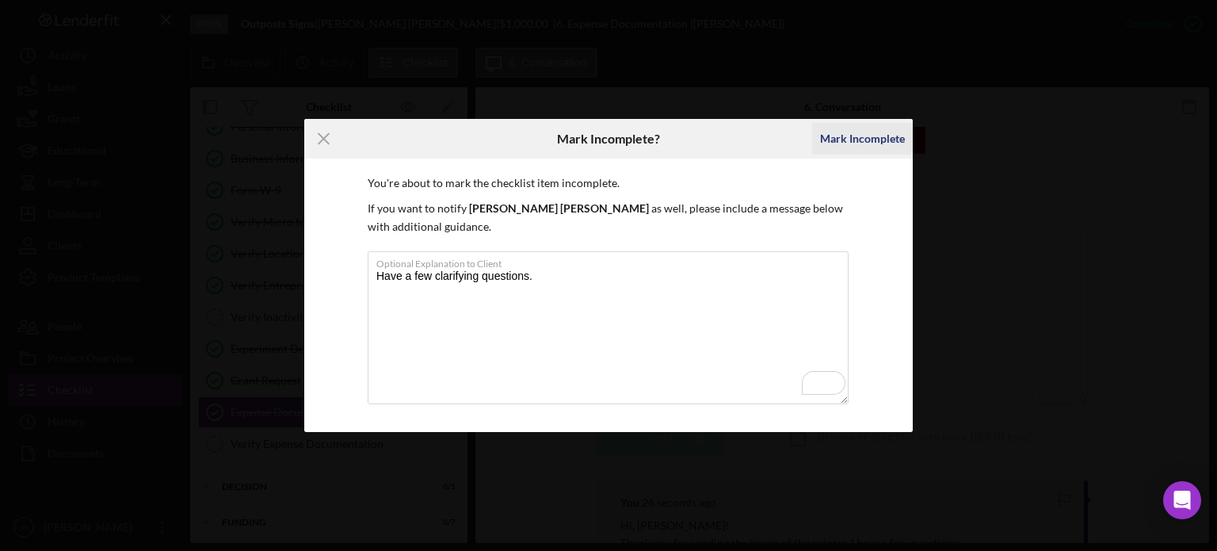
click at [853, 144] on div "Mark Incomplete" at bounding box center [862, 139] width 85 height 32
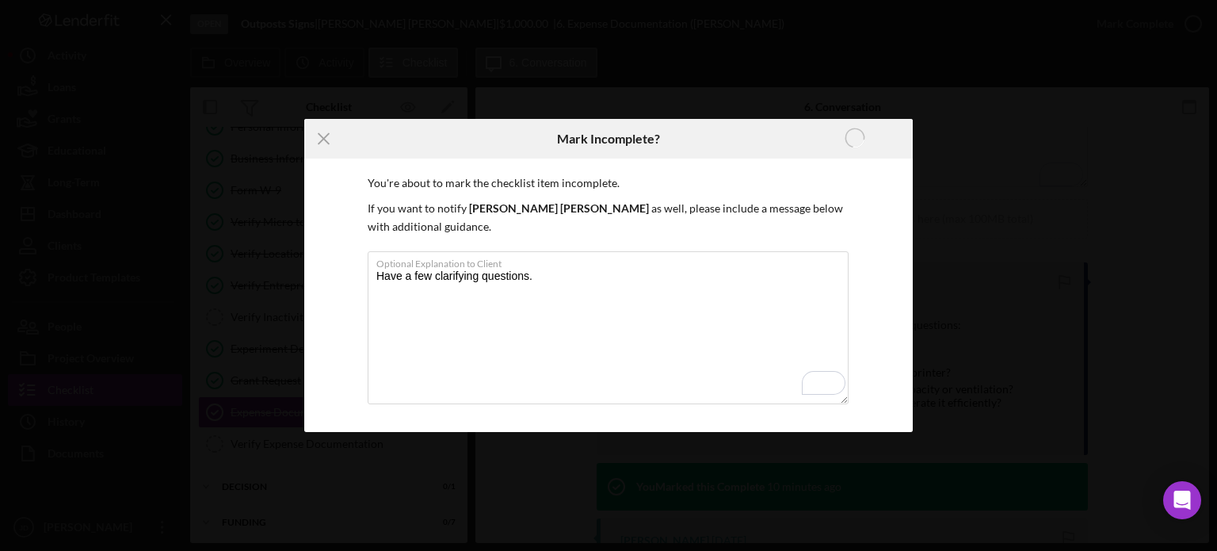
scroll to position [0, 0]
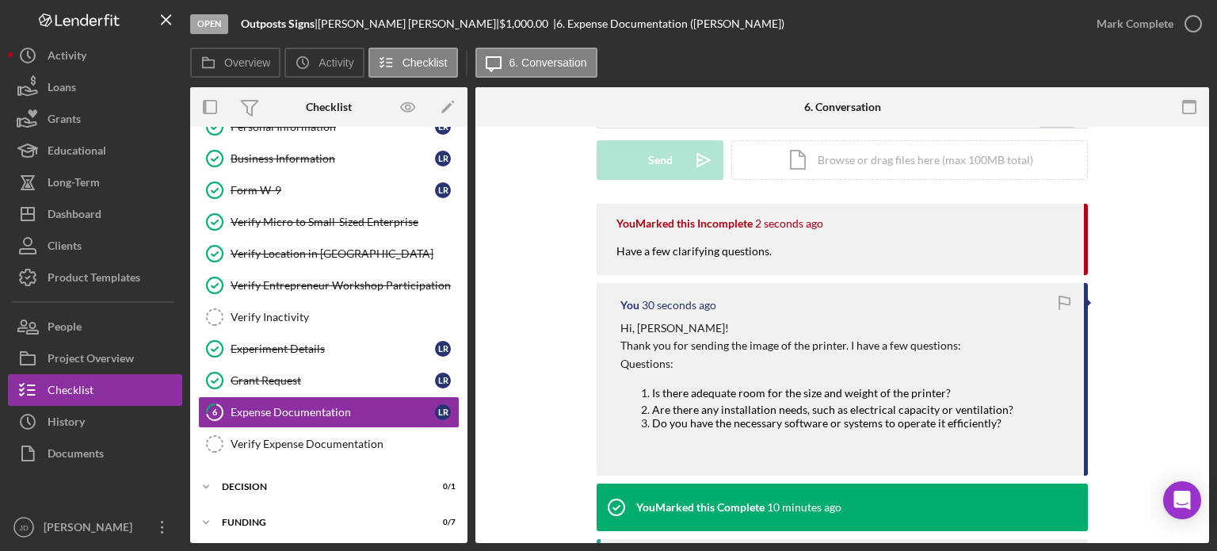
scroll to position [238, 0]
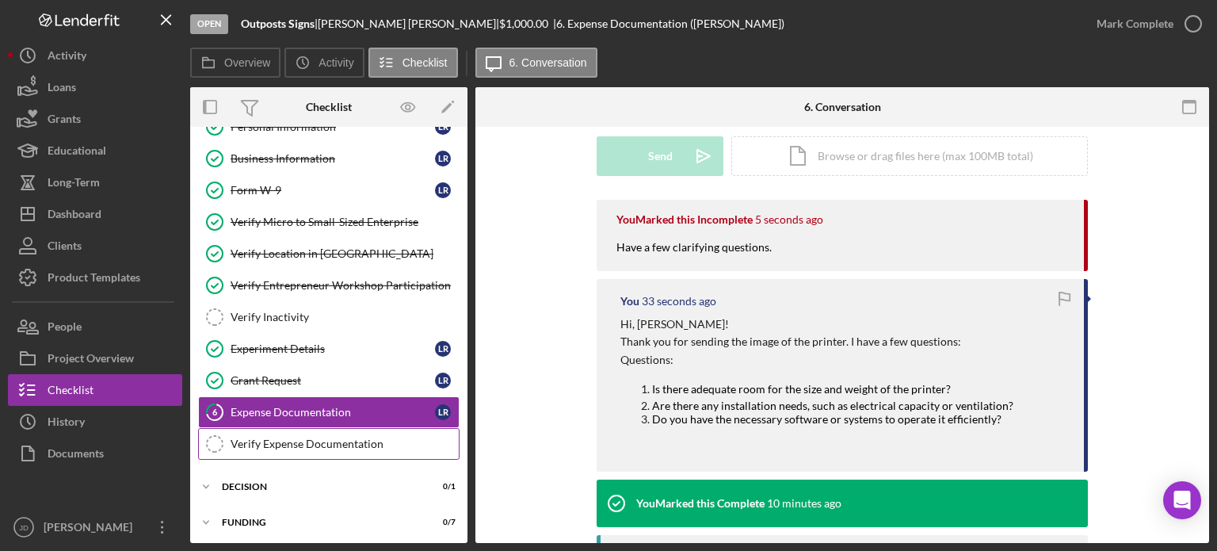
click at [289, 438] on div "Verify Expense Documentation" at bounding box center [345, 443] width 228 height 13
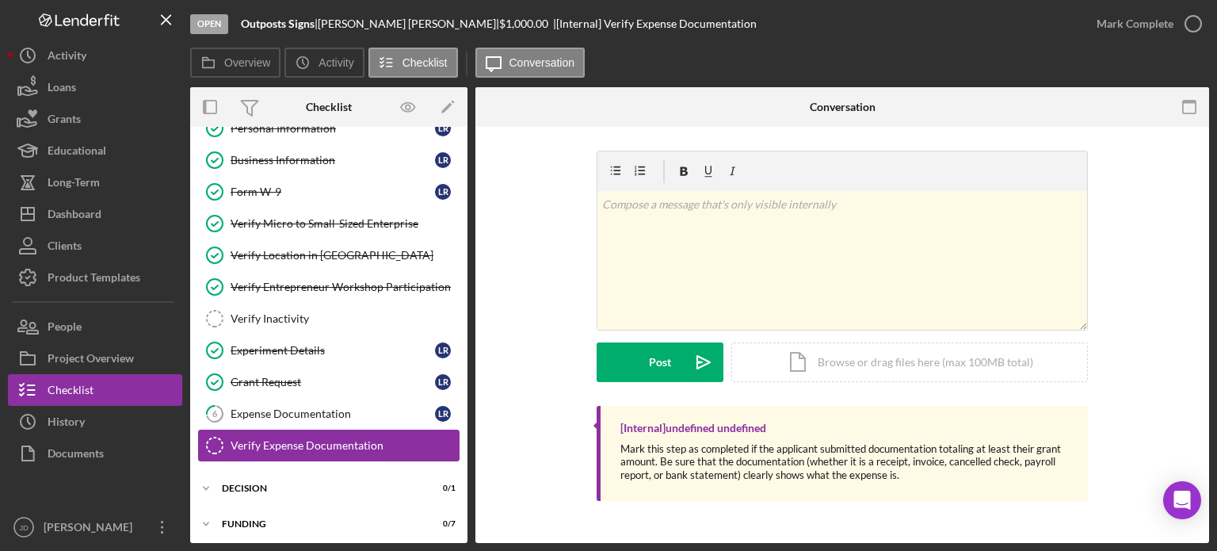
scroll to position [56, 0]
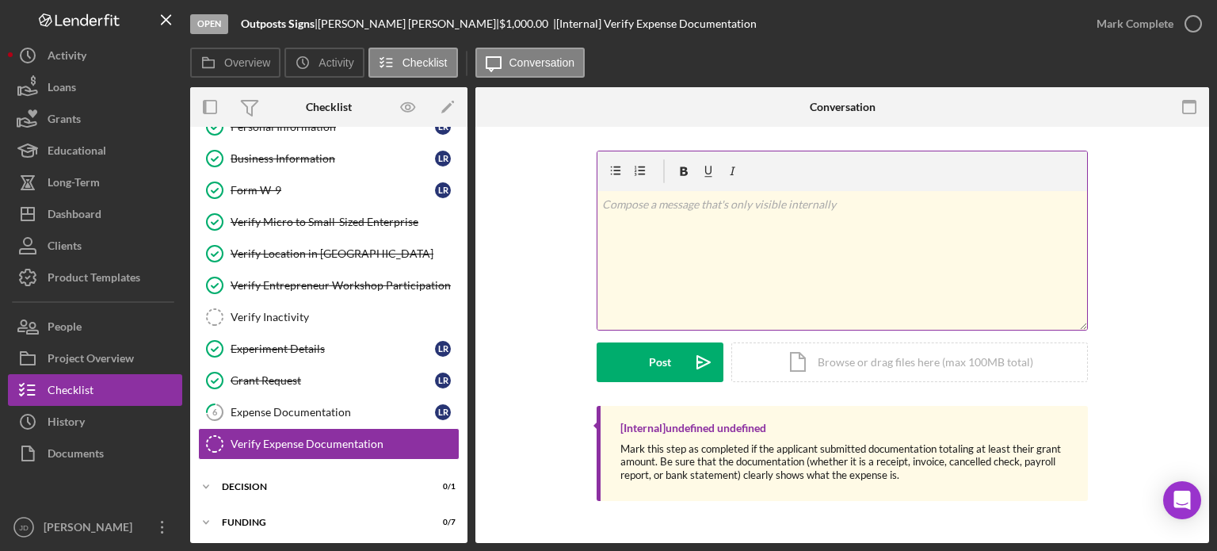
click at [657, 200] on p at bounding box center [842, 204] width 481 height 17
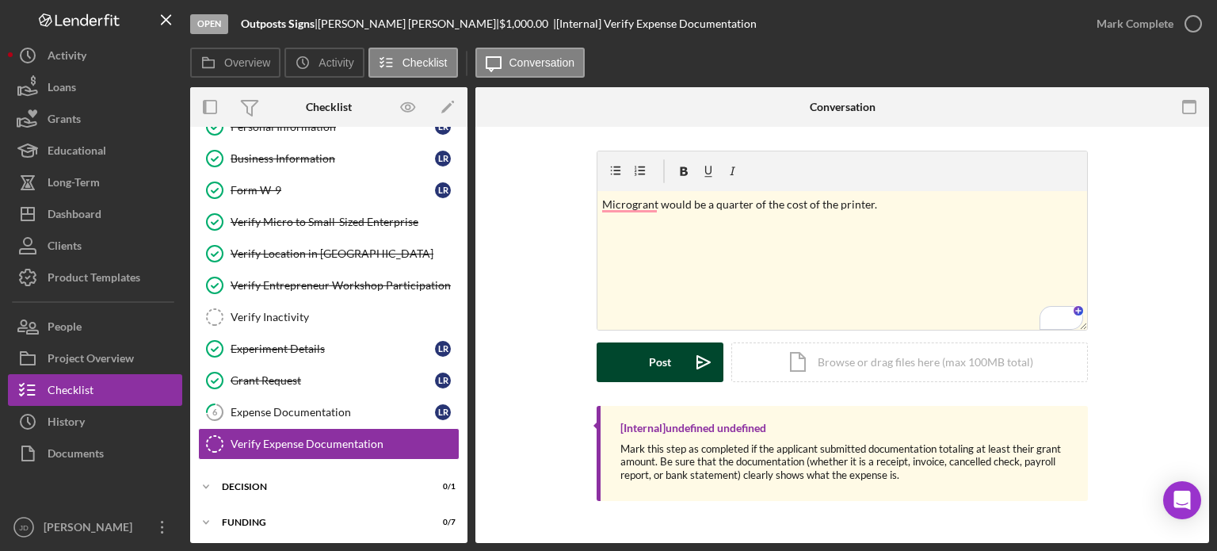
click at [650, 370] on div "Post" at bounding box center [660, 362] width 22 height 40
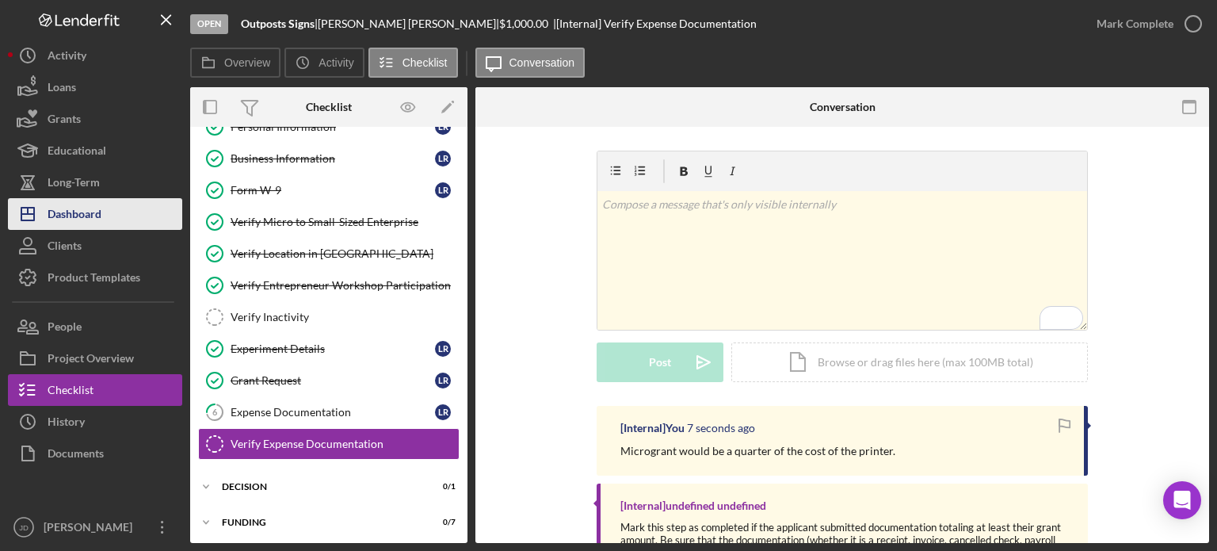
click at [75, 221] on div "Dashboard" at bounding box center [75, 216] width 54 height 36
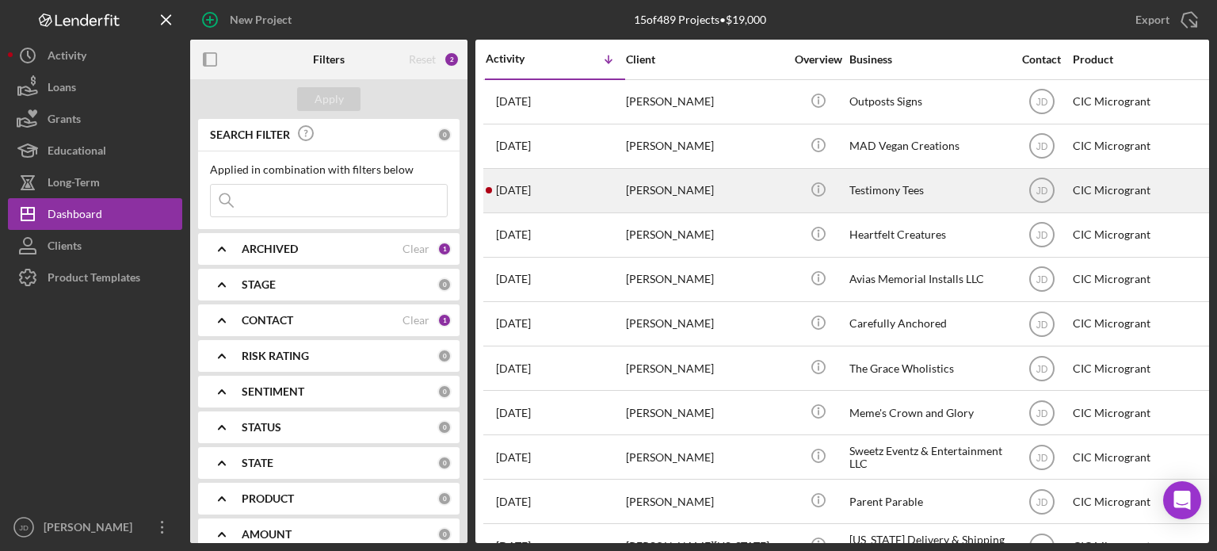
click at [721, 198] on div "[PERSON_NAME]" at bounding box center [705, 191] width 158 height 42
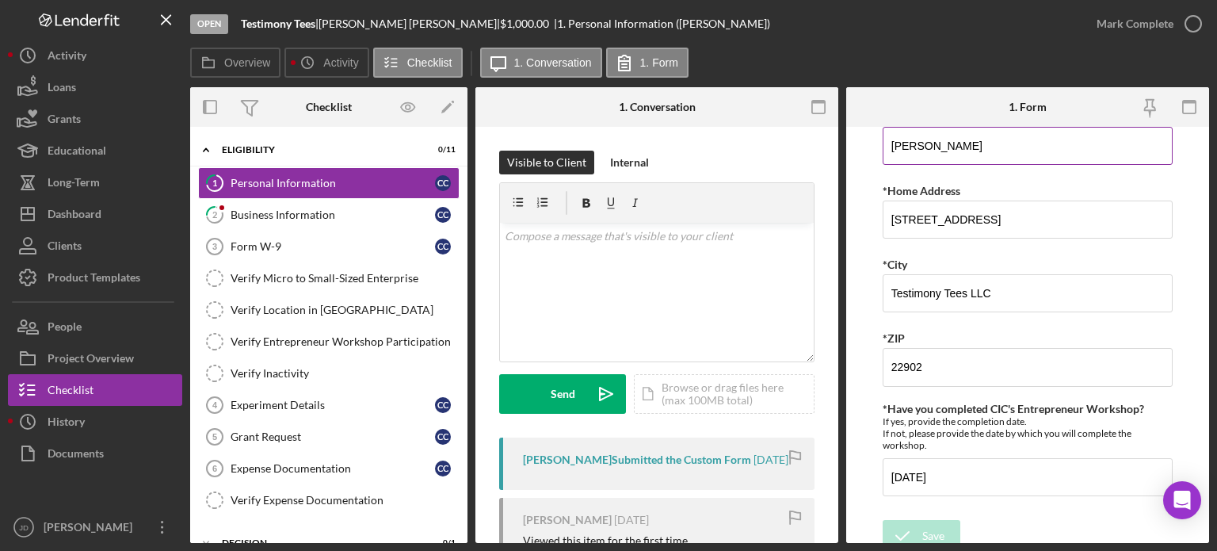
scroll to position [184, 0]
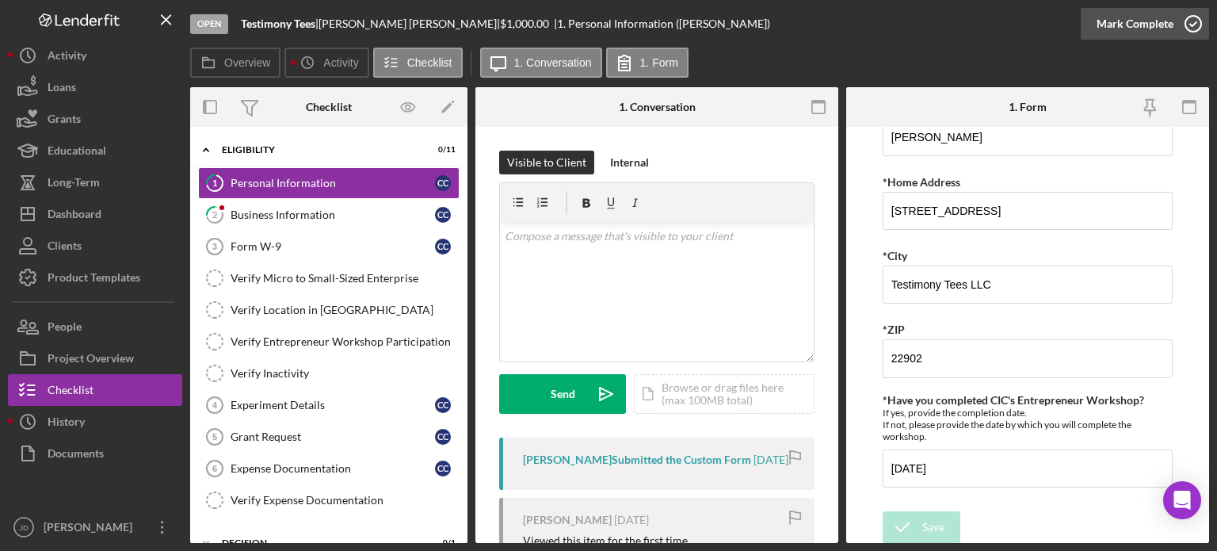
click at [1196, 21] on icon "button" at bounding box center [1193, 24] width 40 height 40
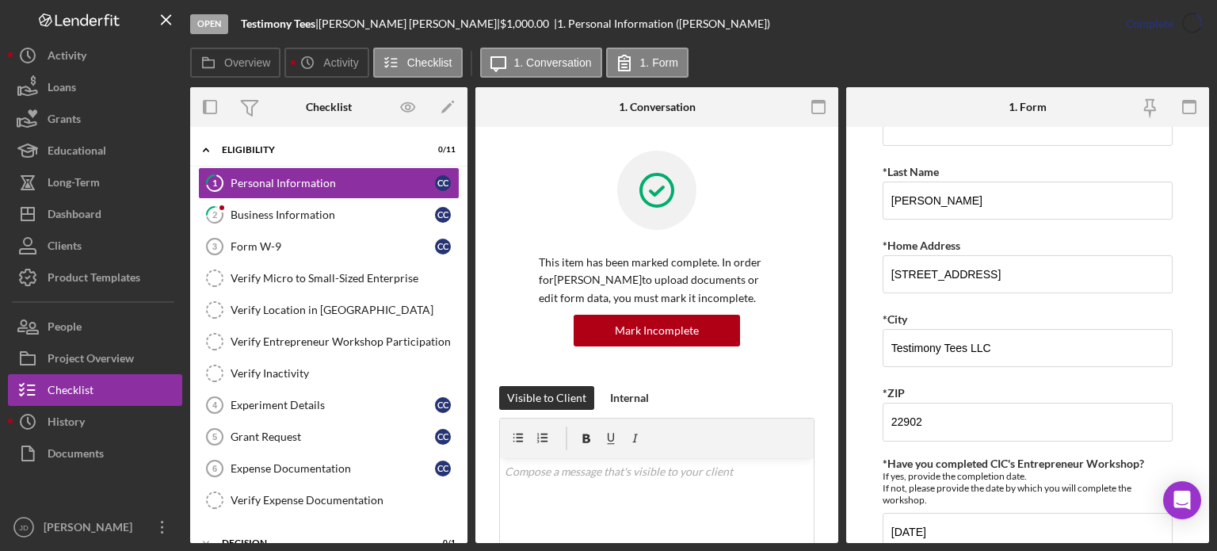
scroll to position [247, 0]
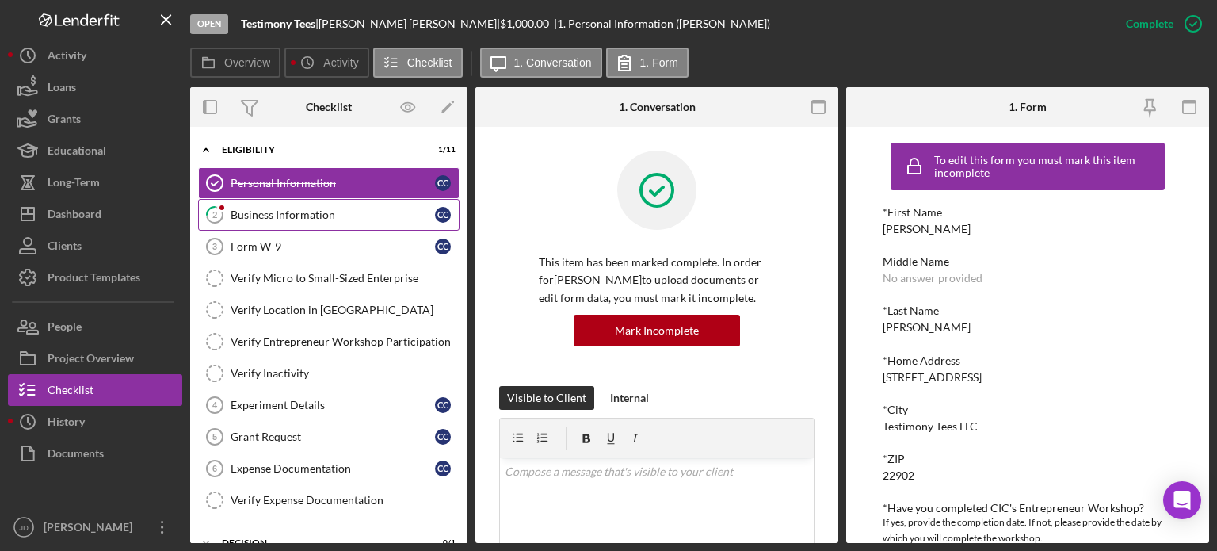
click at [286, 213] on div "Business Information" at bounding box center [333, 214] width 204 height 13
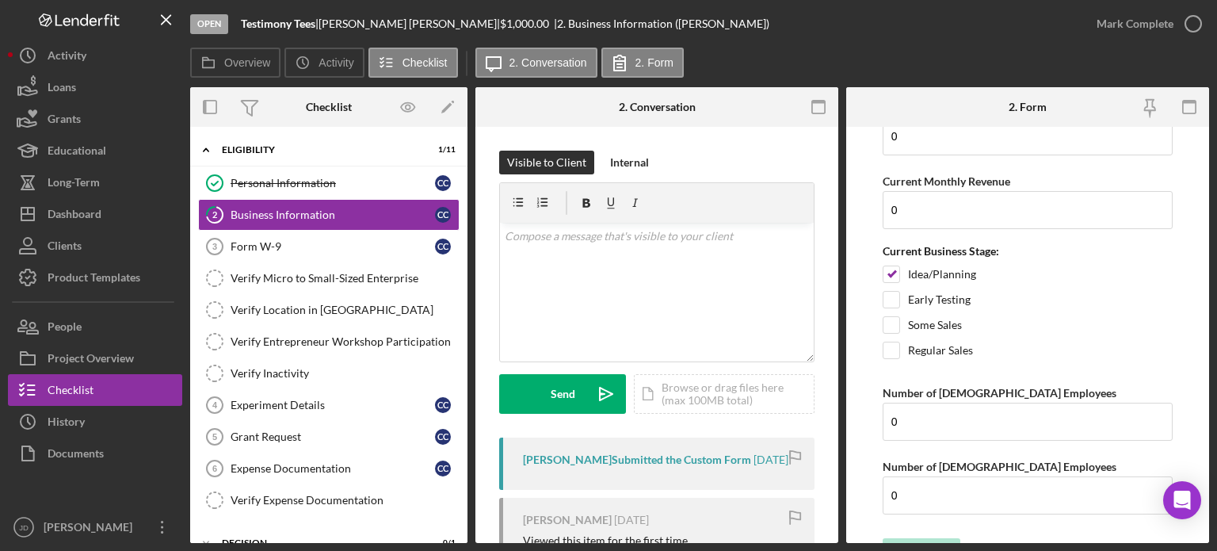
scroll to position [1448, 0]
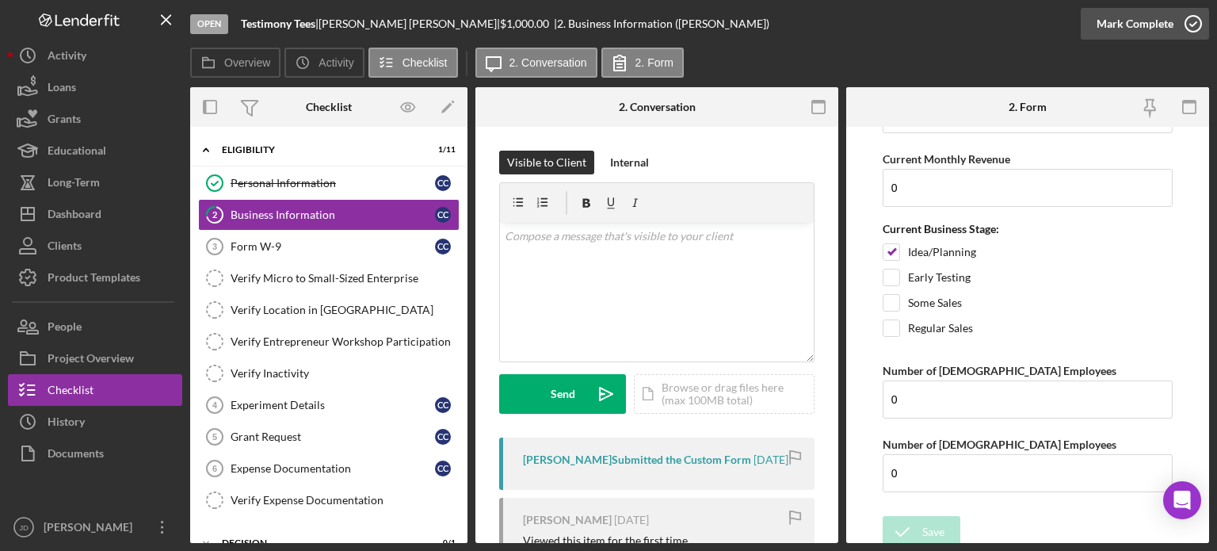
click at [1188, 25] on icon "button" at bounding box center [1193, 24] width 40 height 40
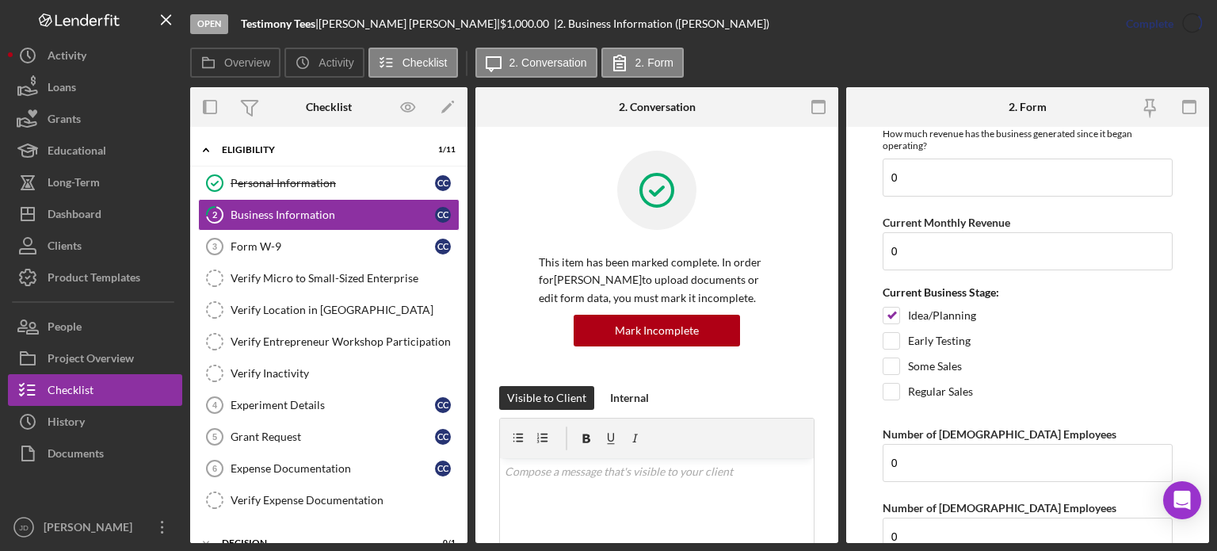
scroll to position [1512, 0]
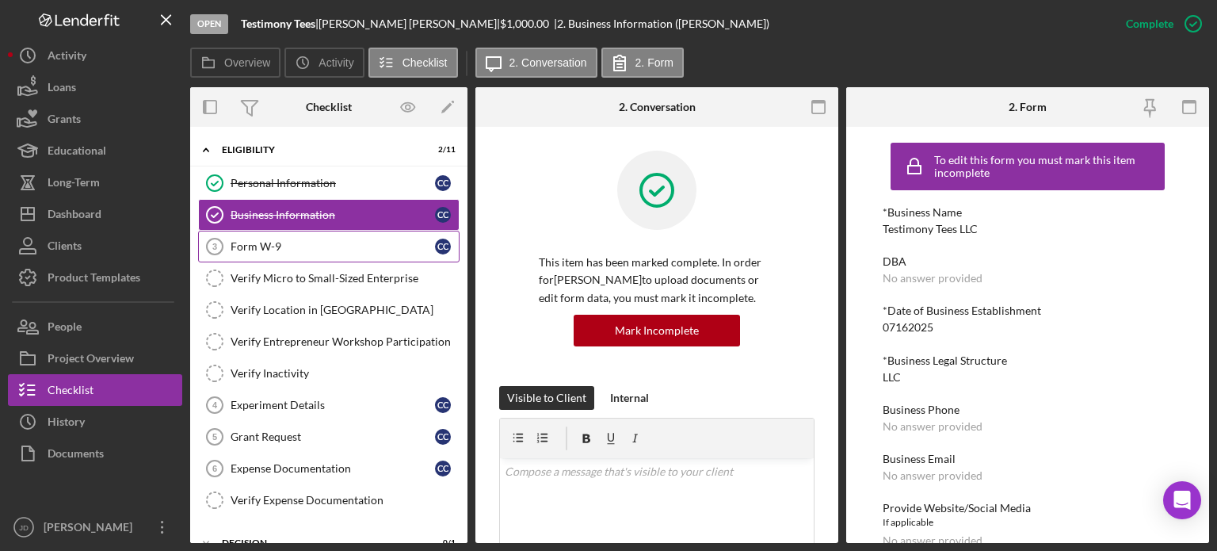
click at [244, 247] on div "Form W-9" at bounding box center [333, 246] width 204 height 13
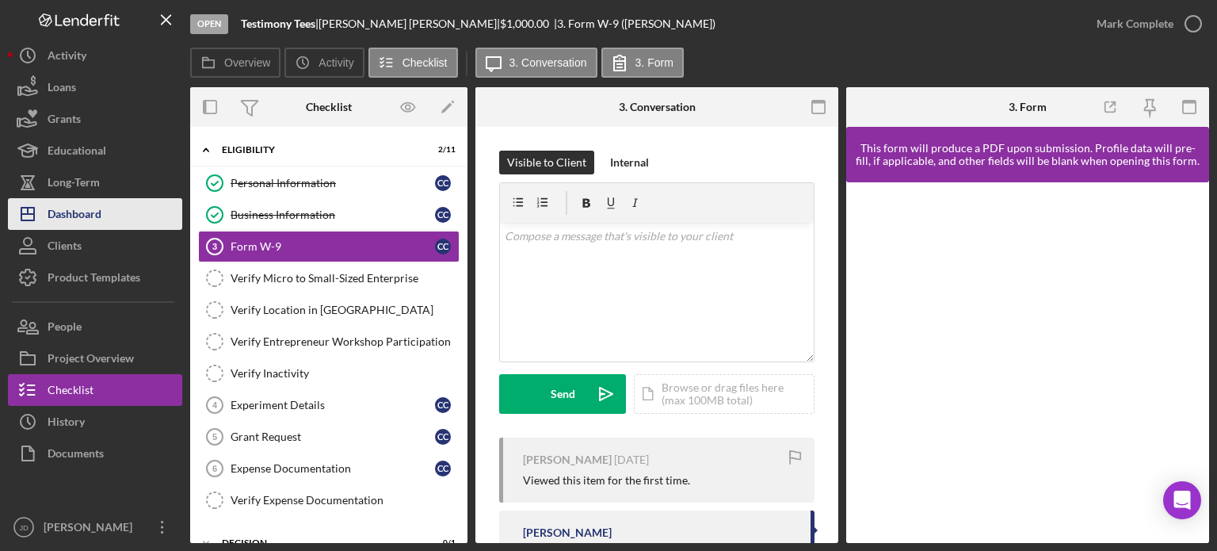
click at [65, 209] on div "Dashboard" at bounding box center [75, 216] width 54 height 36
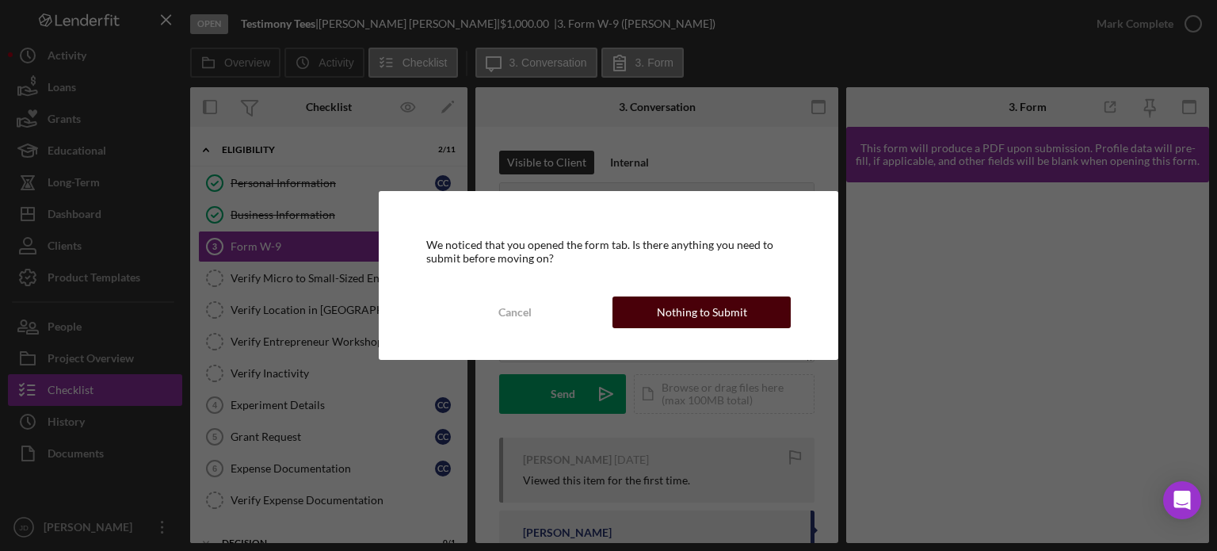
click at [727, 307] on div "Nothing to Submit" at bounding box center [702, 312] width 90 height 32
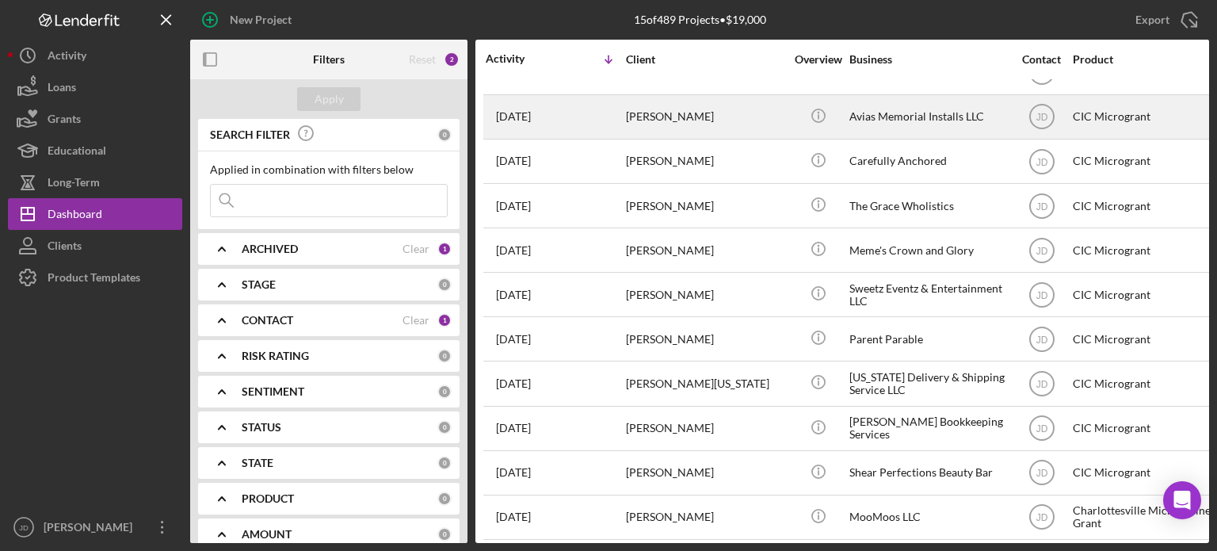
scroll to position [223, 0]
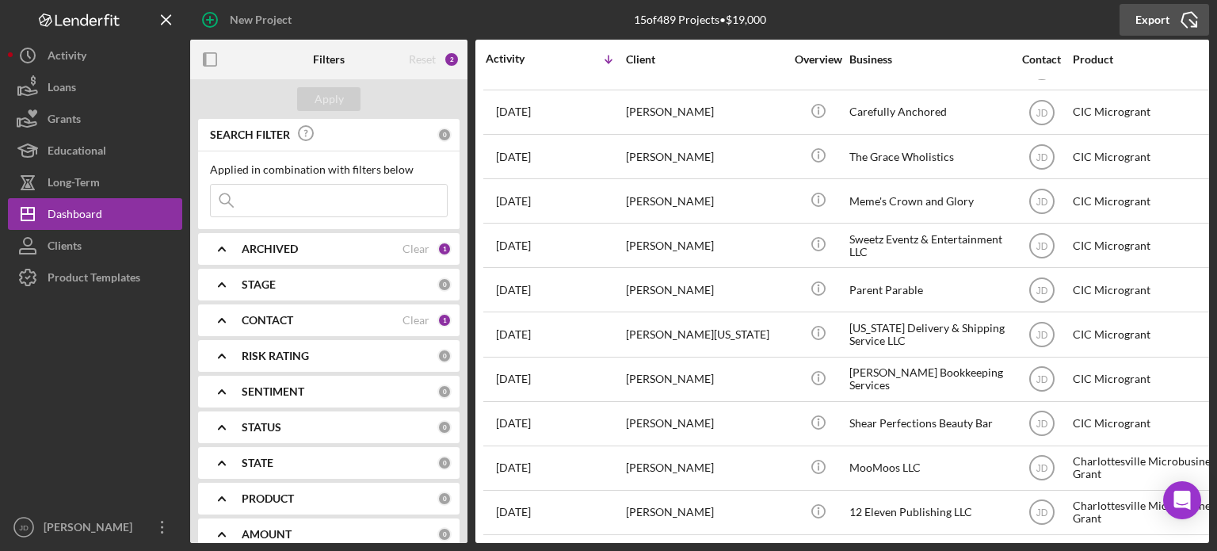
click at [1188, 21] on icon "Icon/Export" at bounding box center [1189, 20] width 40 height 40
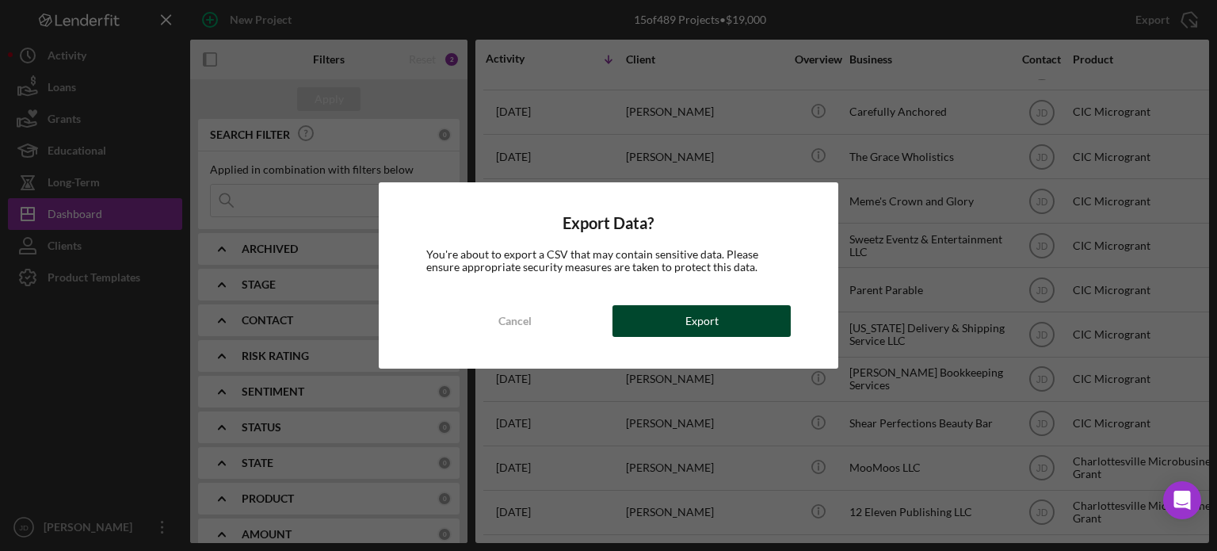
click at [673, 325] on button "Export" at bounding box center [701, 321] width 178 height 32
